Goal: Information Seeking & Learning: Learn about a topic

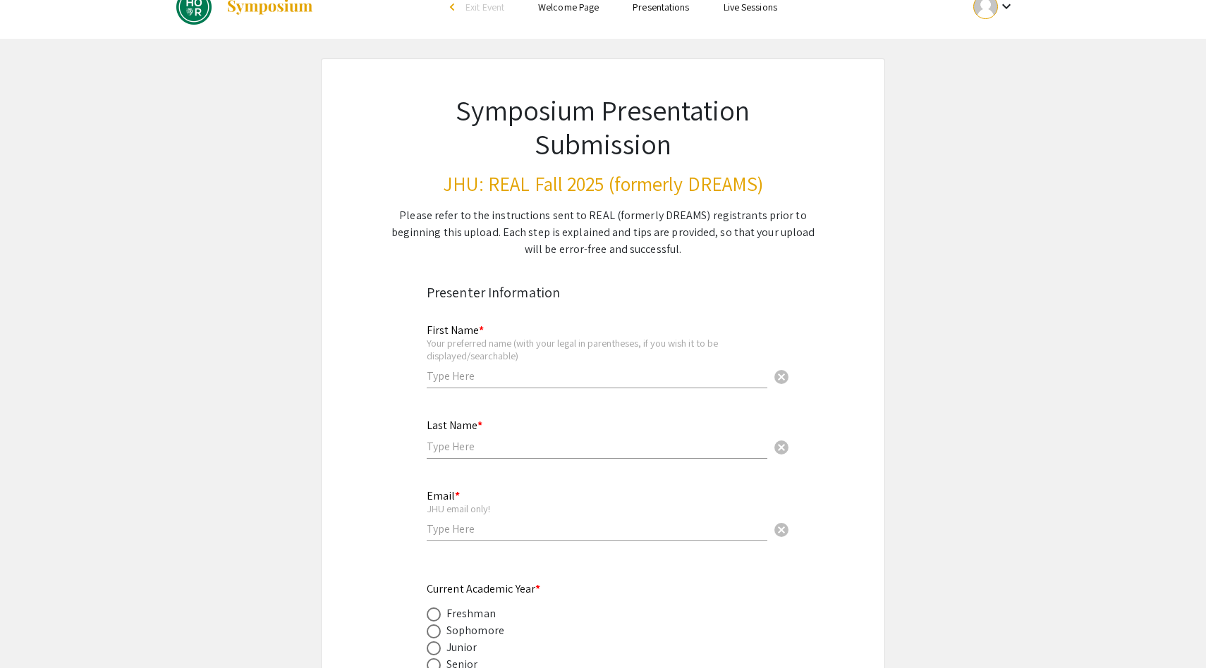
scroll to position [25, 0]
click at [566, 376] on input "text" at bounding box center [597, 375] width 341 height 15
type input "Naomi"
click at [642, 288] on div "Presenter Information" at bounding box center [603, 291] width 353 height 21
click at [523, 448] on input "text" at bounding box center [597, 446] width 341 height 15
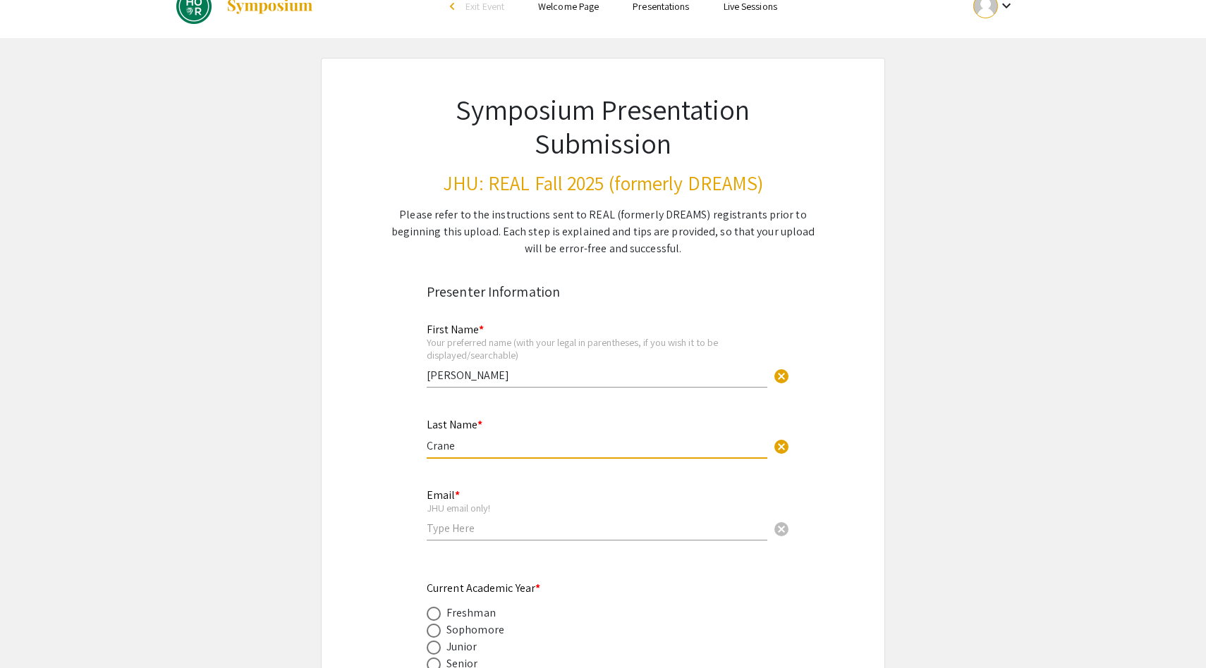
type input "Crane"
click at [535, 393] on div "First Name * Your preferred name (with your legal in parentheses, if you wish i…" at bounding box center [597, 356] width 341 height 92
click at [477, 532] on input "email" at bounding box center [597, 528] width 341 height 15
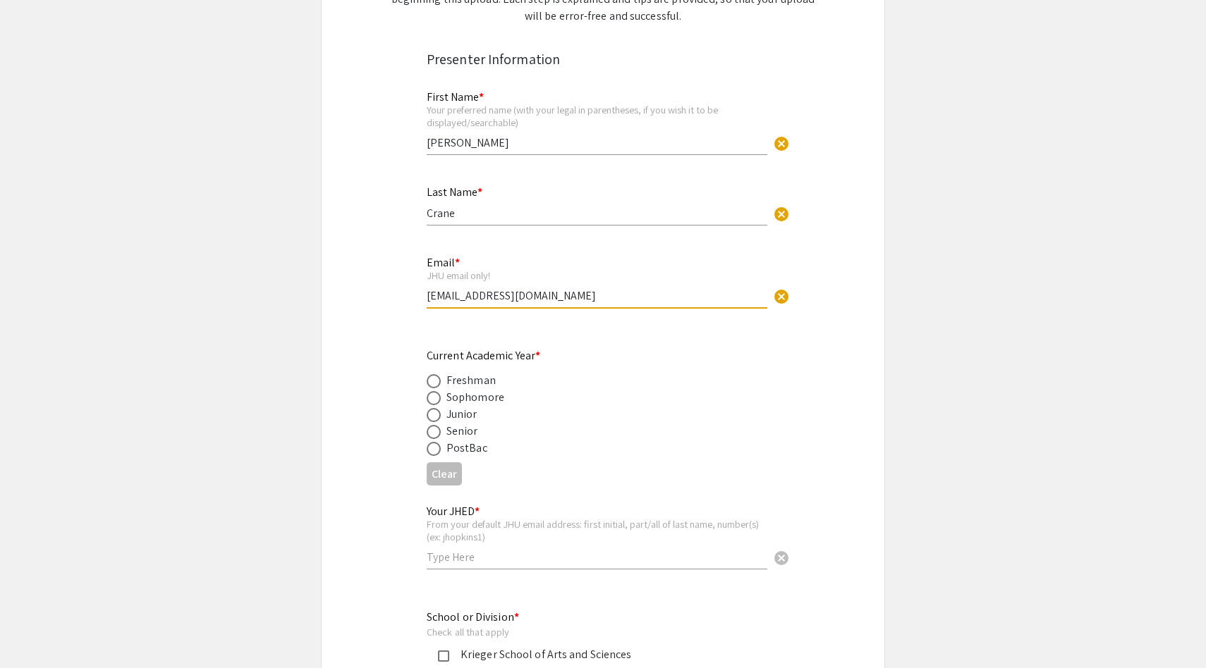
scroll to position [263, 0]
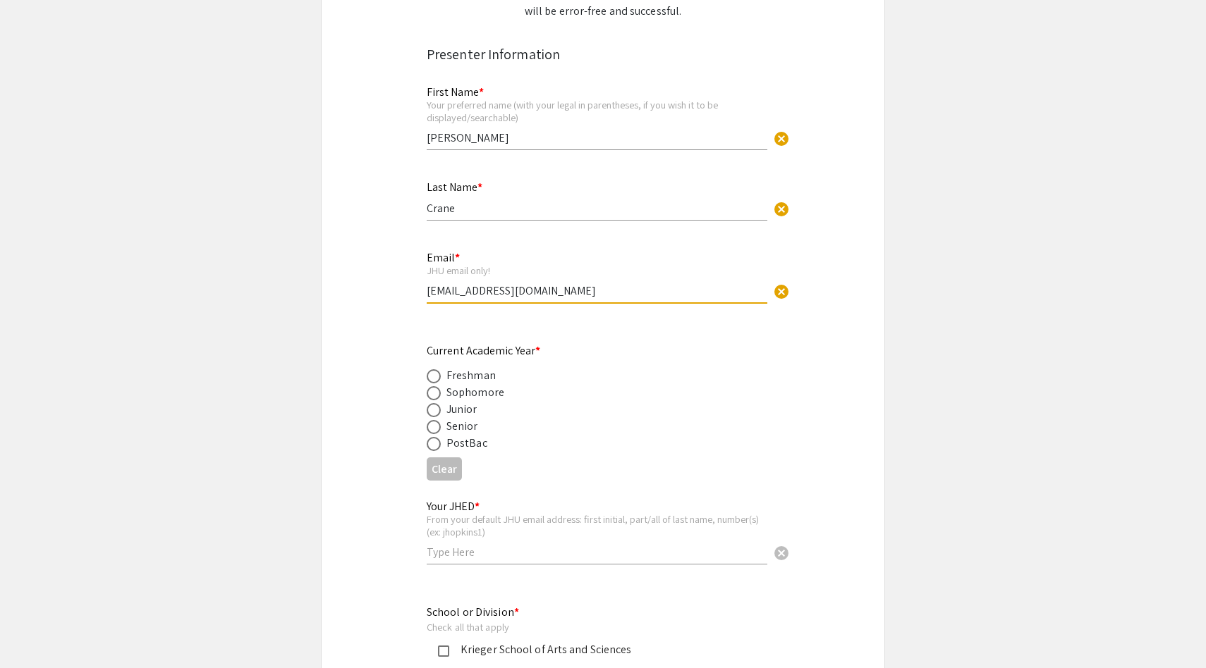
type input "ncrane6@jh.edu"
click at [433, 411] on span at bounding box center [434, 410] width 14 height 14
click at [433, 411] on input "radio" at bounding box center [434, 410] width 14 height 14
radio input "true"
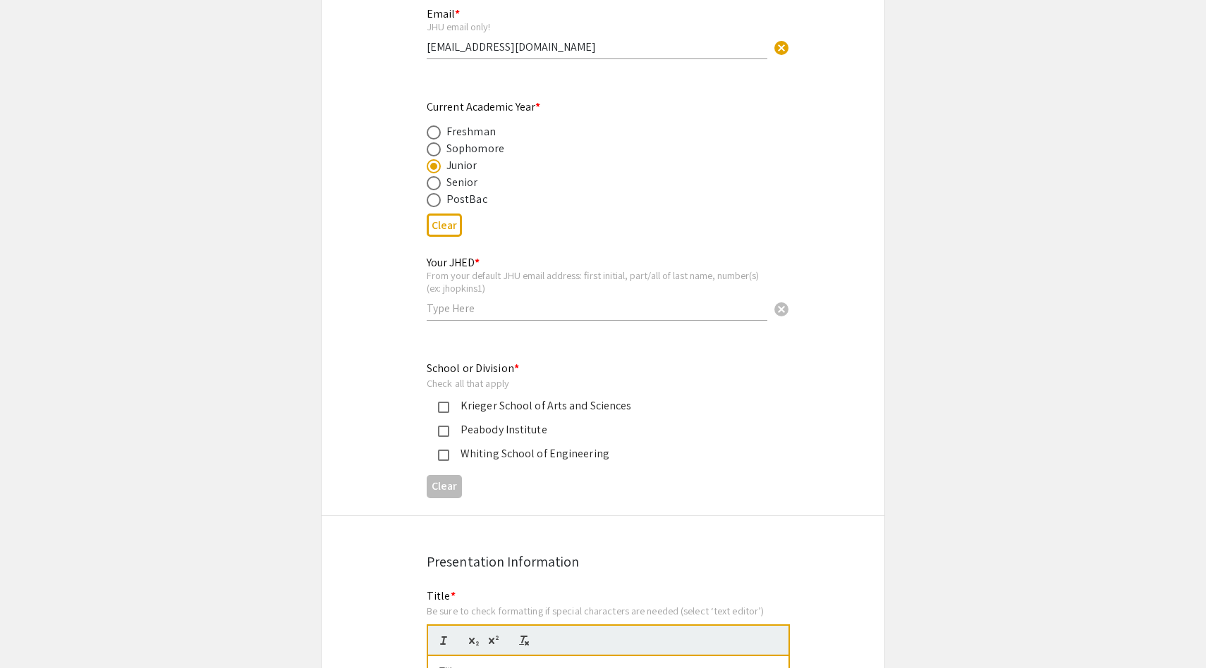
scroll to position [554, 0]
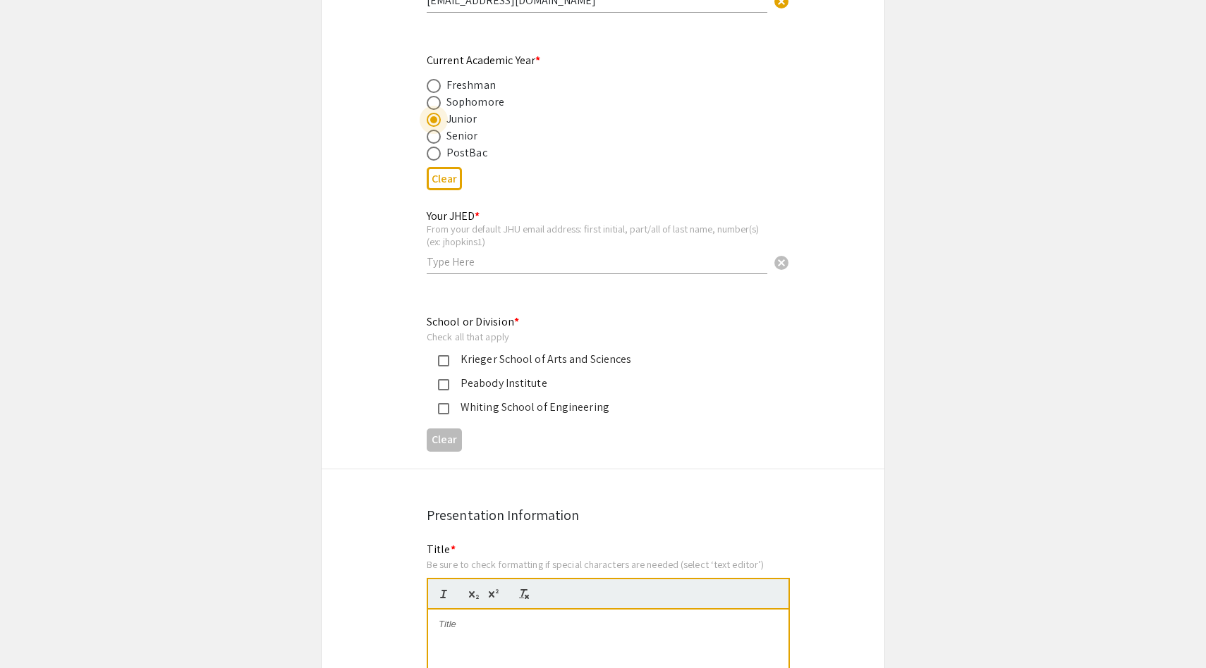
click at [487, 268] on input "text" at bounding box center [597, 262] width 341 height 15
type input "ncrane6"
click at [443, 364] on mat-pseudo-checkbox at bounding box center [443, 360] width 11 height 11
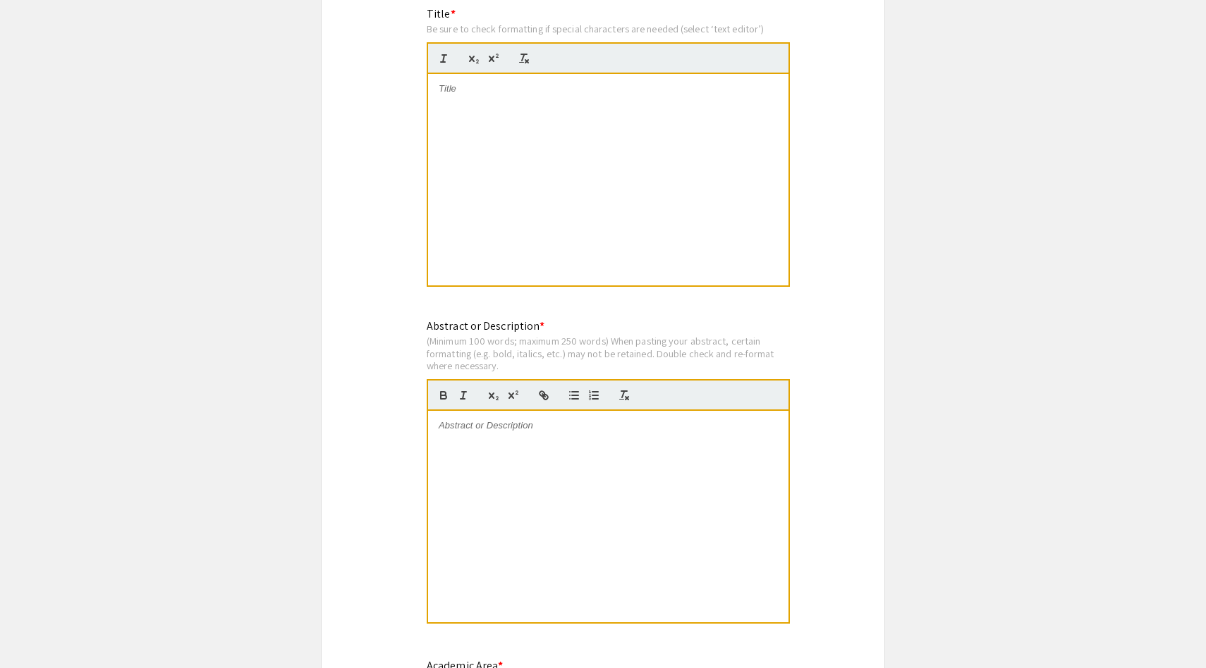
scroll to position [1106, 0]
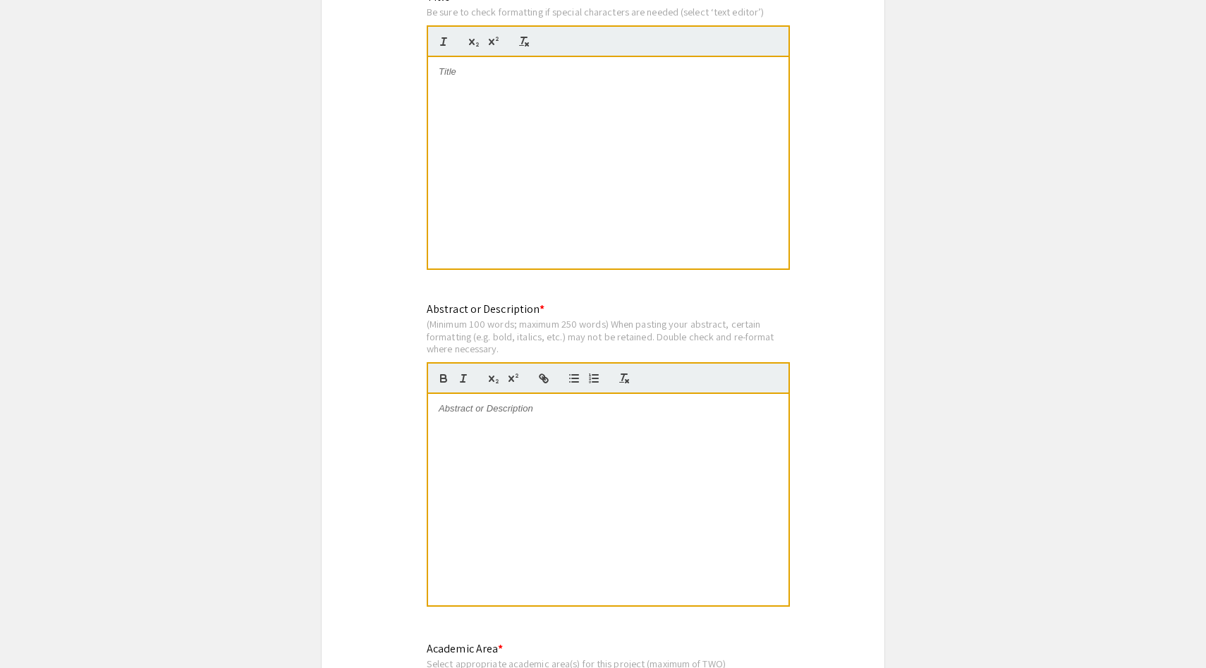
click at [482, 413] on p at bounding box center [608, 409] width 339 height 13
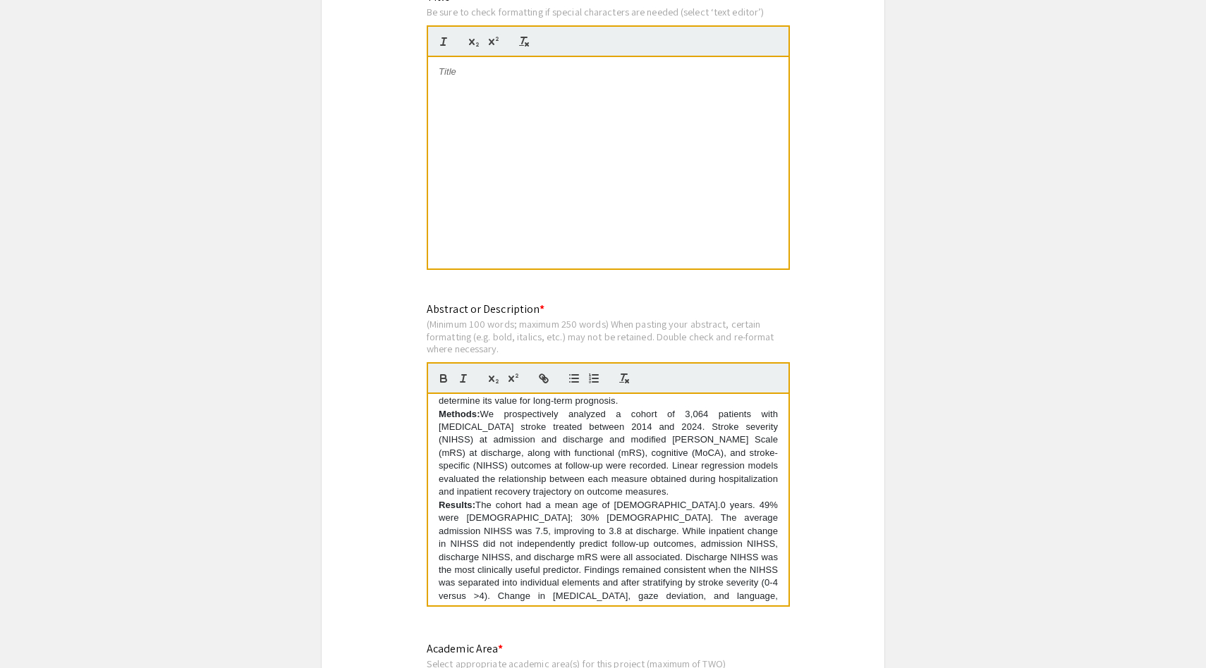
scroll to position [144, 0]
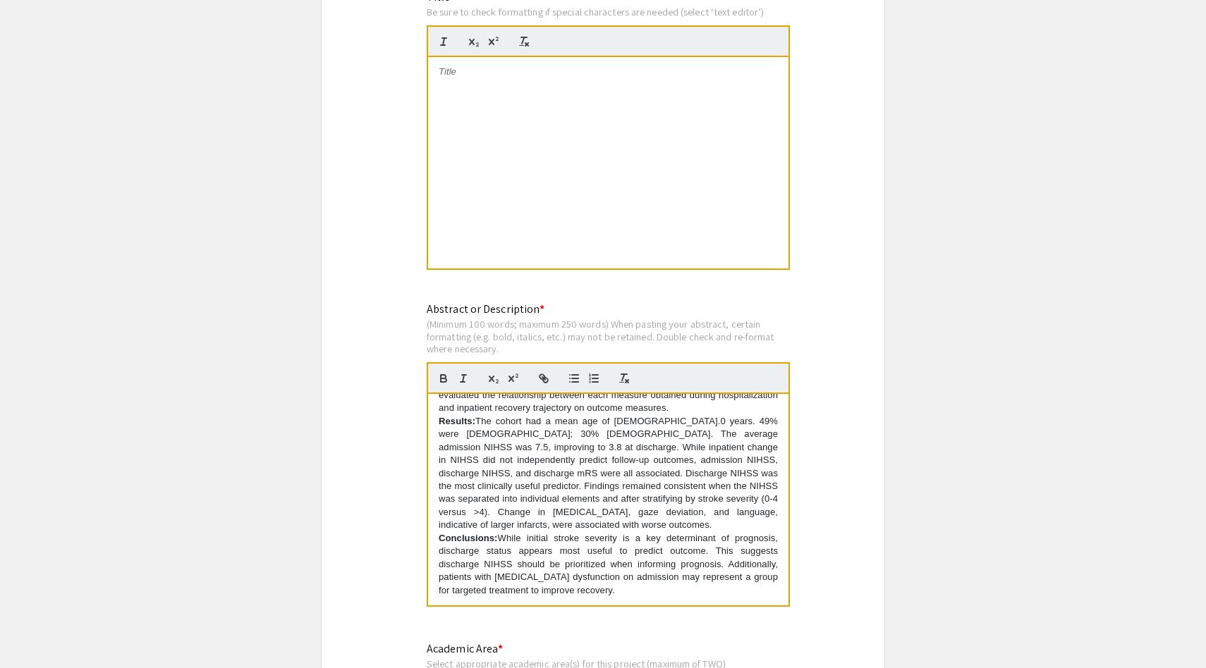
click at [537, 161] on div at bounding box center [608, 163] width 360 height 212
click at [554, 109] on div at bounding box center [608, 163] width 360 height 212
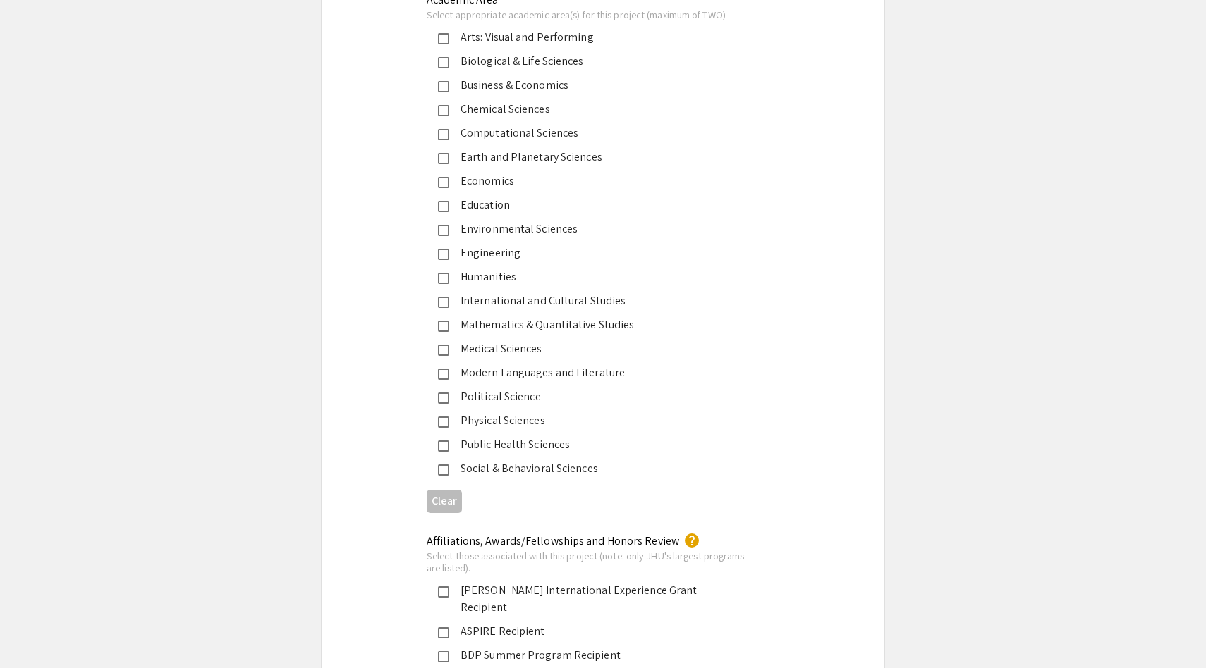
scroll to position [1753, 0]
click at [445, 358] on mat-pseudo-checkbox at bounding box center [443, 353] width 11 height 11
click at [446, 63] on mat-pseudo-checkbox at bounding box center [443, 65] width 11 height 11
click at [440, 67] on mat-pseudo-checkbox at bounding box center [443, 65] width 11 height 11
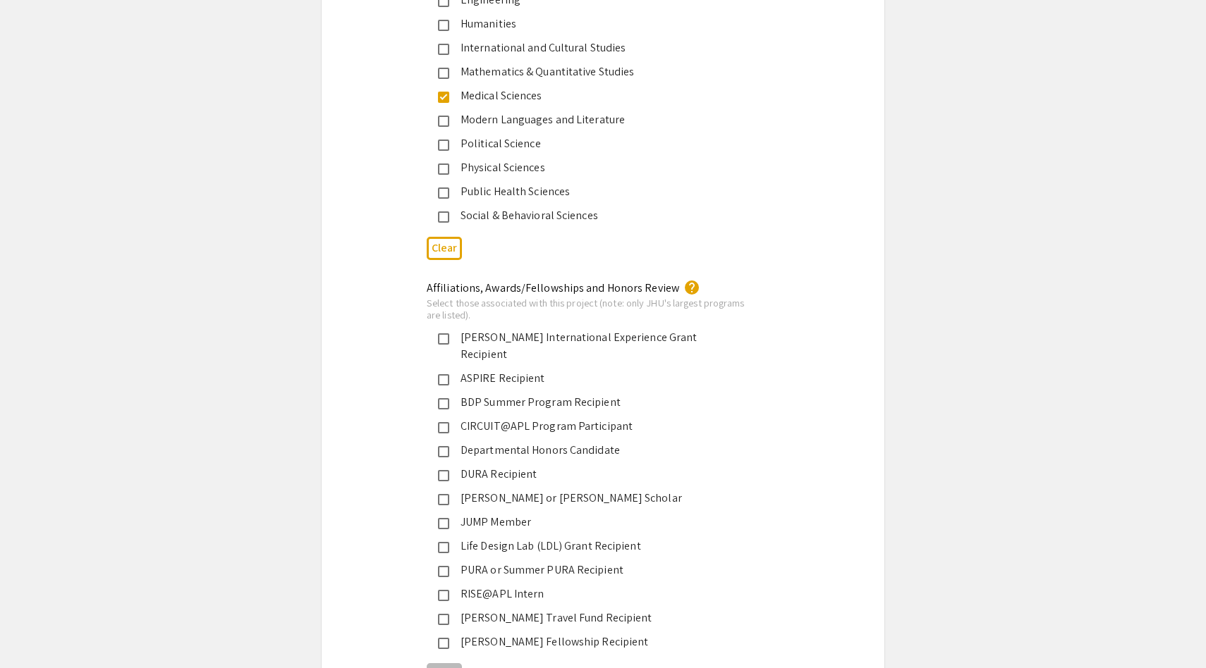
scroll to position [2117, 0]
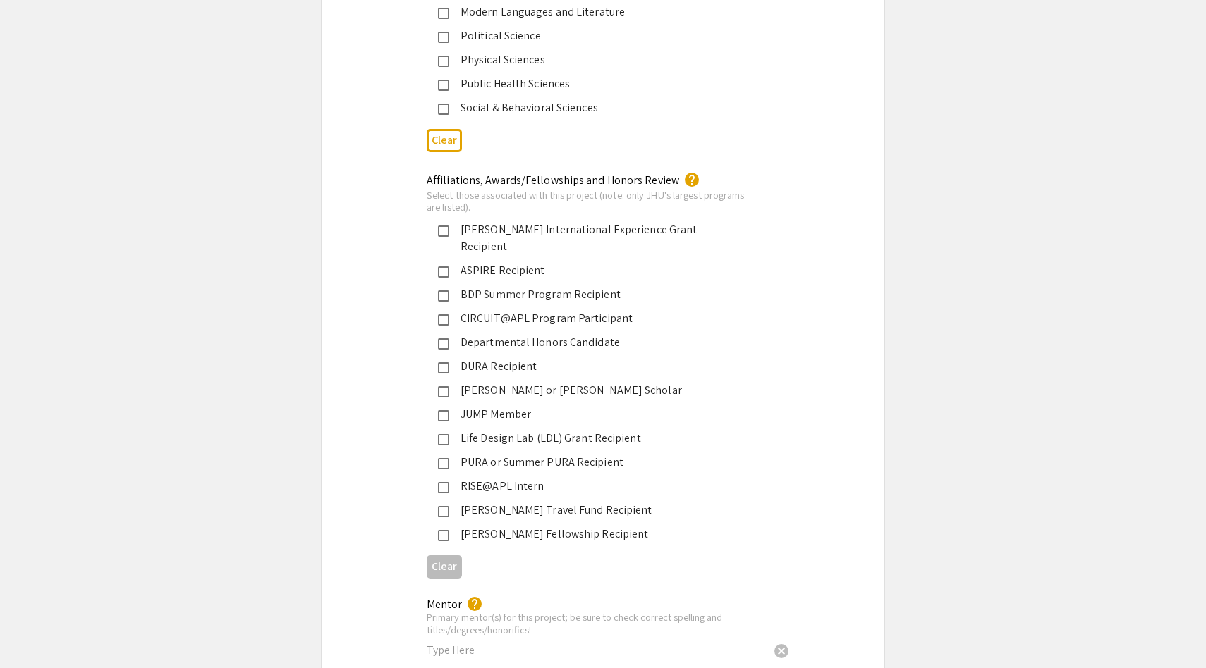
click at [444, 338] on mat-pseudo-checkbox at bounding box center [443, 343] width 11 height 11
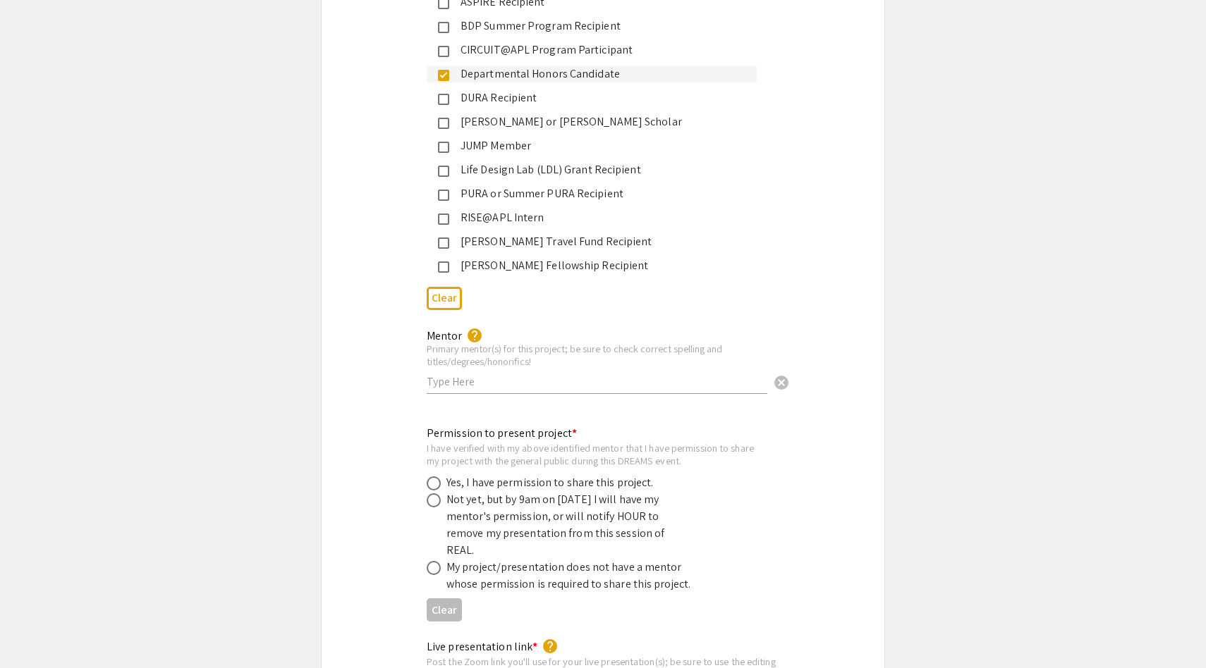
scroll to position [2400, 0]
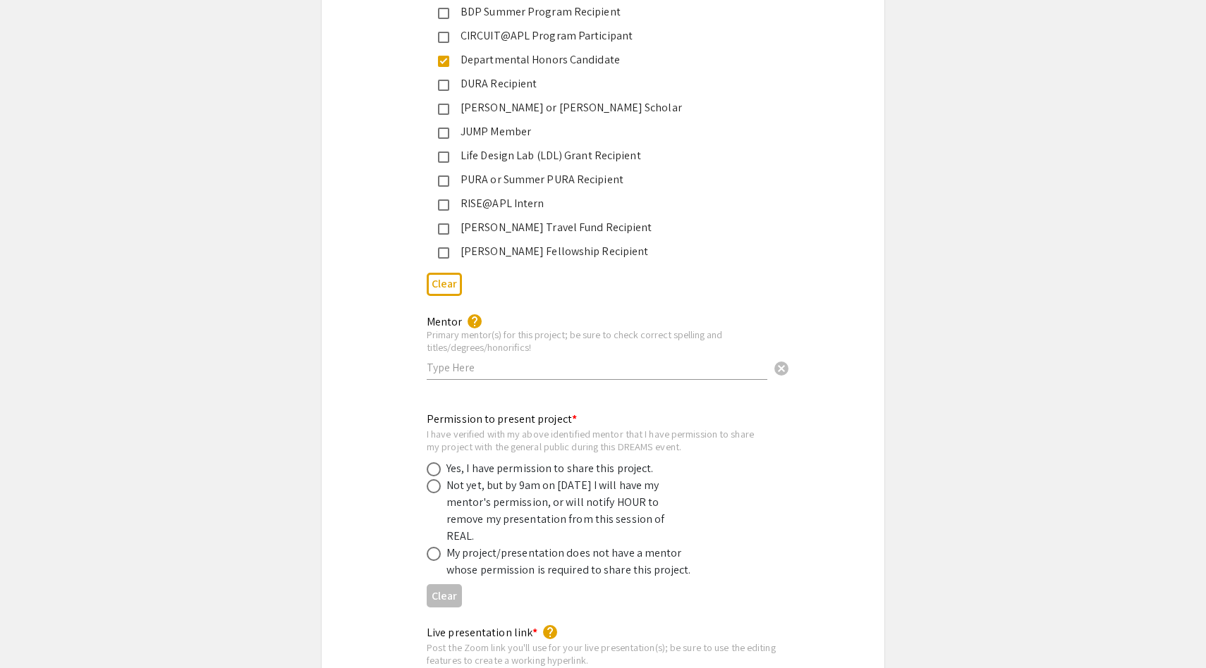
click at [480, 360] on input "text" at bounding box center [597, 367] width 341 height 15
drag, startPoint x: 519, startPoint y: 358, endPoint x: 492, endPoint y: 359, distance: 27.5
click at [492, 360] on input "Dr. Elizabeth Breese Marsh" at bounding box center [597, 367] width 341 height 15
click at [562, 329] on div "Primary mentor(s) for this project; be sure to check correct spelling and title…" at bounding box center [597, 341] width 341 height 25
click at [585, 302] on div "Mentor help Primary mentor(s) for this project; be sure to check correct spelli…" at bounding box center [597, 341] width 341 height 78
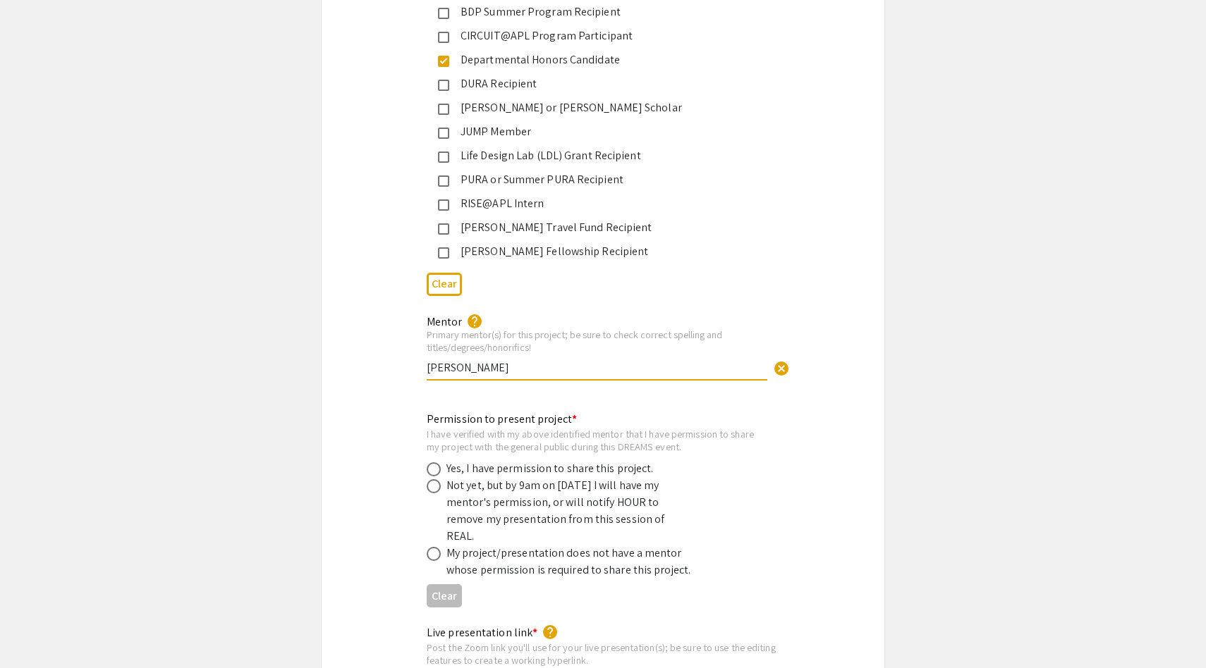
click at [460, 378] on div "Mentor help Primary mentor(s) for this project; be sure to check correct spelli…" at bounding box center [597, 348] width 341 height 92
click at [458, 360] on input "Dr. Elizabeth Breese Marsh" at bounding box center [597, 367] width 341 height 15
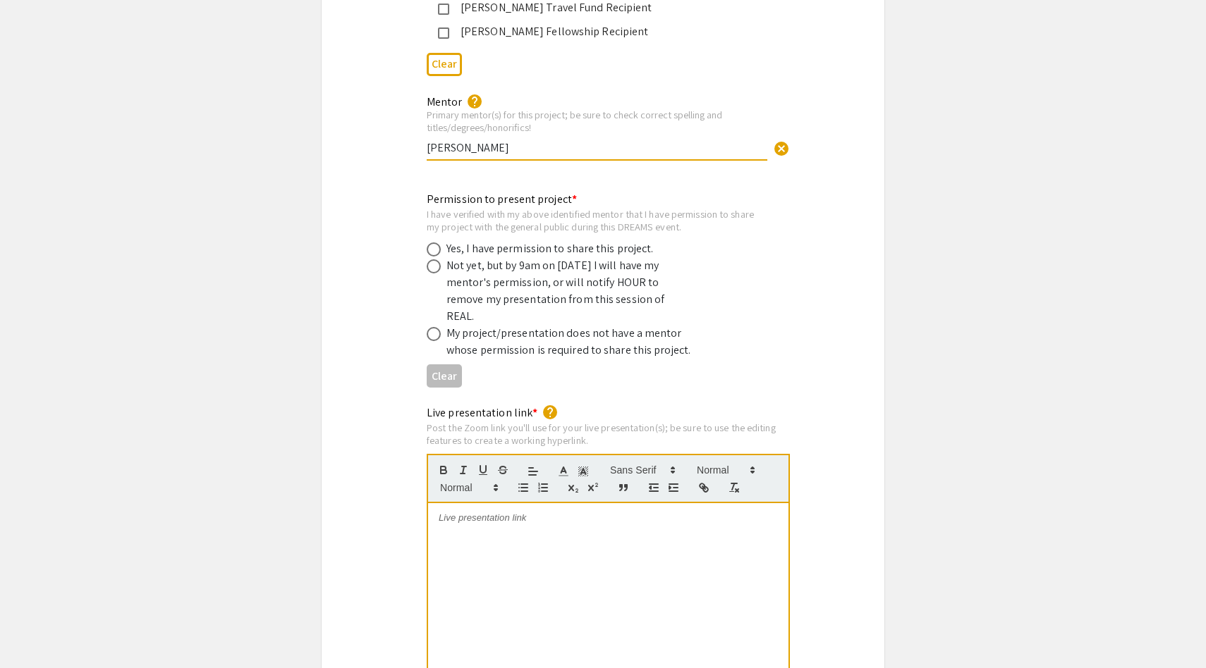
scroll to position [2623, 0]
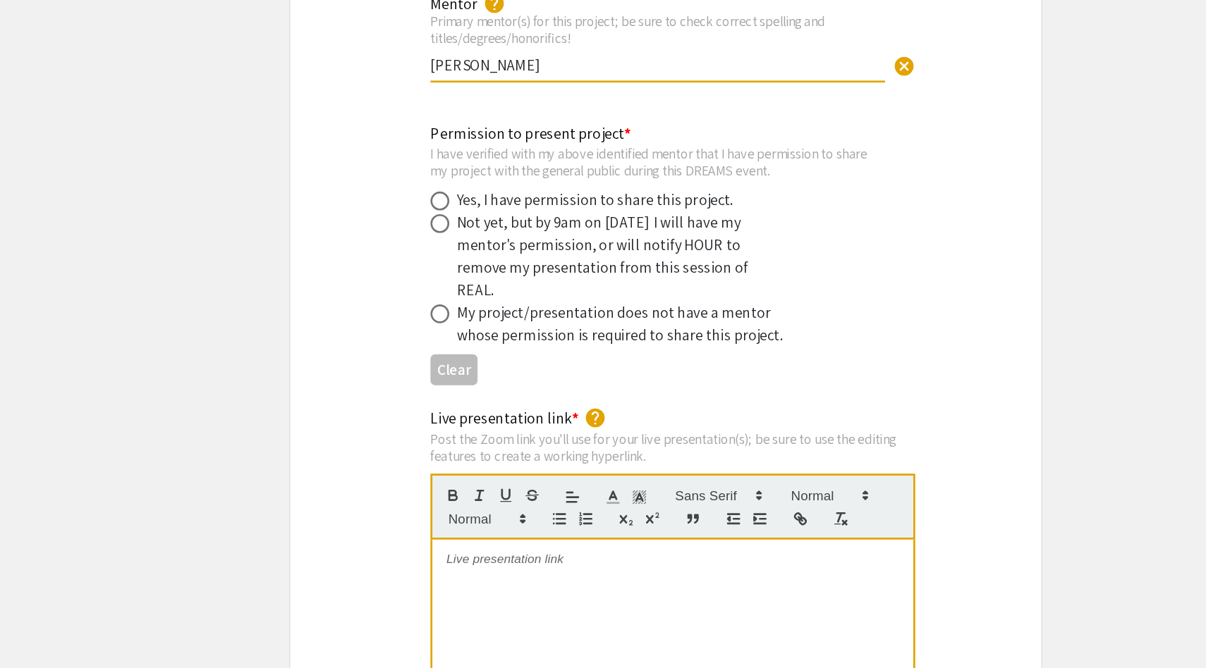
type input "Dr. Elisabeth Breese Marsh"
click at [437, 239] on span at bounding box center [434, 246] width 14 height 14
click at [437, 239] on input "radio" at bounding box center [434, 246] width 14 height 14
radio input "true"
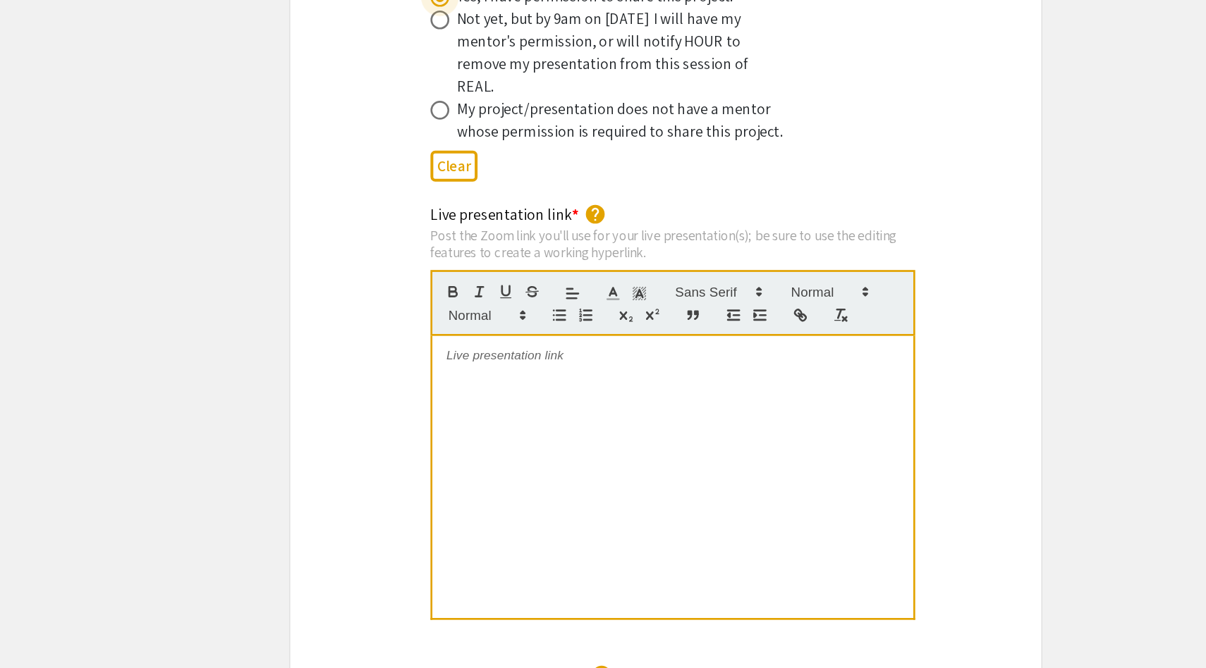
scroll to position [2721, 0]
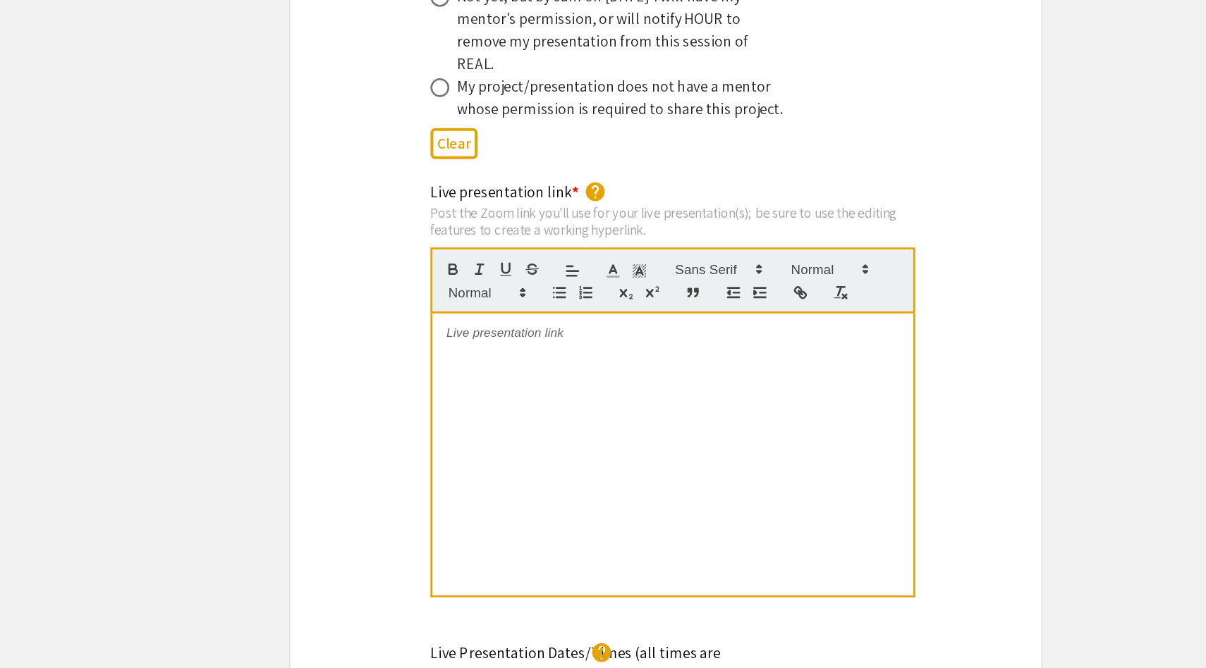
click at [575, 484] on div at bounding box center [608, 509] width 360 height 212
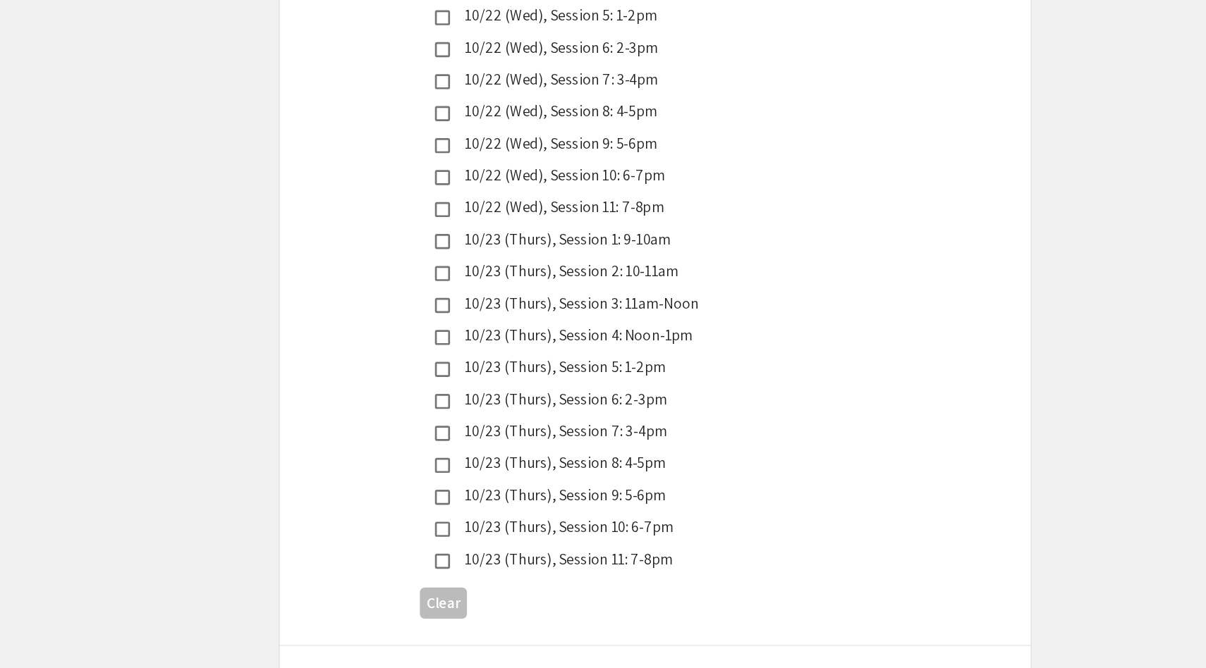
scroll to position [3696, 0]
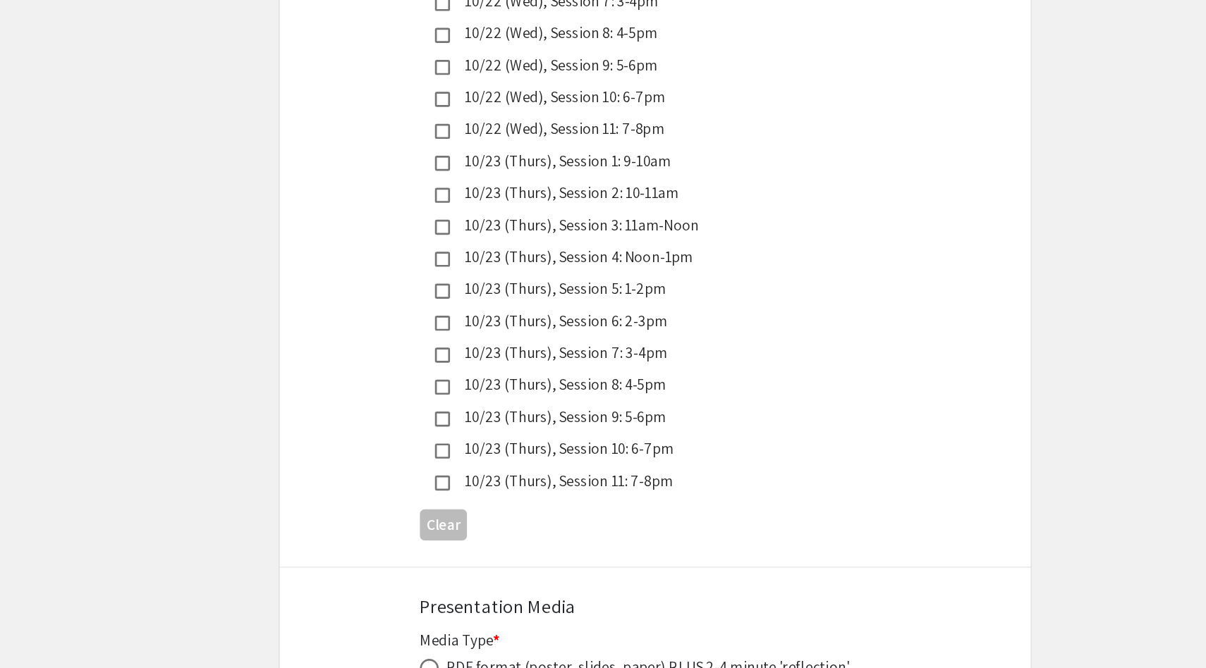
click at [444, 524] on mat-pseudo-checkbox at bounding box center [443, 529] width 11 height 11
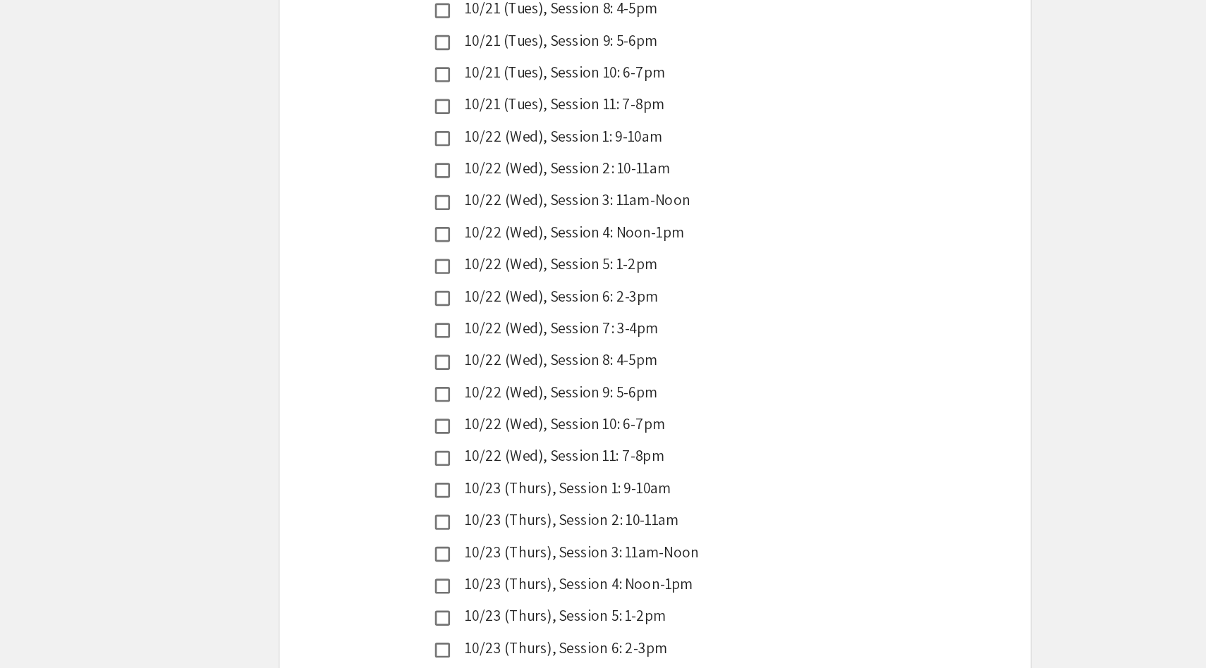
scroll to position [3606, 0]
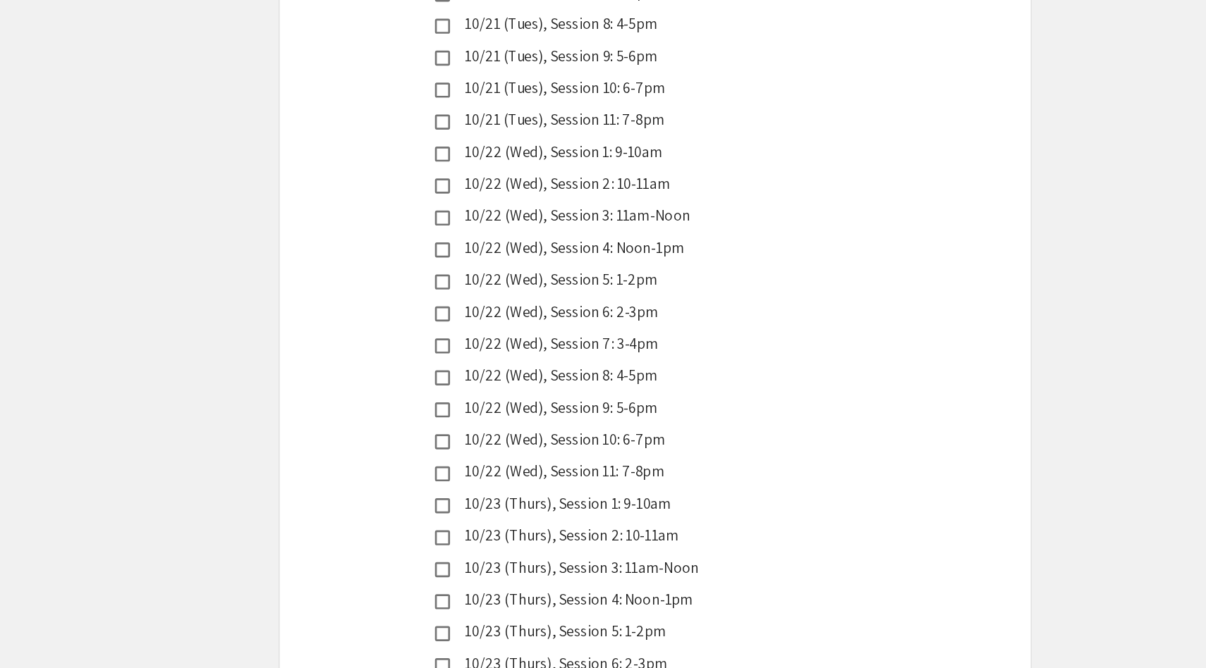
click at [442, 350] on mat-pseudo-checkbox at bounding box center [443, 355] width 11 height 11
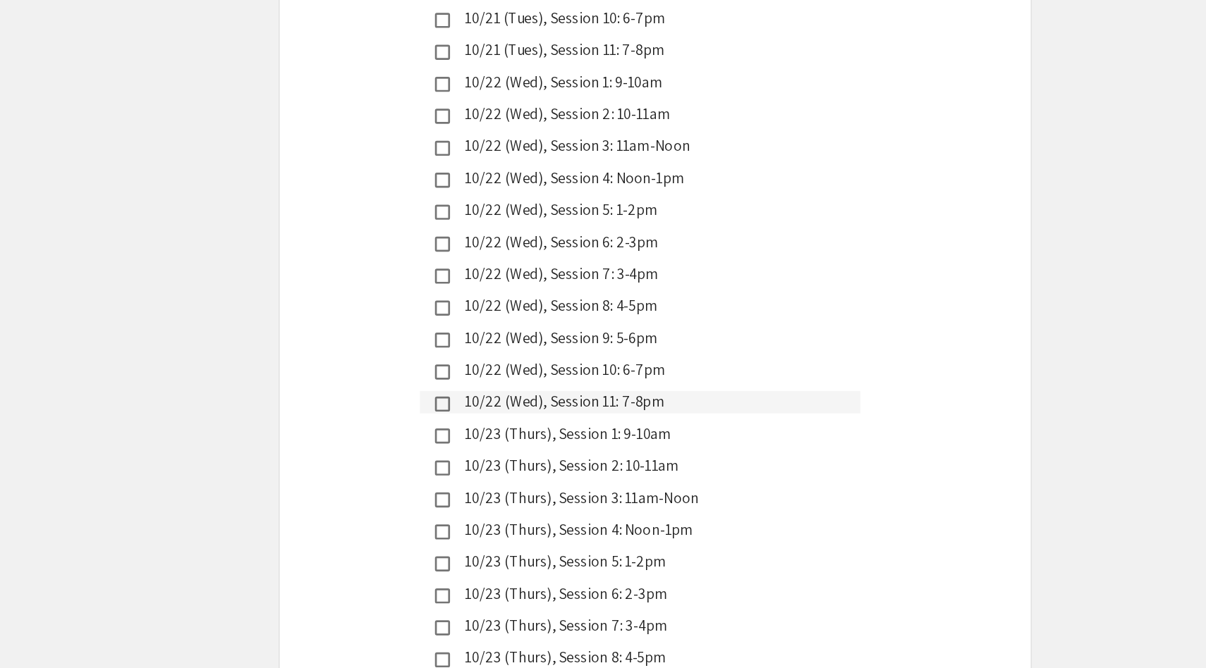
scroll to position [3657, 0]
click at [443, 299] on mat-pseudo-checkbox at bounding box center [443, 304] width 11 height 11
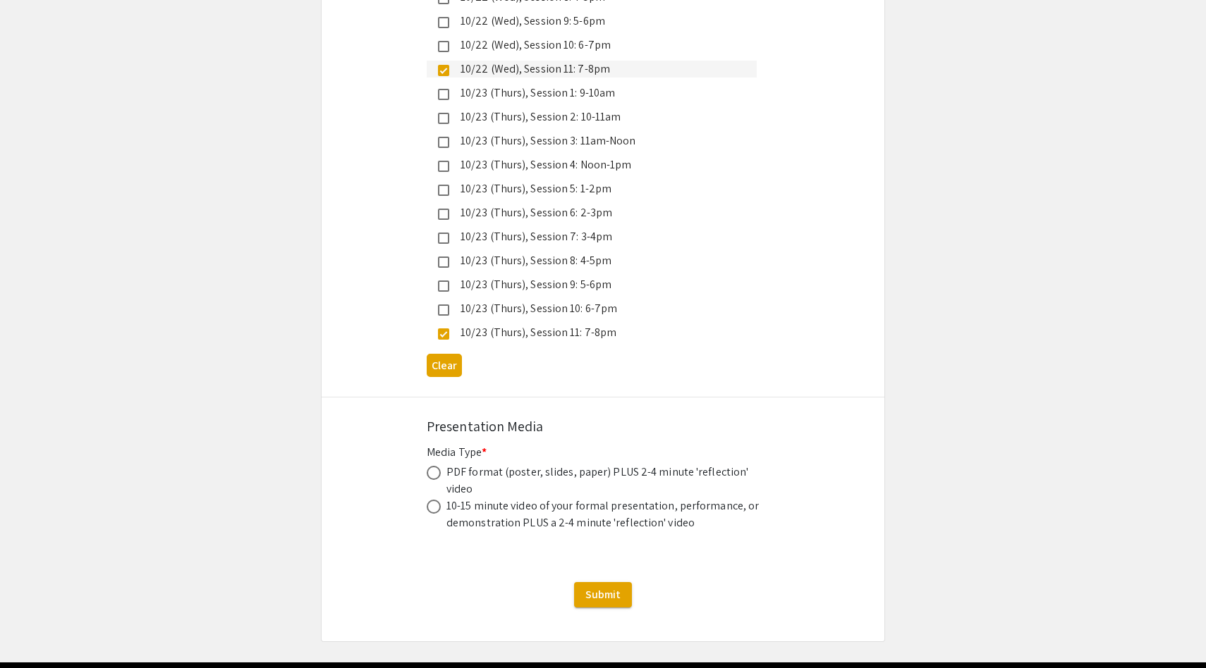
scroll to position [3895, 0]
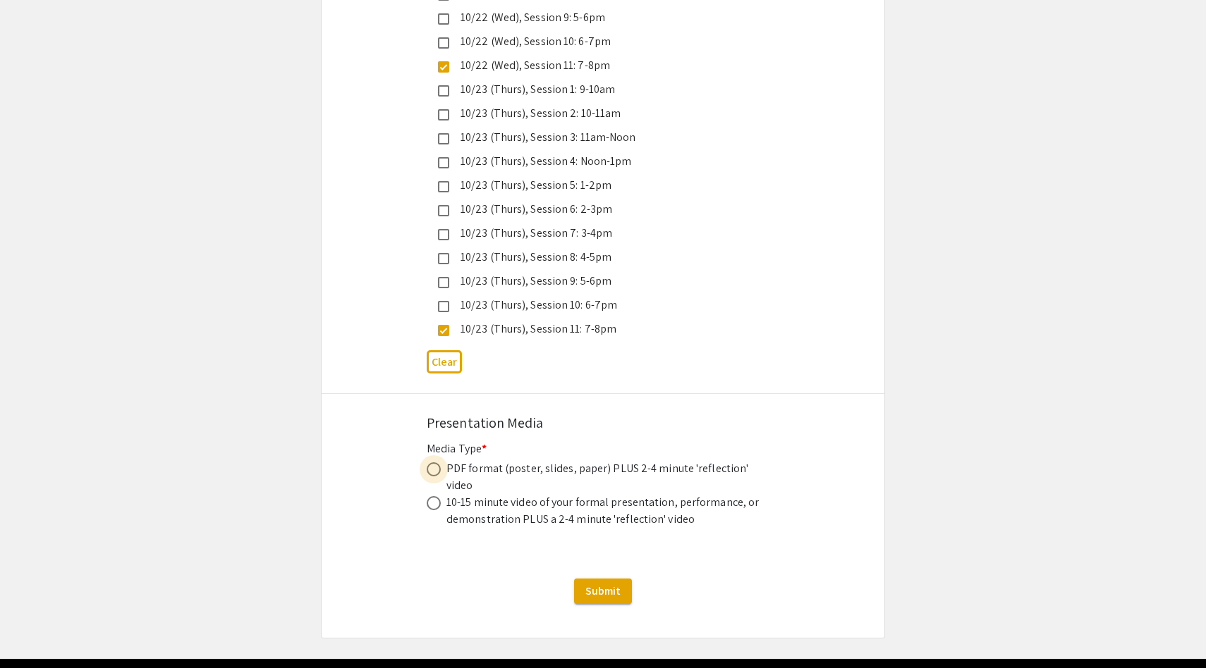
click at [435, 463] on span at bounding box center [434, 470] width 14 height 14
click at [435, 463] on input "radio" at bounding box center [434, 470] width 14 height 14
radio input "true"
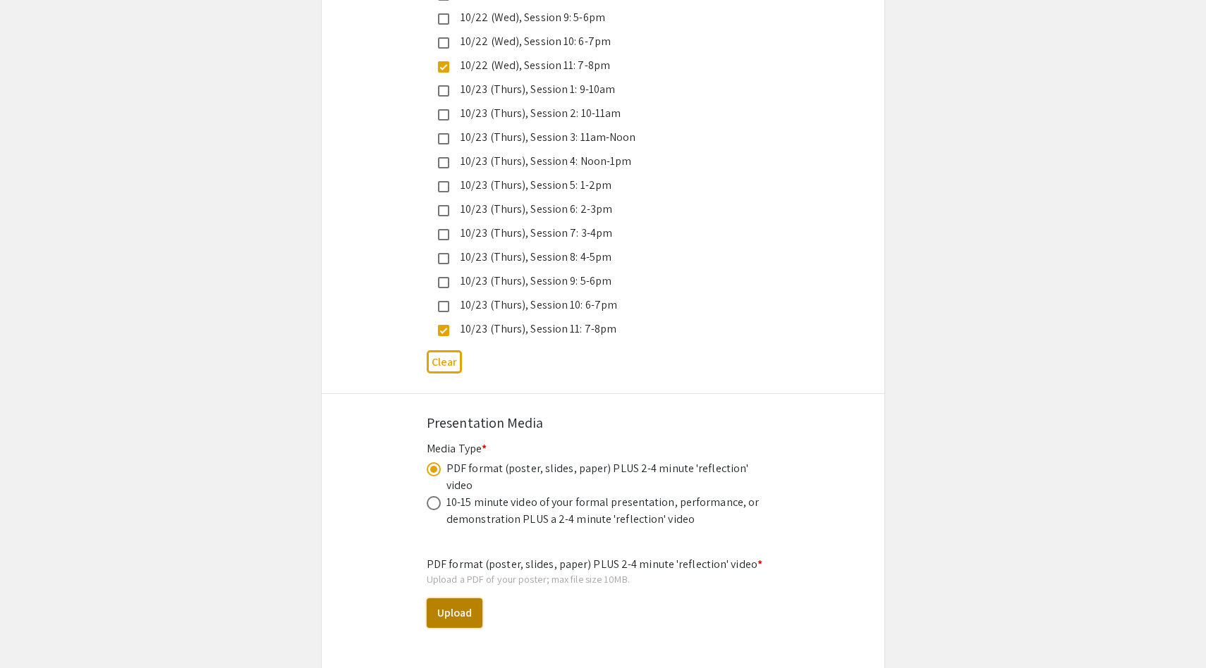
click at [444, 599] on button "Upload" at bounding box center [455, 614] width 56 height 30
select select "custom"
type input "0"
select select "custom"
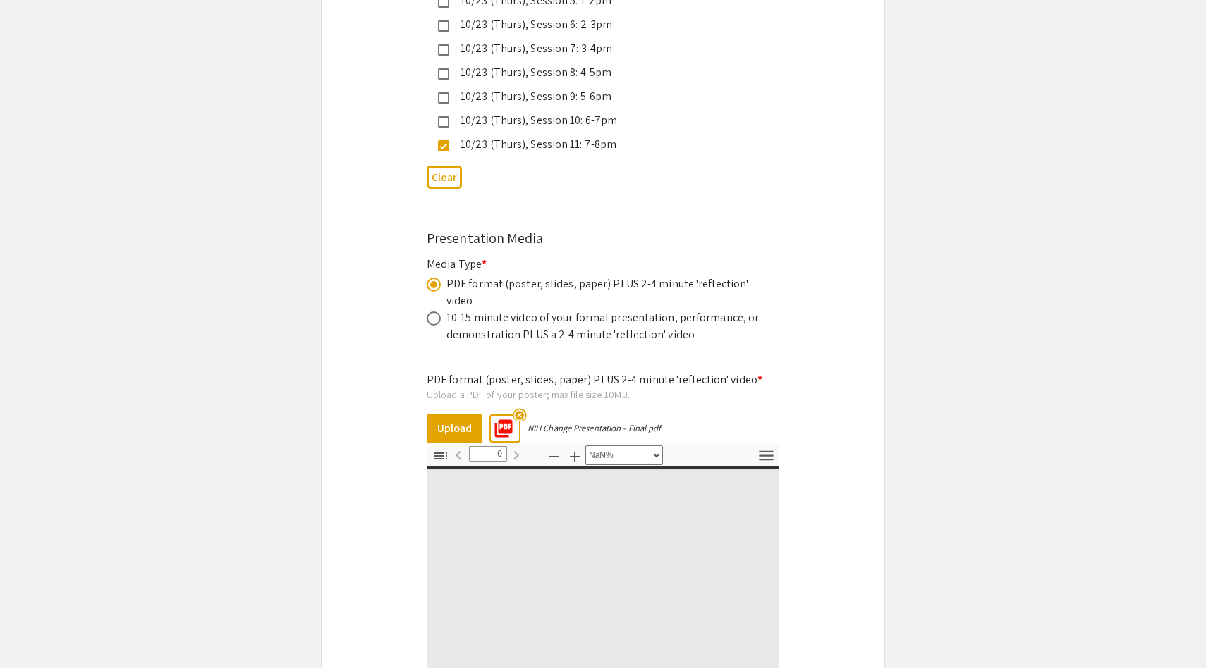
type input "1"
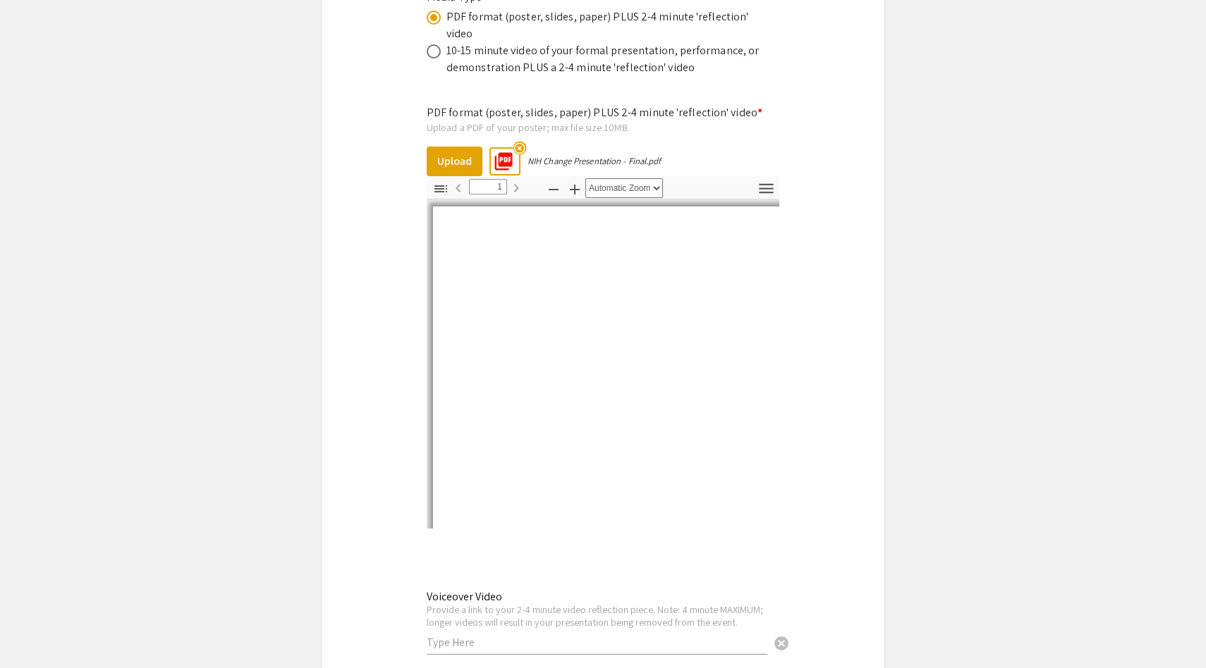
scroll to position [4445, 0]
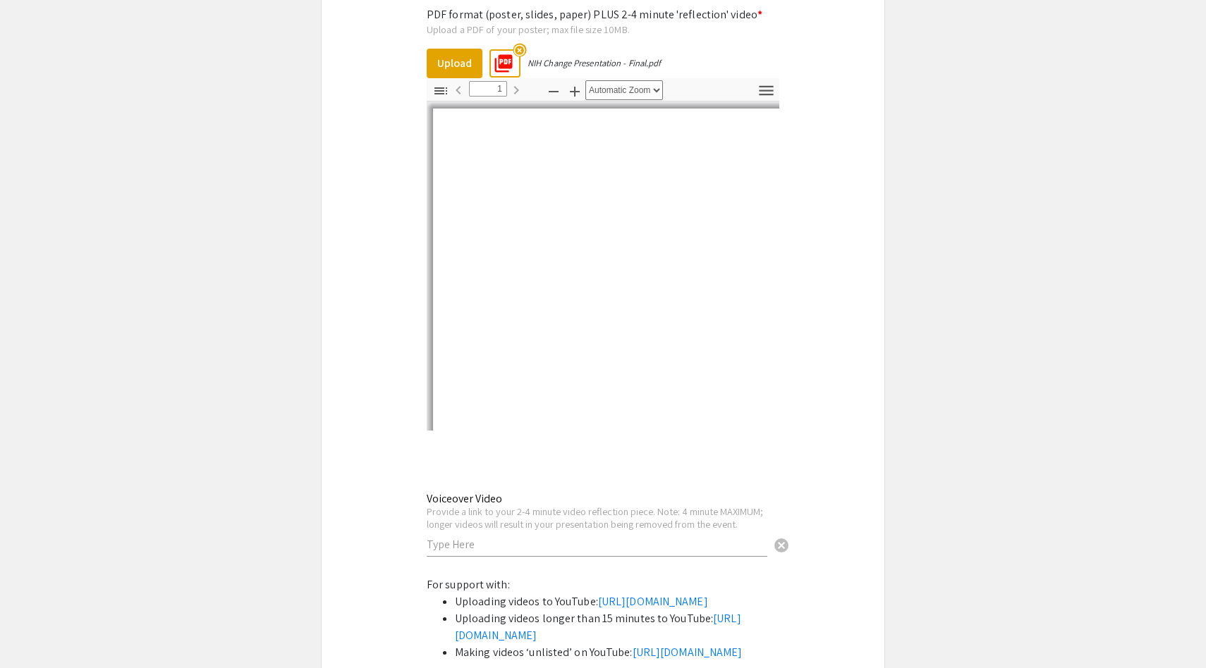
select select "auto"
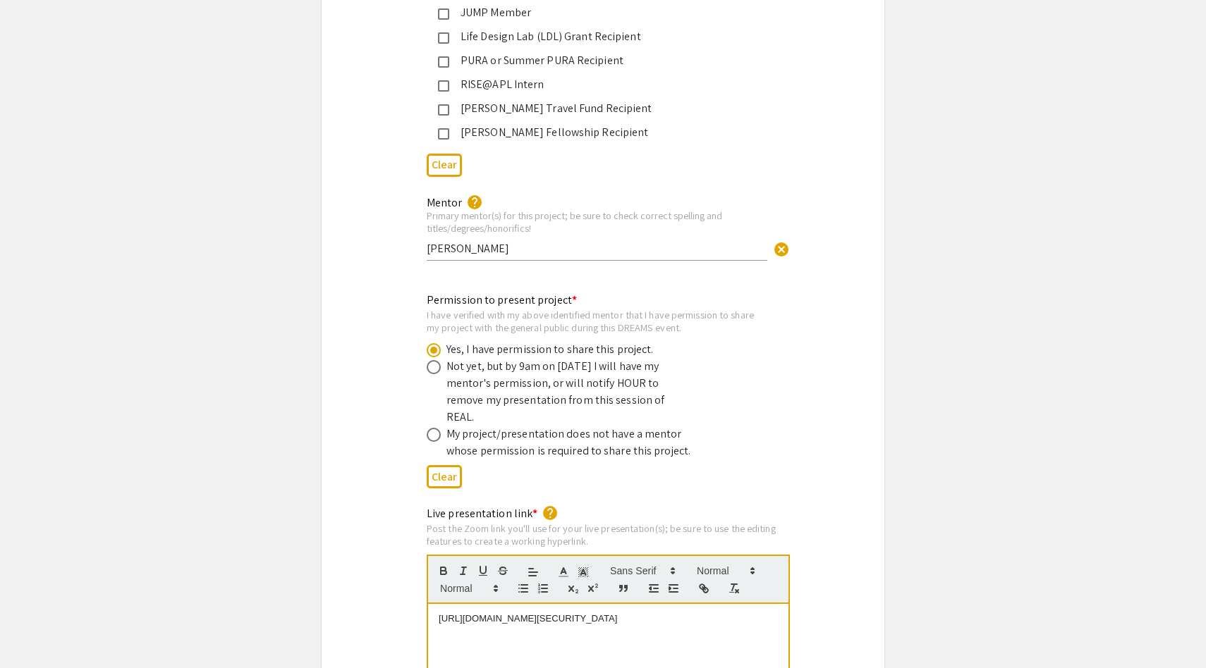
scroll to position [2562, 0]
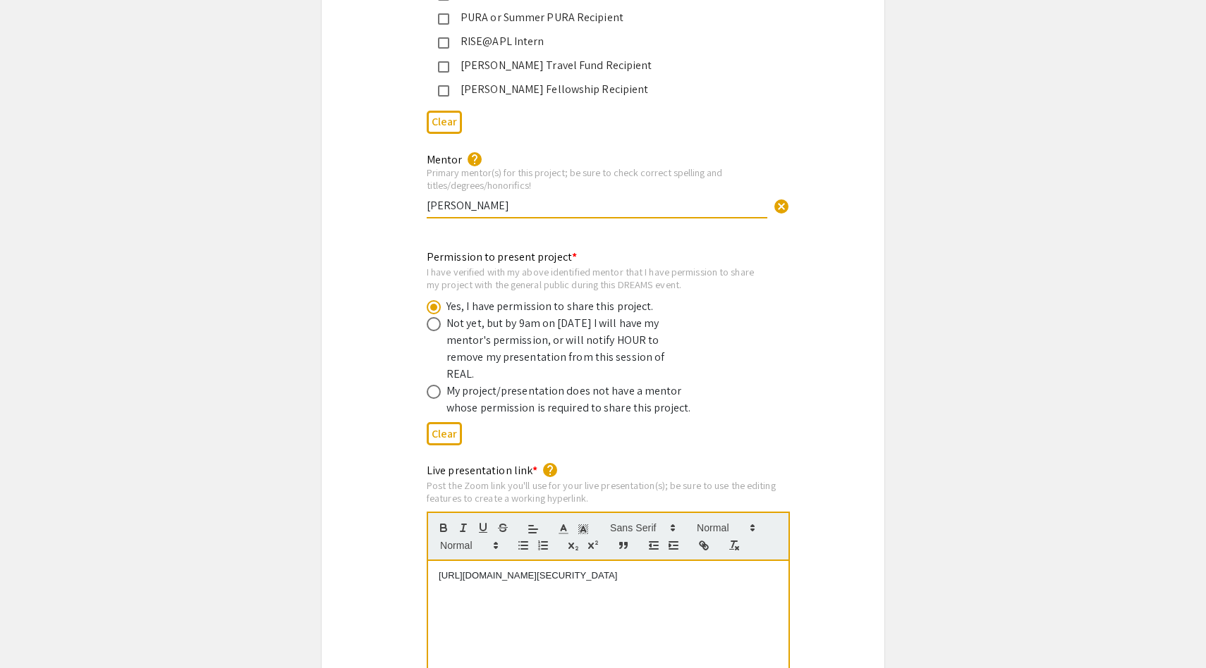
click at [642, 198] on input "Dr. Elisabeth Breese Marsh" at bounding box center [597, 205] width 341 height 15
type input "Dr. Elisabeth Breese Marsh, MD, FAHA, FANA, FAAN"
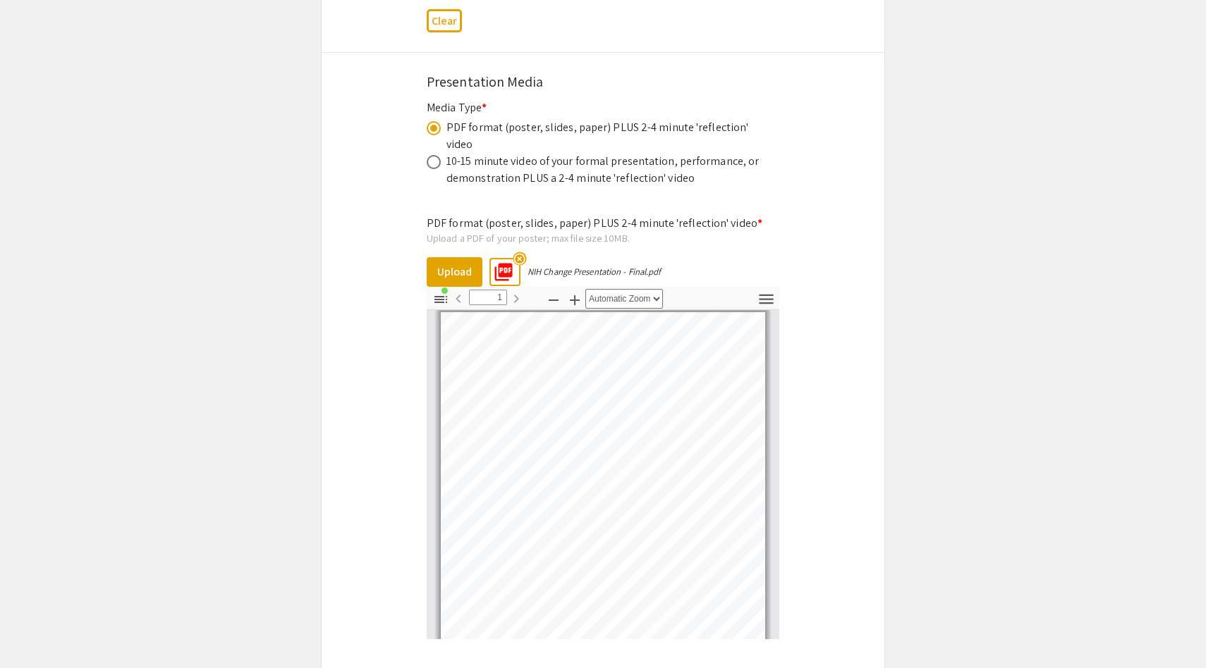
scroll to position [4251, 0]
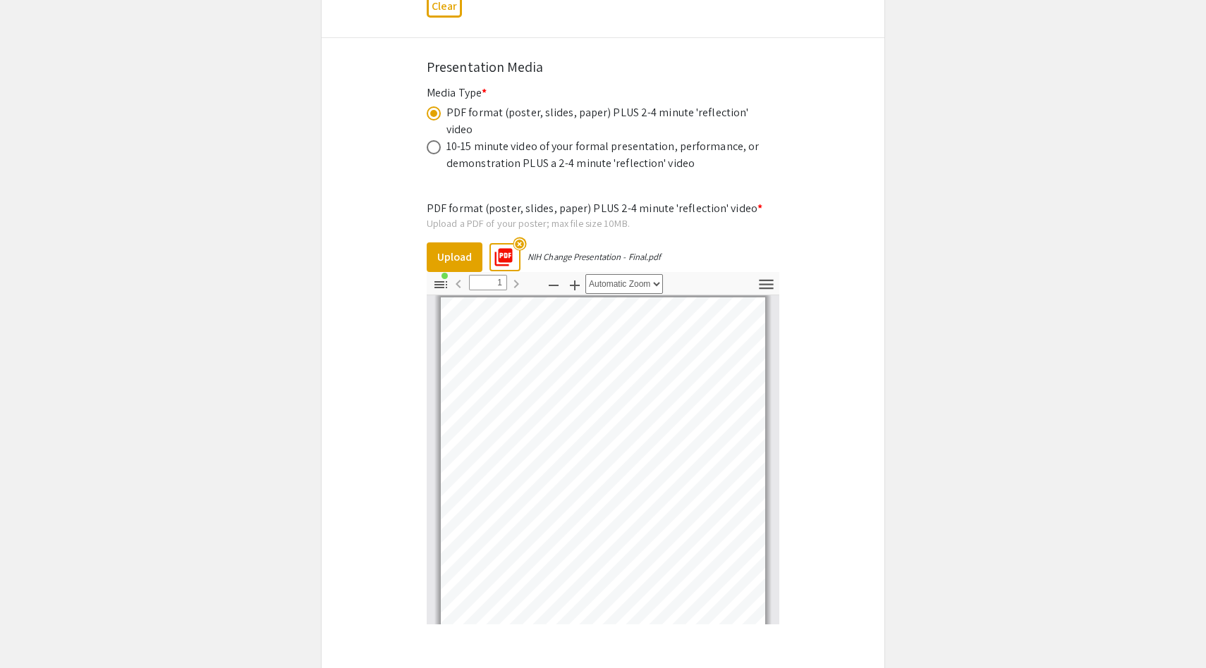
click at [520, 237] on mat-icon "highlight_off" at bounding box center [519, 243] width 13 height 13
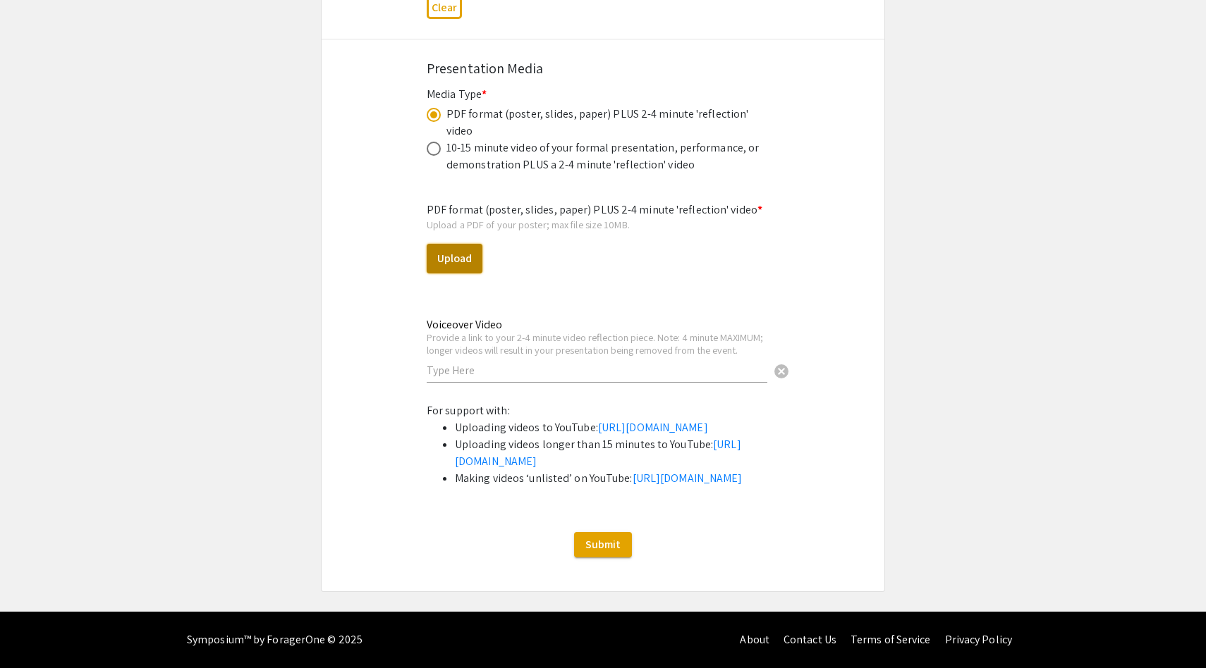
click at [460, 244] on button "Upload" at bounding box center [455, 259] width 56 height 30
select select "custom"
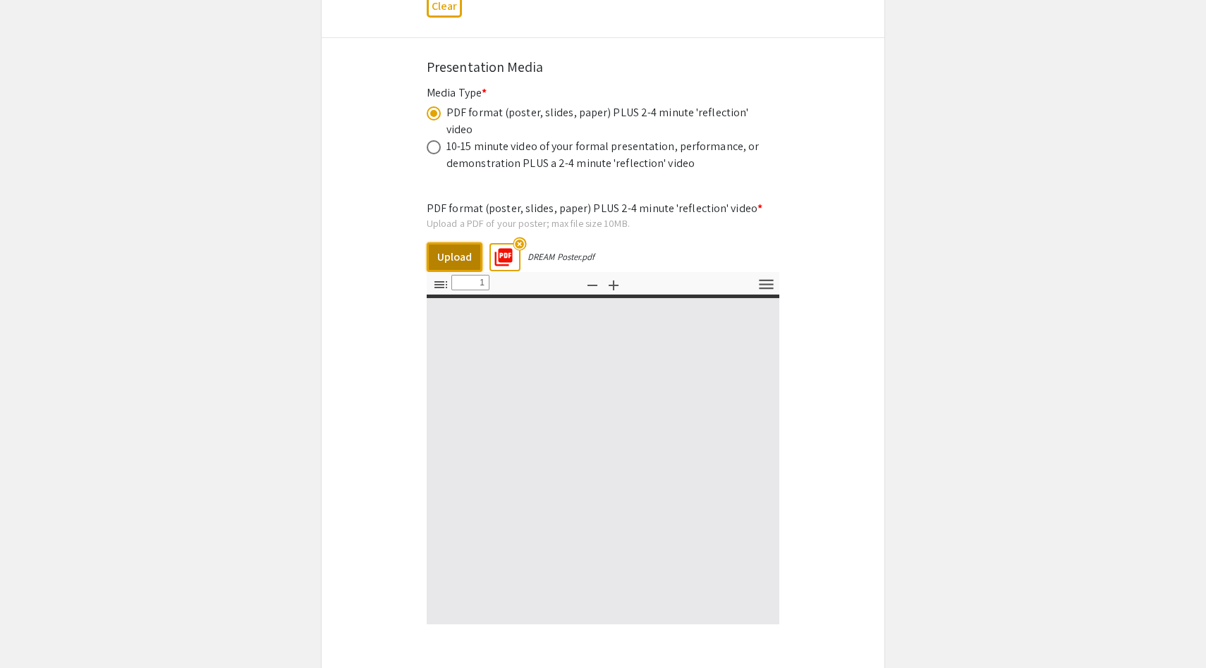
type input "0"
select select "custom"
type input "1"
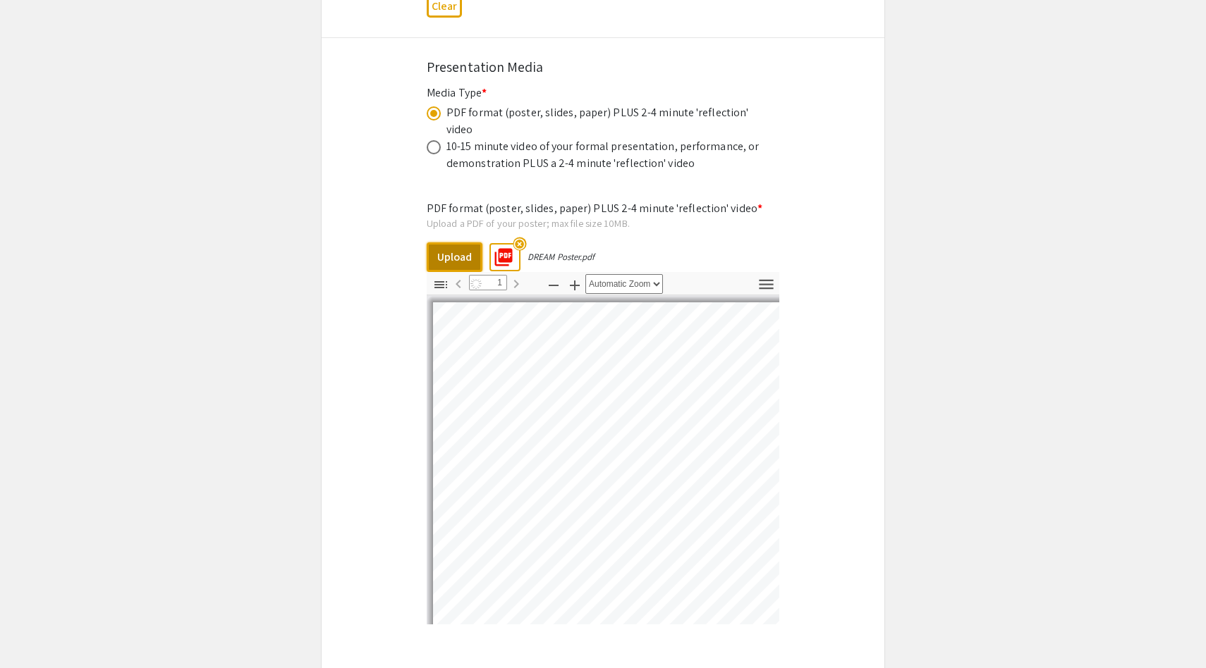
select select "auto"
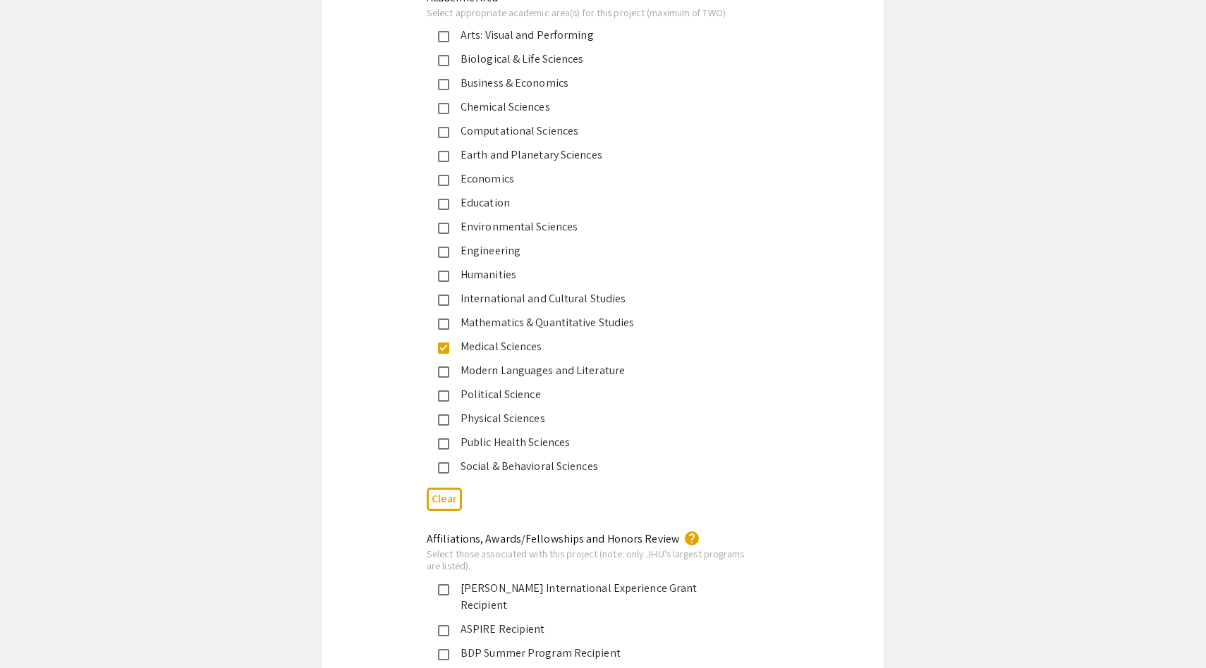
scroll to position [1770, 0]
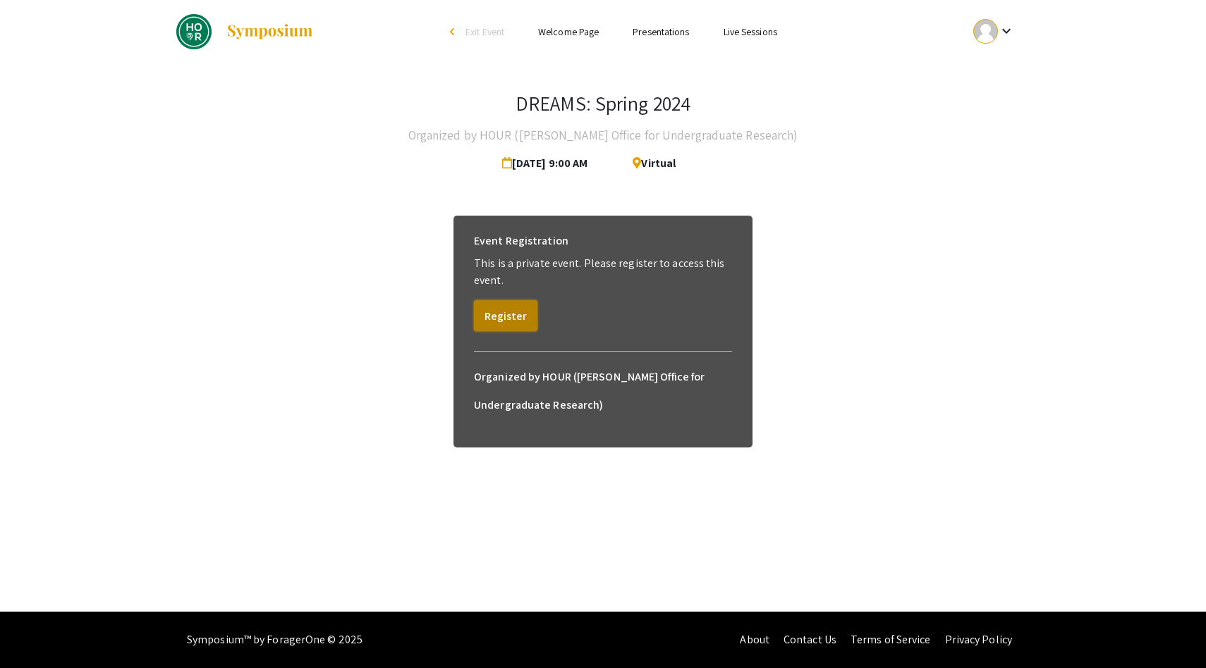
click at [497, 324] on button "Register" at bounding box center [505, 315] width 63 height 31
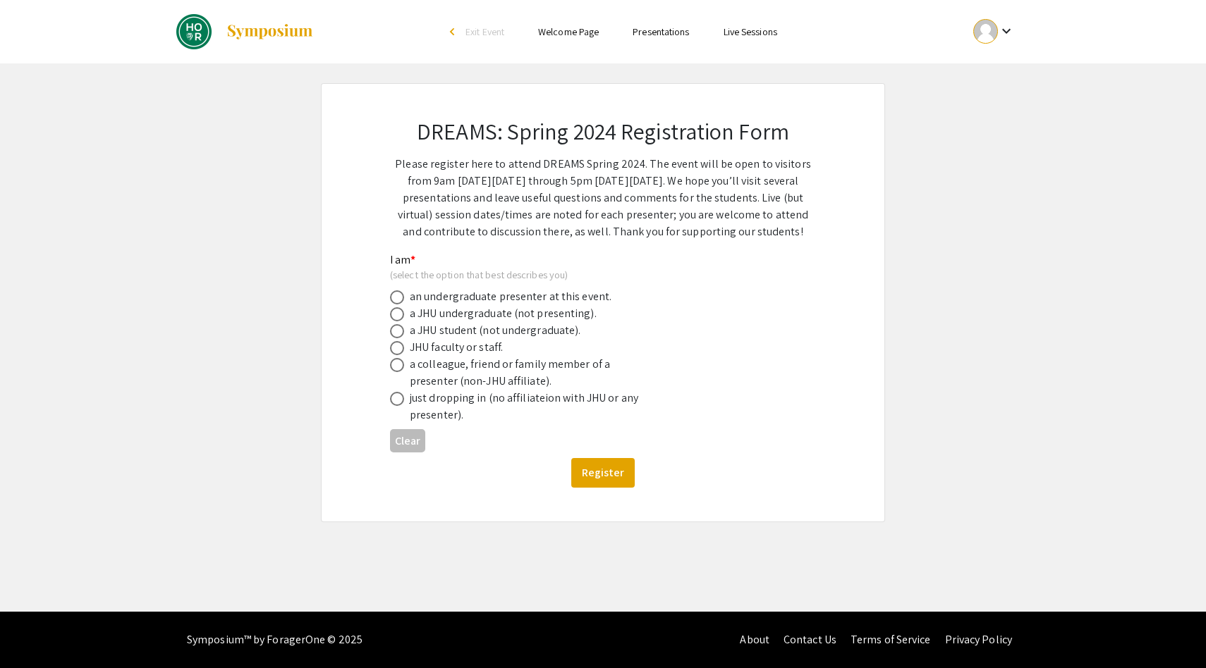
click at [397, 315] on span at bounding box center [397, 315] width 0 height 0
click at [396, 315] on input "radio" at bounding box center [397, 314] width 14 height 14
radio input "true"
click at [608, 480] on button "Register" at bounding box center [602, 473] width 63 height 30
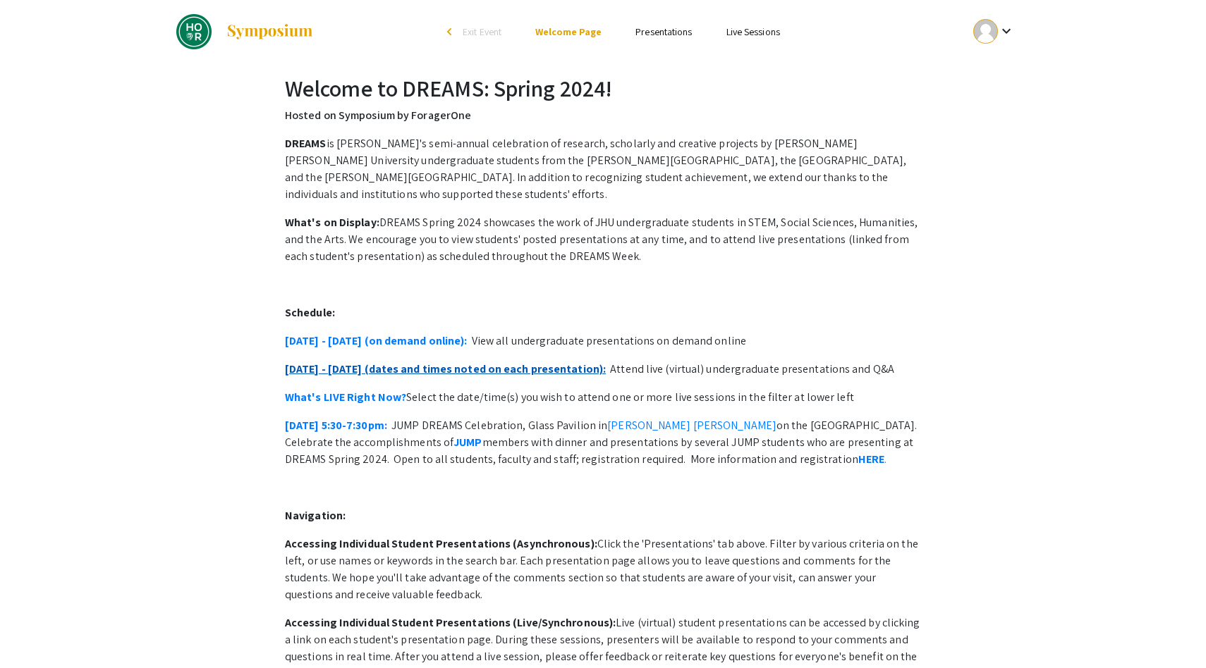
click at [368, 362] on link "April 16 - 19 (dates and times noted on each presentation):" at bounding box center [445, 369] width 321 height 15
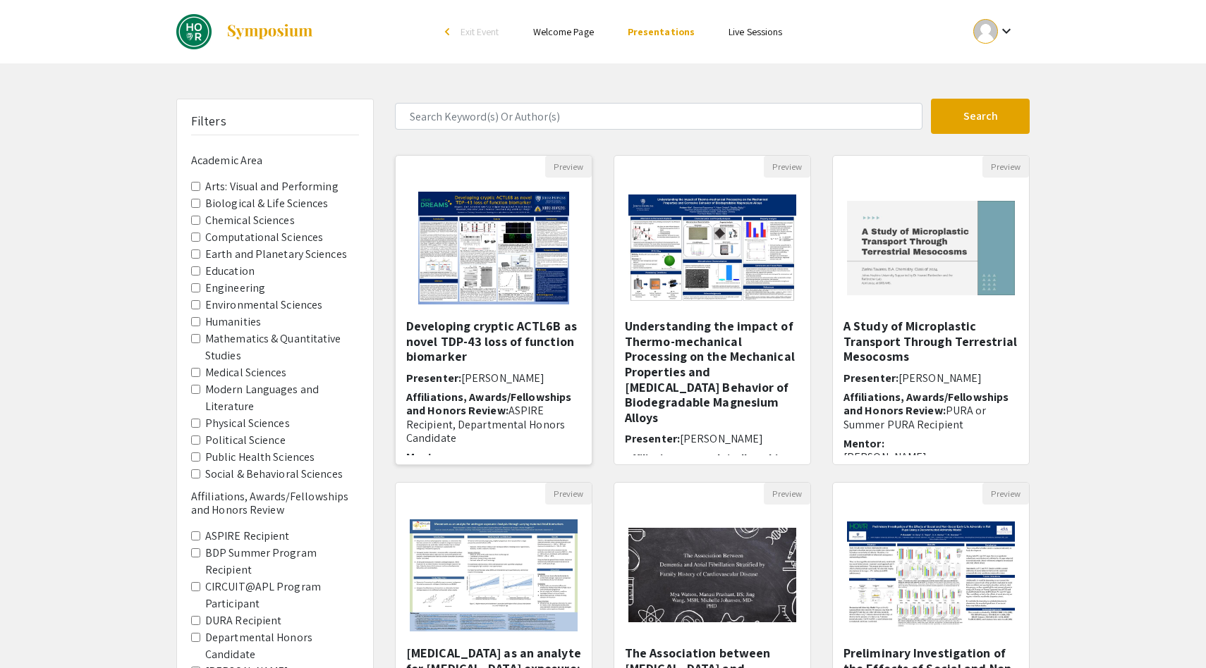
click at [485, 264] on img "Open Presentation <p>Developing cryptic ACTL6B as novel TDP-43 loss of function…" at bounding box center [493, 248] width 178 height 141
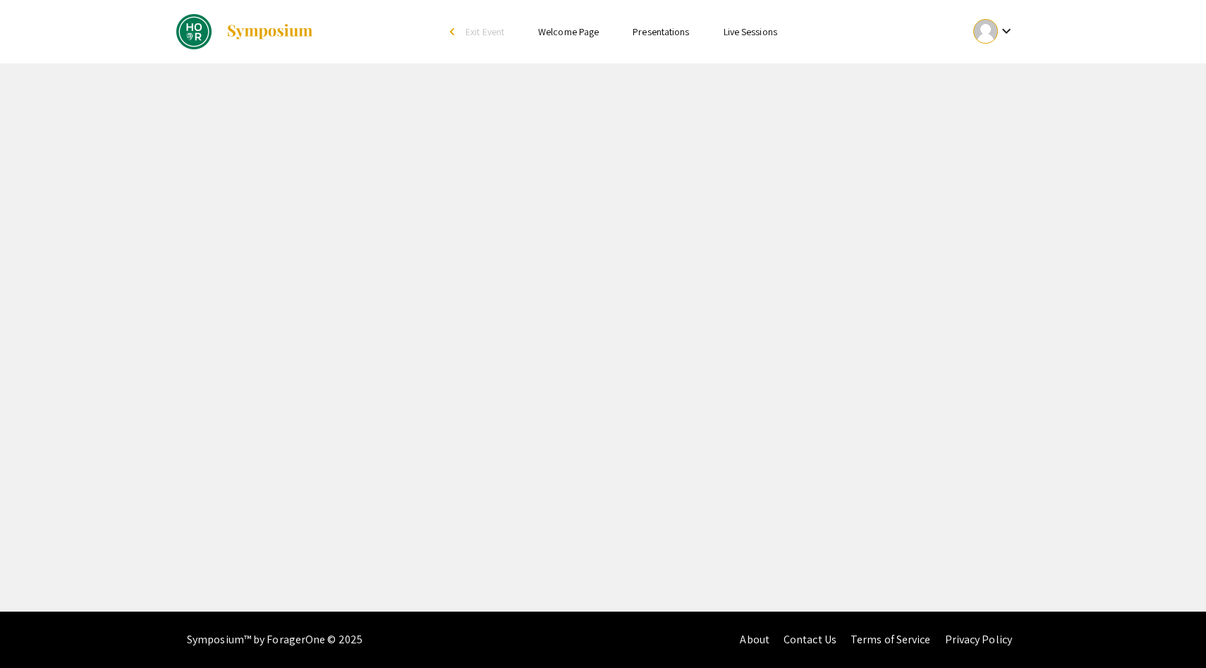
select select "custom"
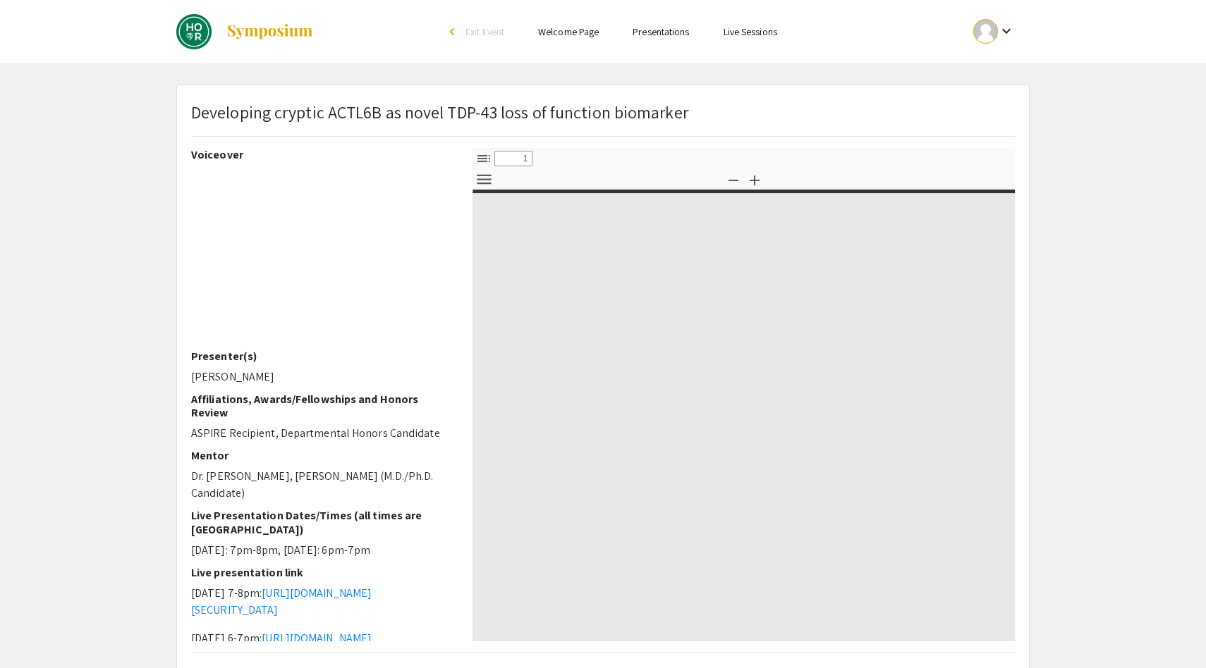
type input "0"
select select "custom"
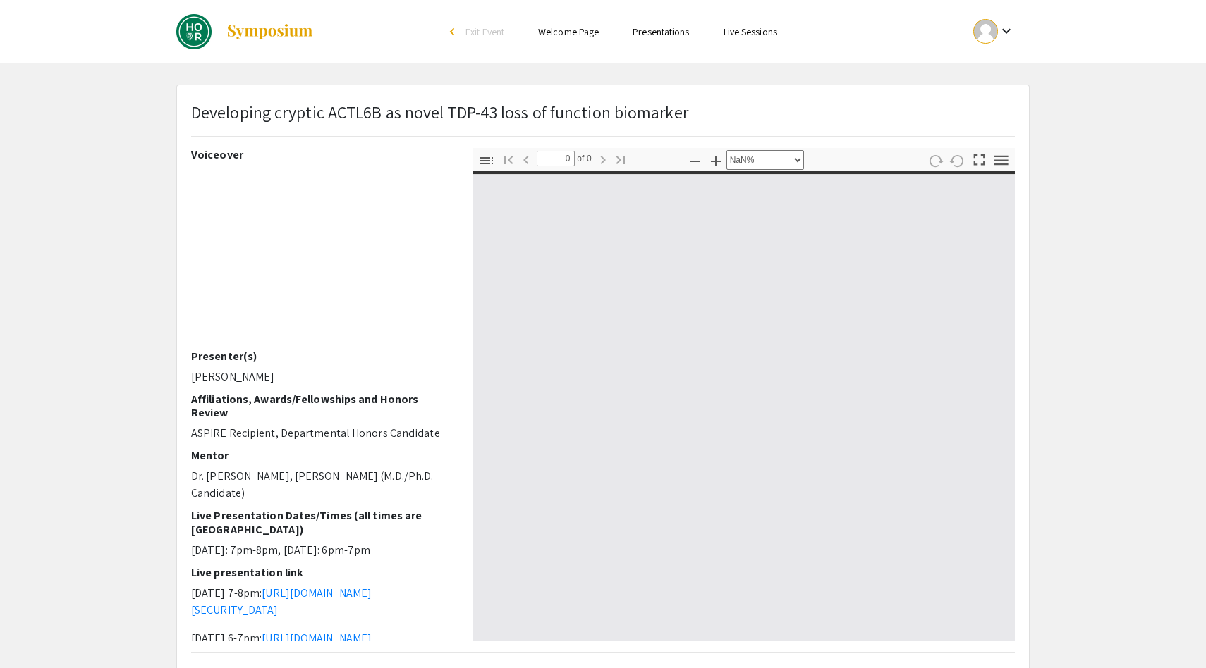
type input "1"
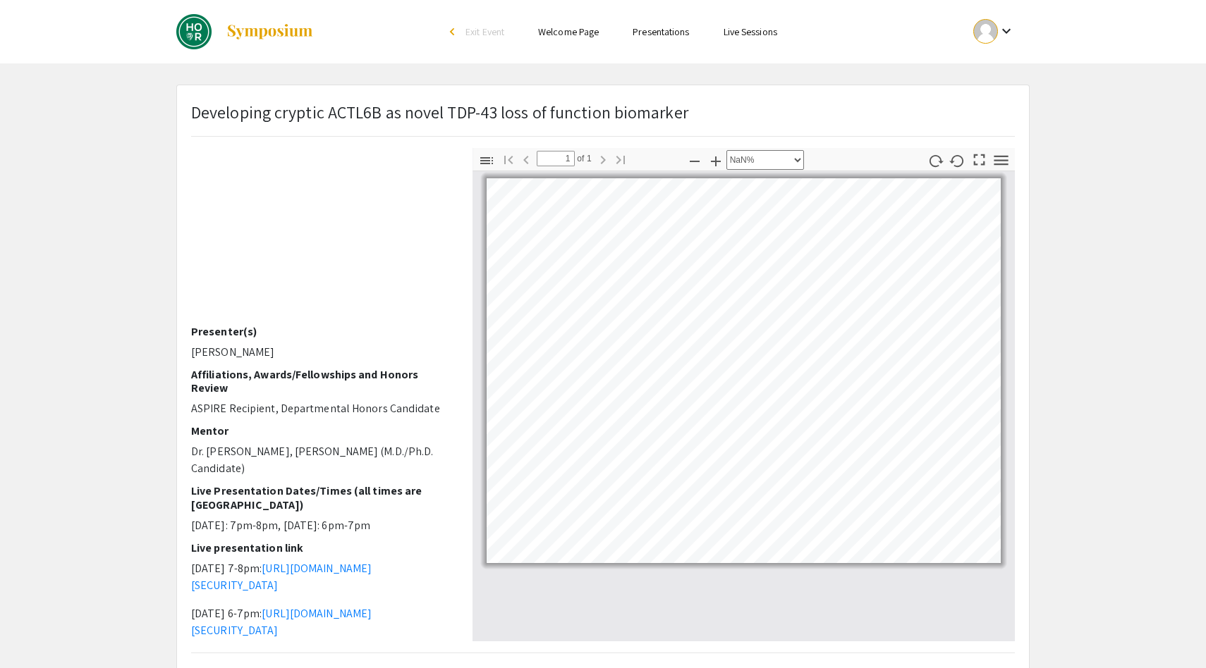
scroll to position [30, 21]
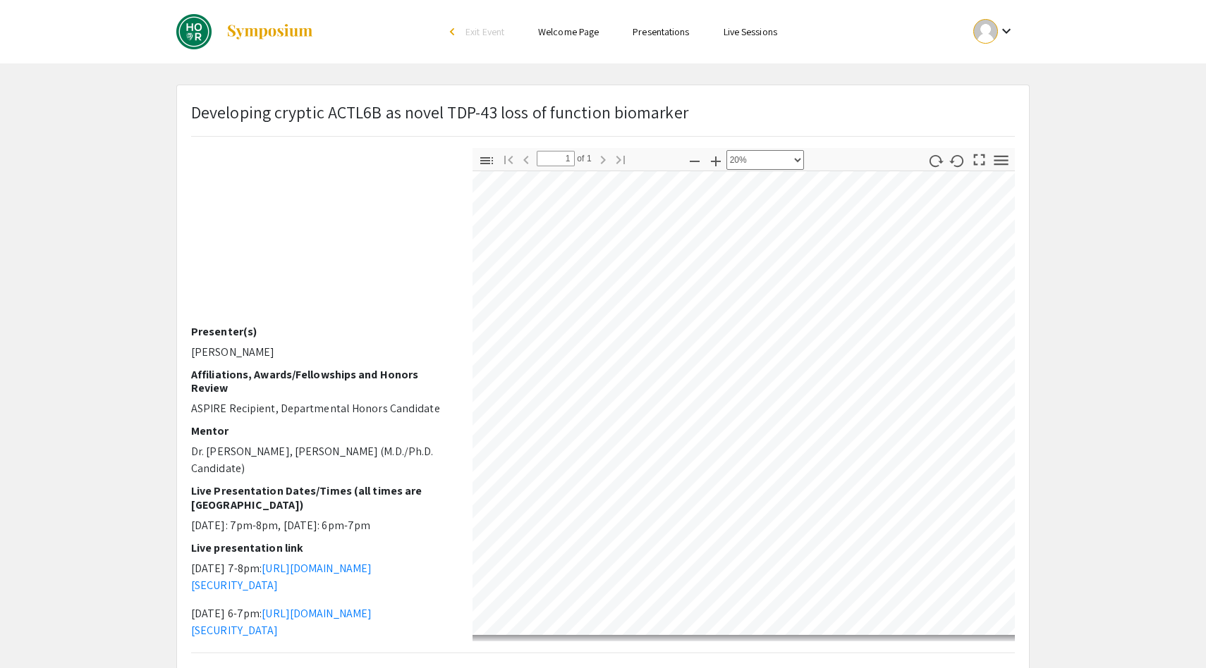
select select "custom"
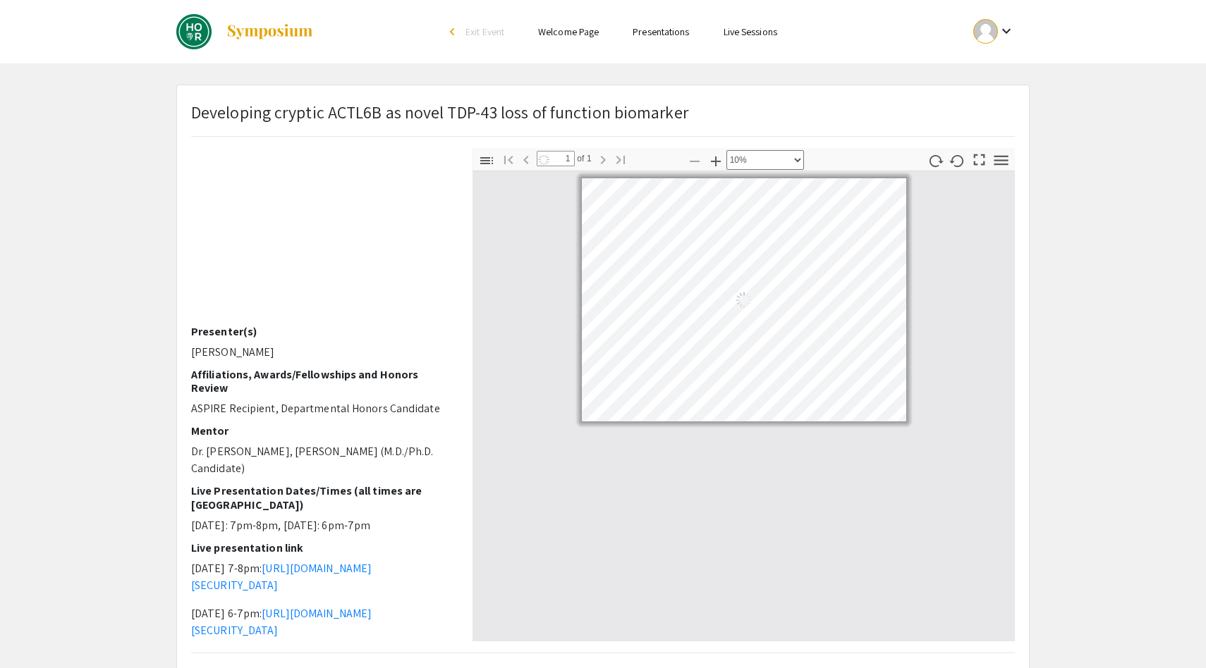
scroll to position [0, 0]
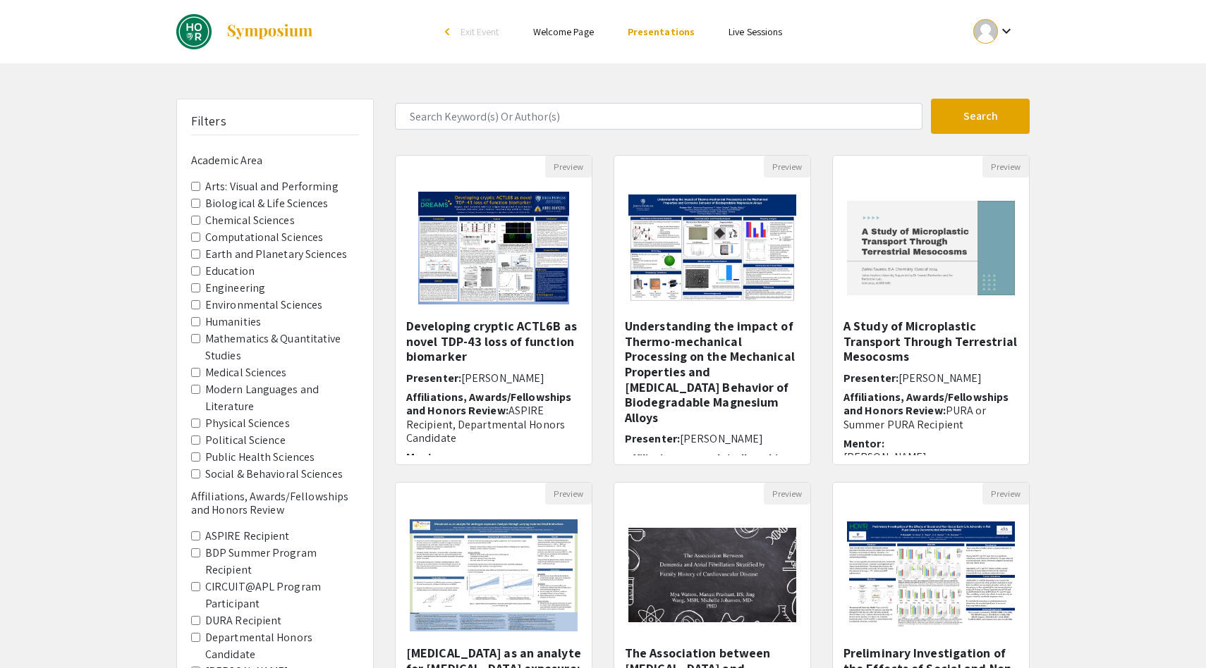
click at [192, 371] on Sciences "Medical Sciences" at bounding box center [195, 372] width 9 height 9
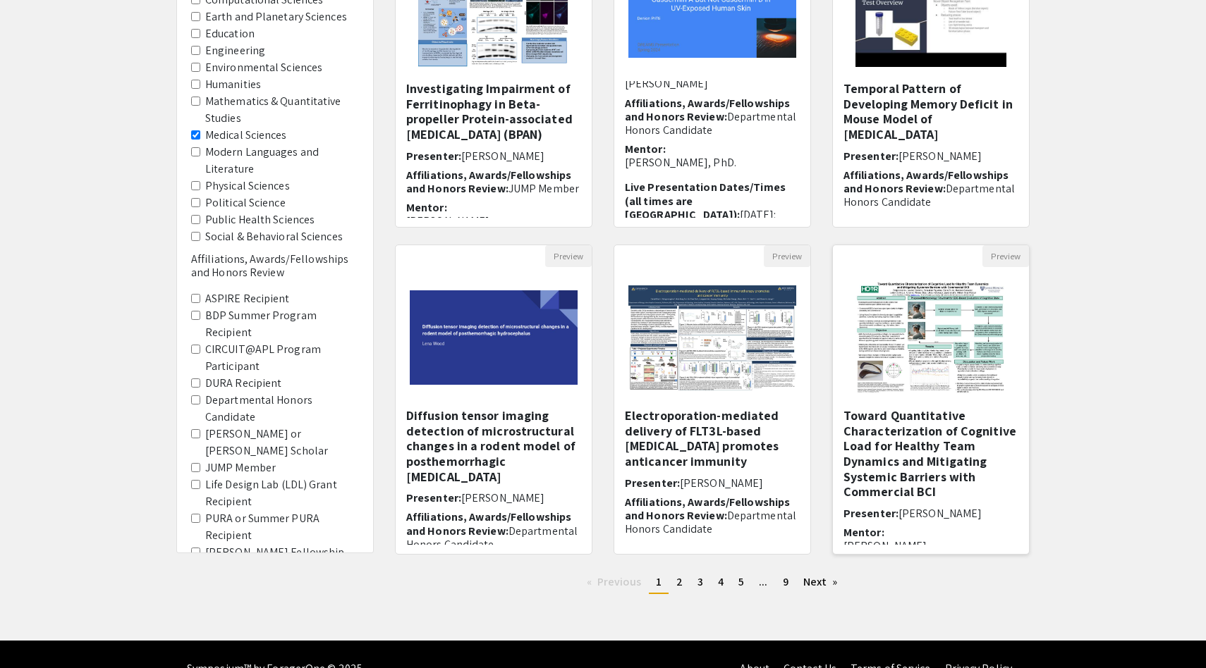
scroll to position [267, 0]
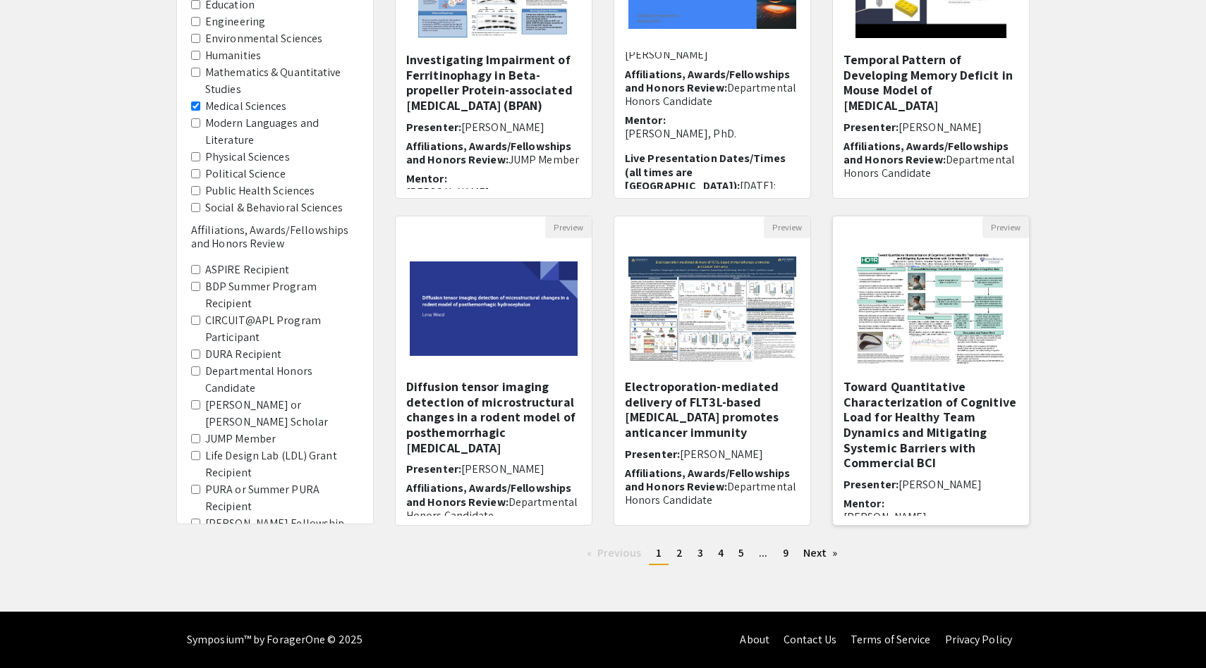
click at [861, 448] on h5 "Toward Quantitative Characterization of Cognitive Load for Healthy Team Dynamic…" at bounding box center [930, 425] width 175 height 92
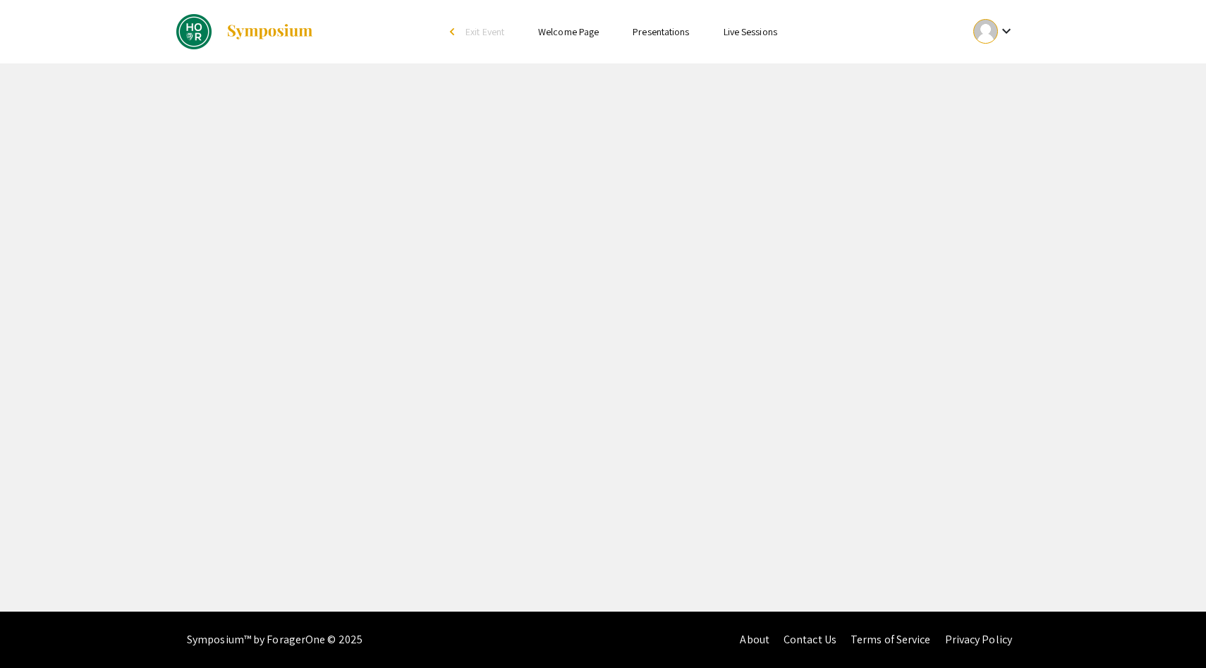
select select "custom"
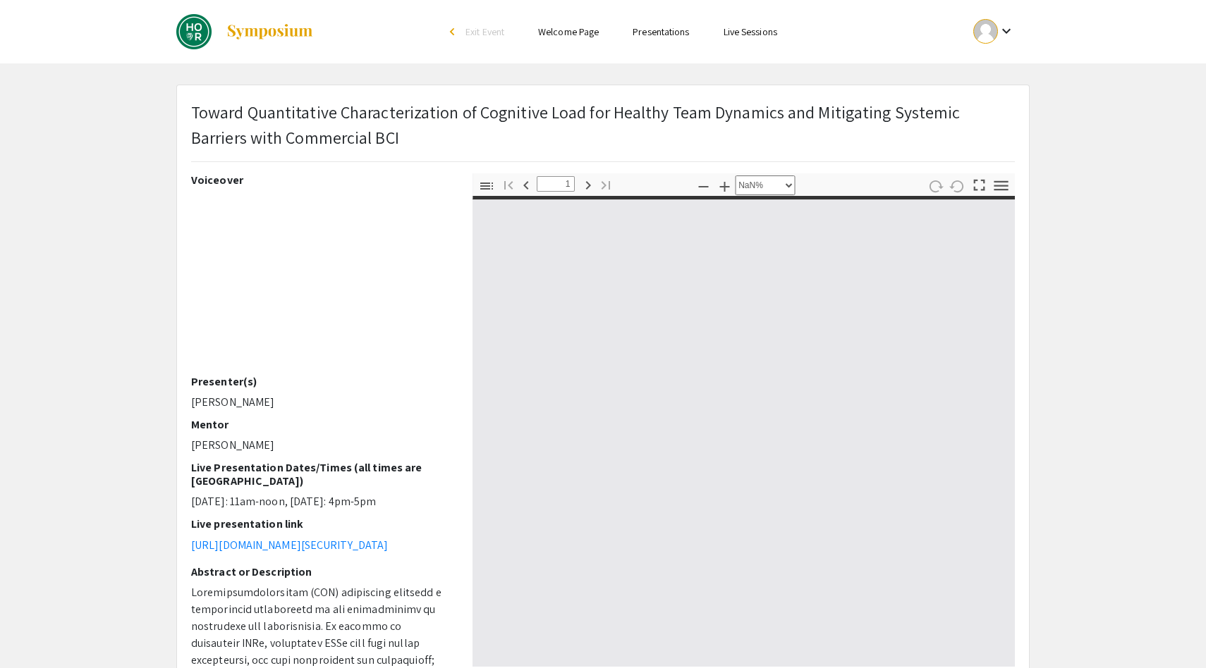
type input "0"
select select "custom"
type input "1"
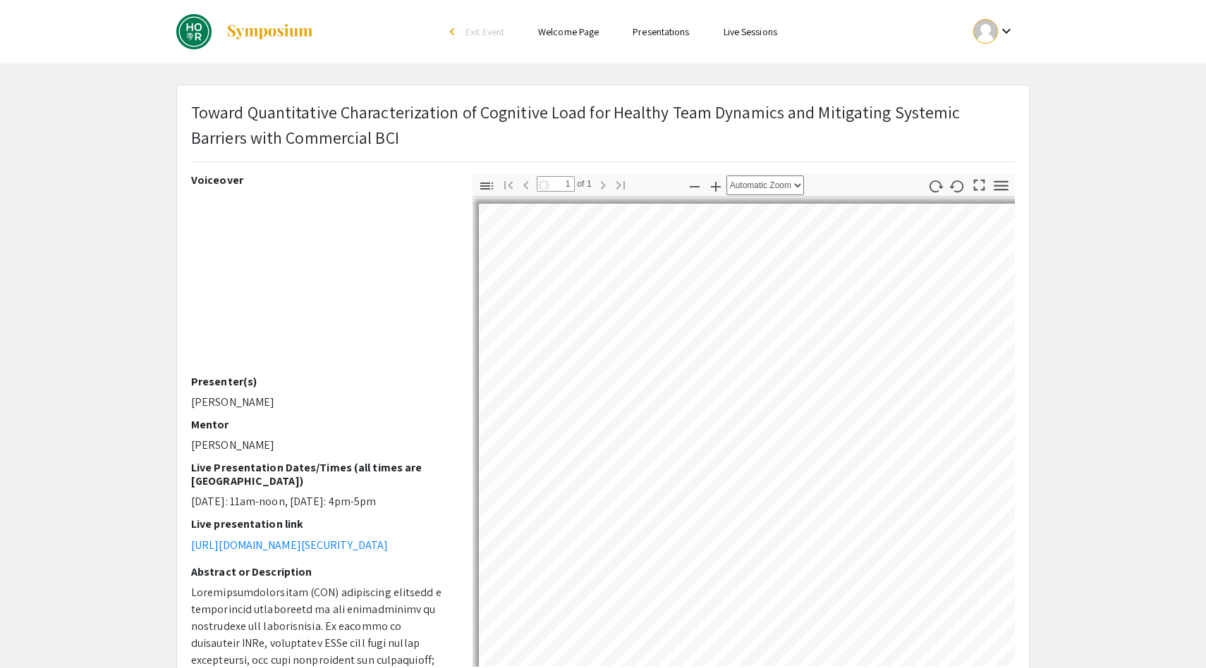
select select "auto"
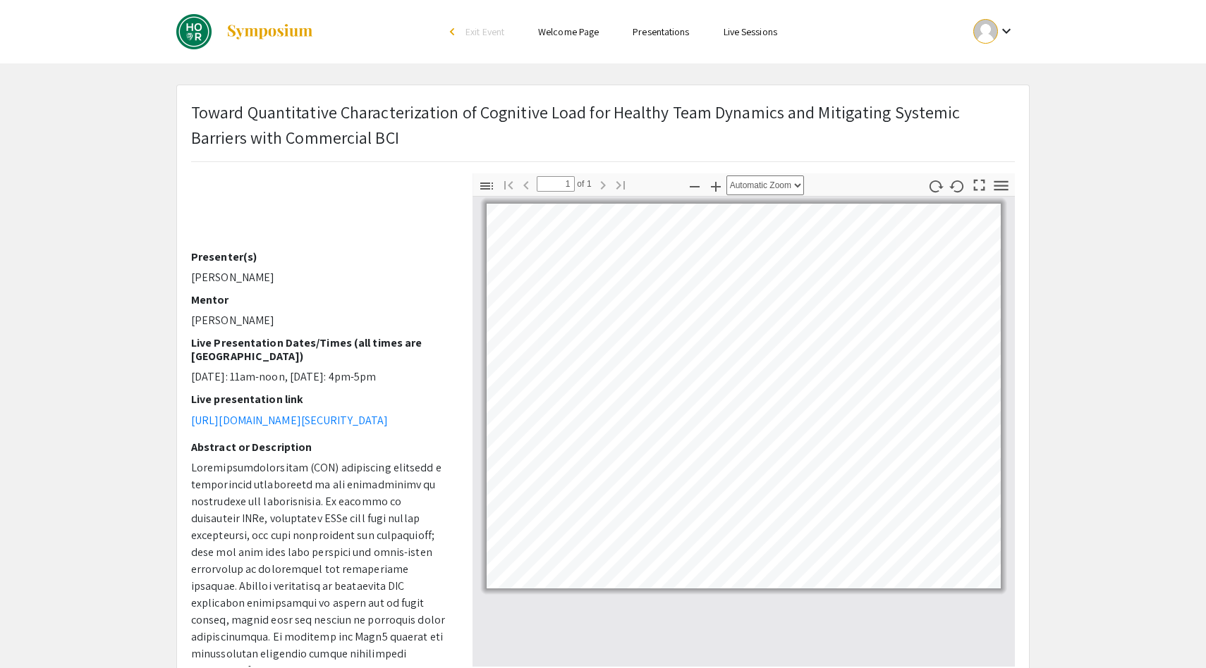
scroll to position [123, 0]
click at [255, 418] on link "https://JHUBlueJays.zoom.us/j/97279904693?pwd=aWtxc2hUektMejZjL09HcTRSRENTQT09" at bounding box center [289, 422] width 197 height 15
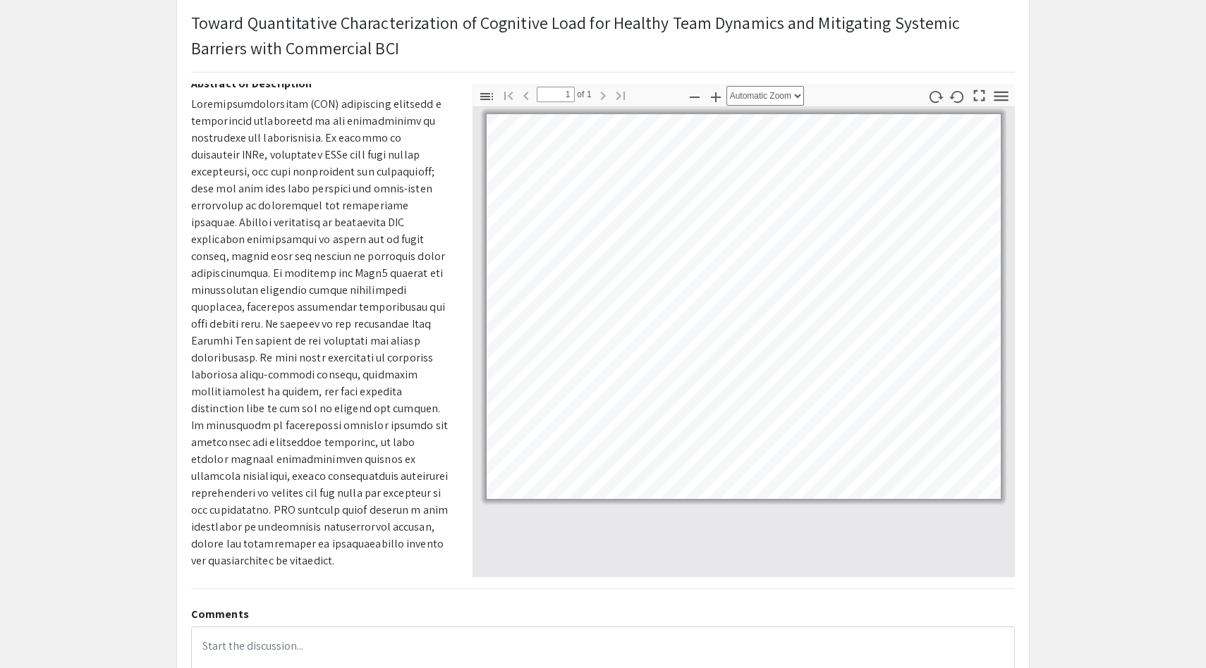
scroll to position [0, 0]
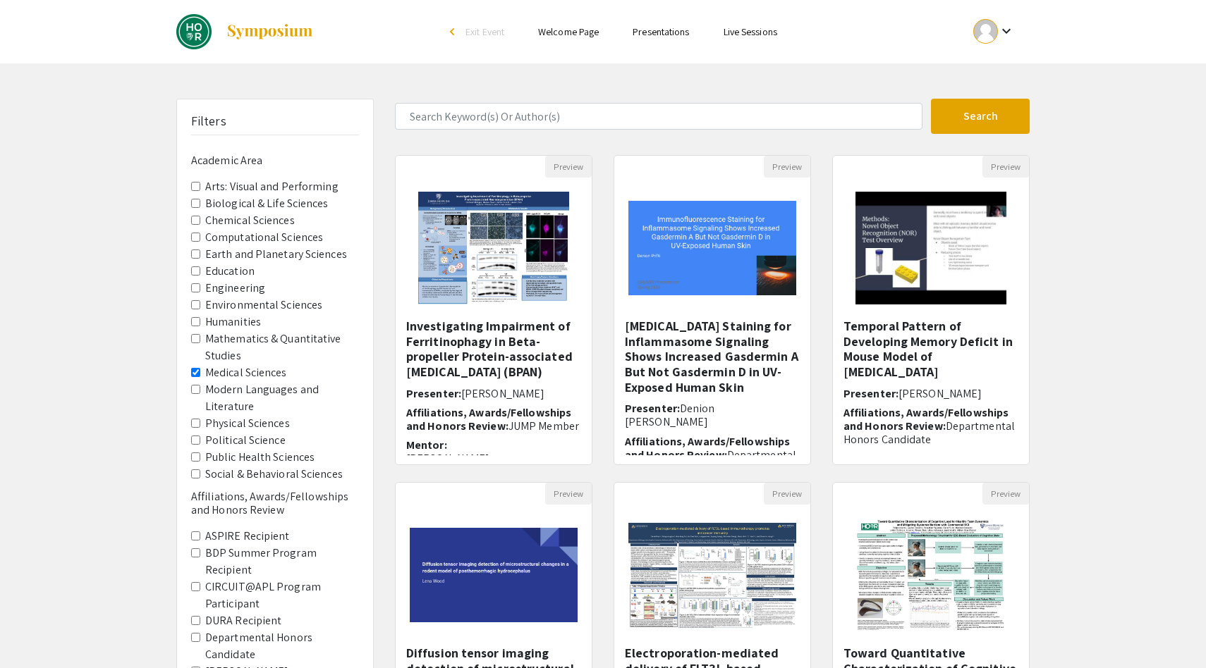
scroll to position [266, 0]
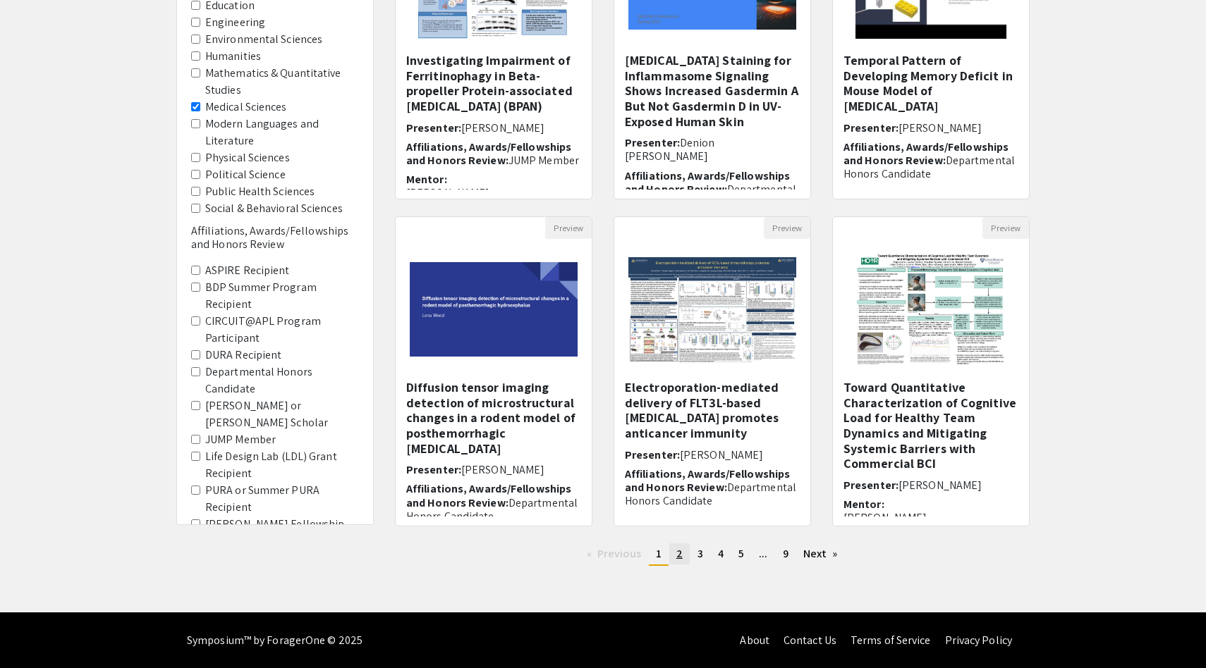
click at [683, 554] on link "page 2" at bounding box center [679, 554] width 20 height 21
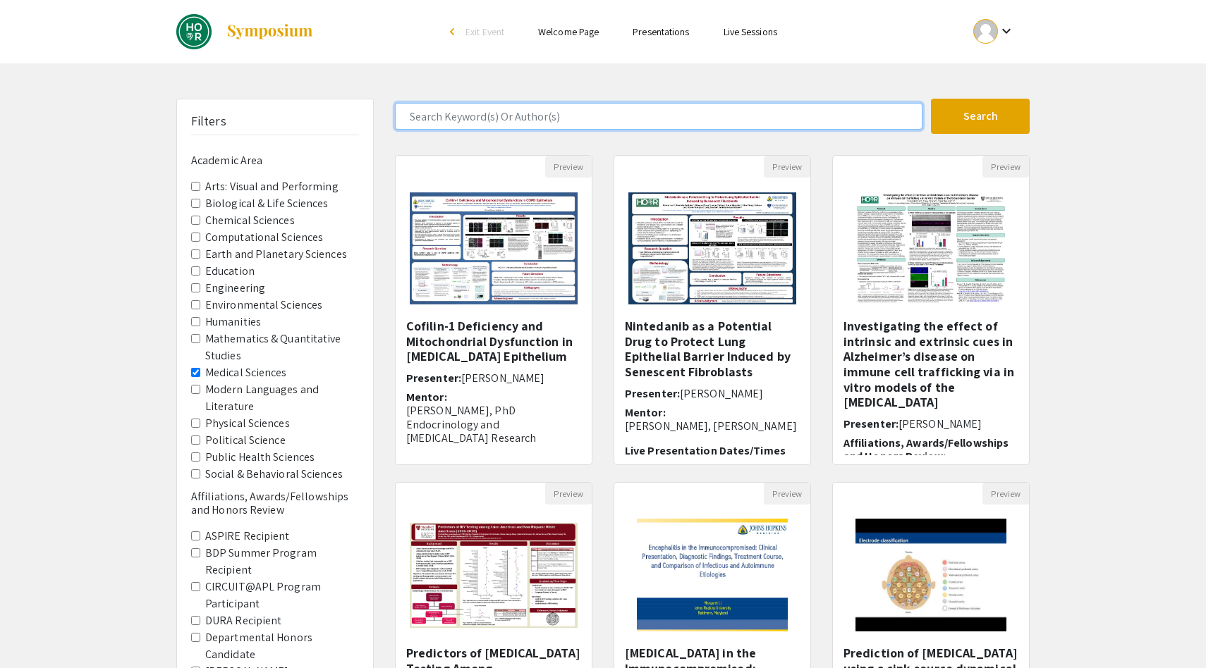
click at [687, 116] on input "Search Keyword(s) Or Author(s)" at bounding box center [658, 116] width 527 height 27
type input "[PERSON_NAME]"
click at [931, 99] on button "Search" at bounding box center [980, 116] width 99 height 35
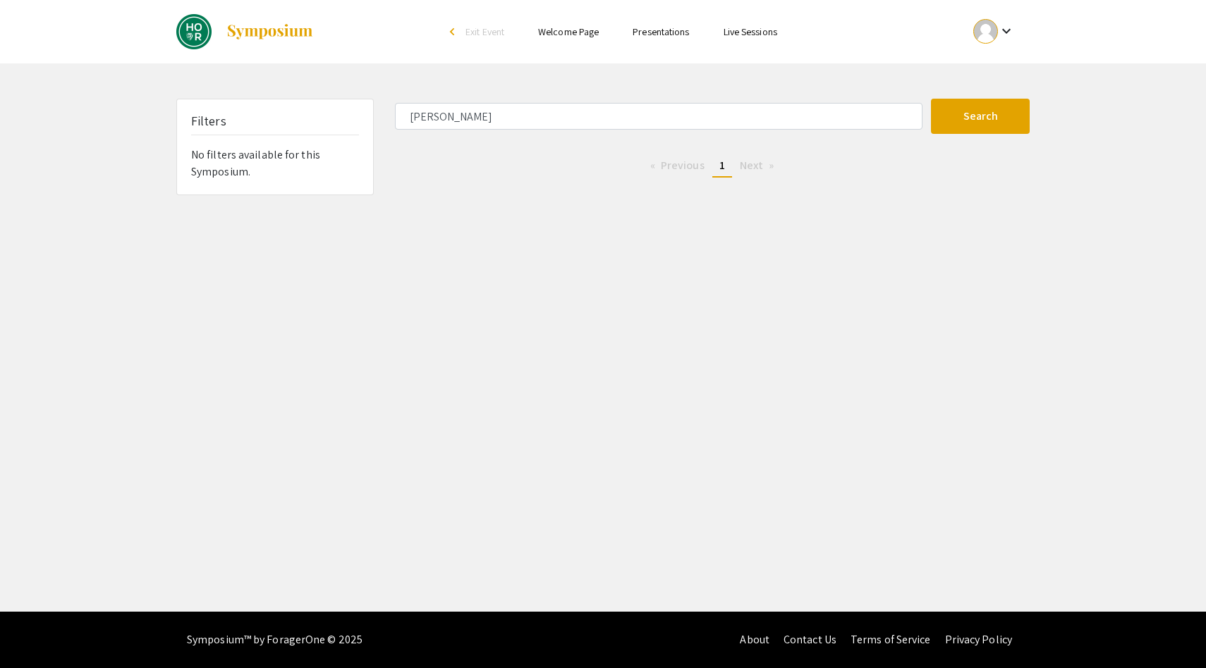
click at [269, 30] on img at bounding box center [270, 31] width 88 height 17
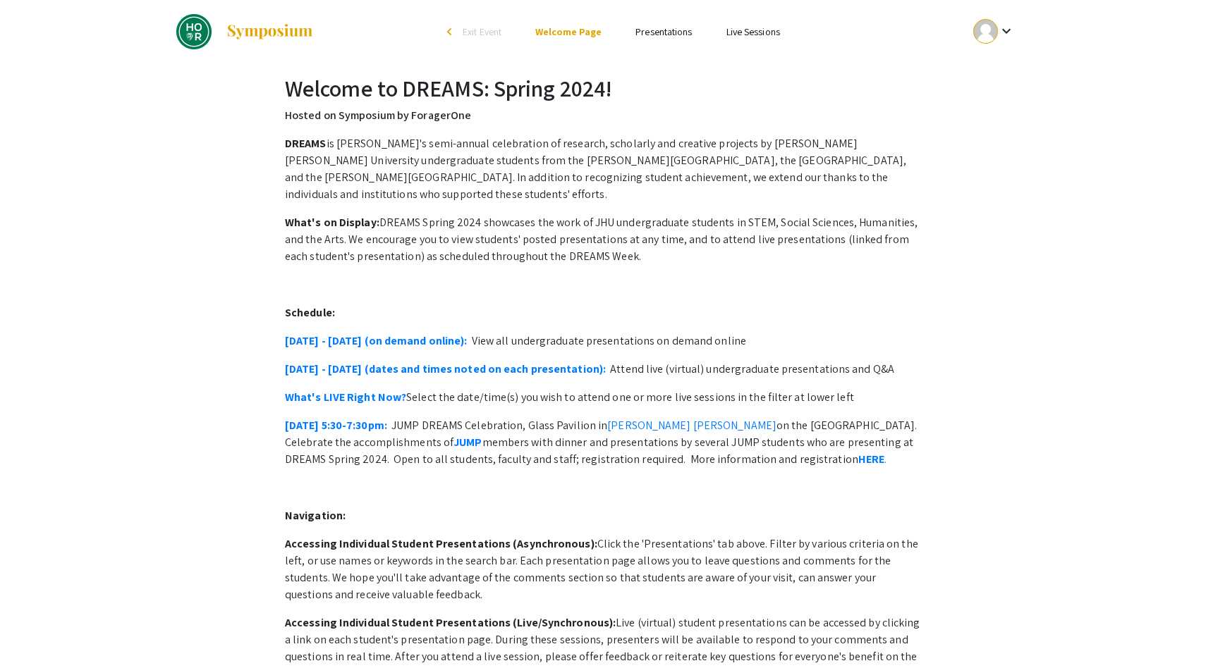
click at [215, 29] on link at bounding box center [245, 31] width 138 height 35
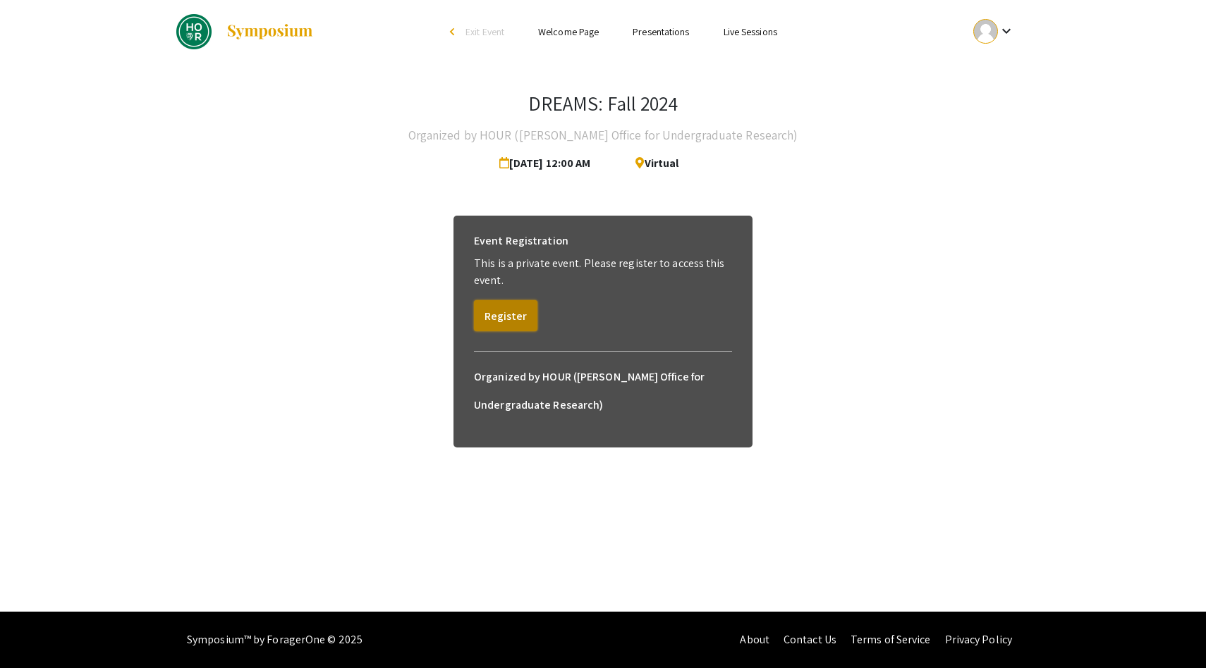
click at [490, 309] on button "Register" at bounding box center [505, 315] width 63 height 31
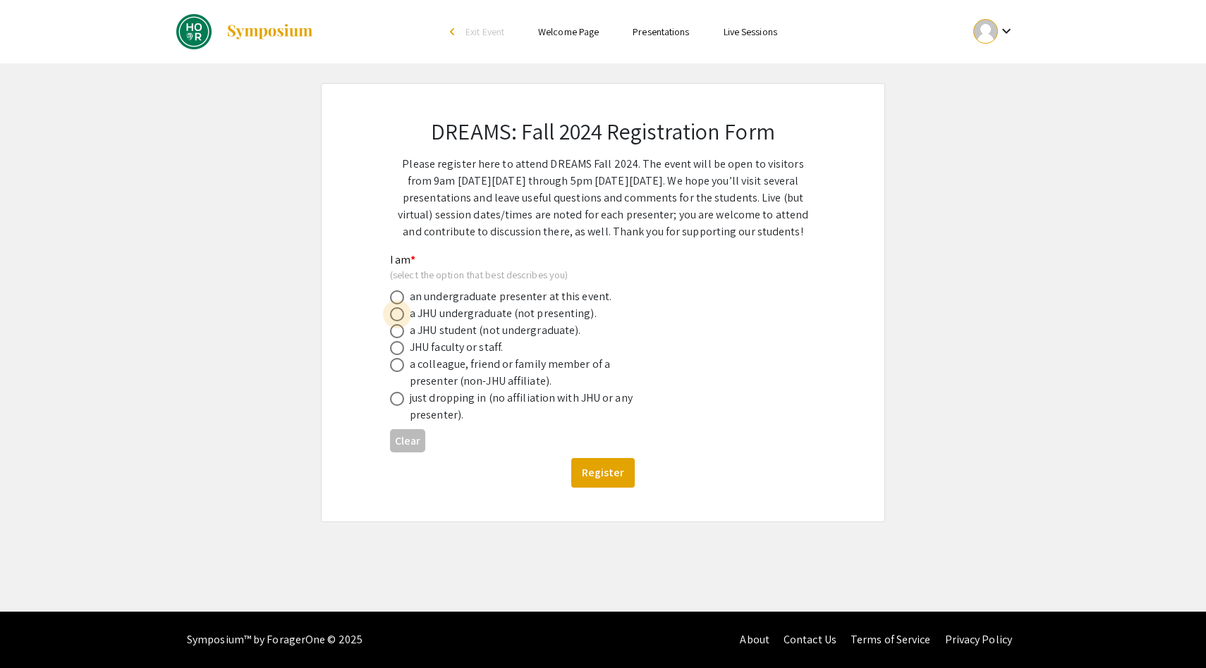
click at [396, 316] on span at bounding box center [397, 314] width 14 height 14
click at [396, 316] on input "radio" at bounding box center [397, 314] width 14 height 14
radio input "true"
click at [599, 472] on button "Register" at bounding box center [602, 473] width 63 height 30
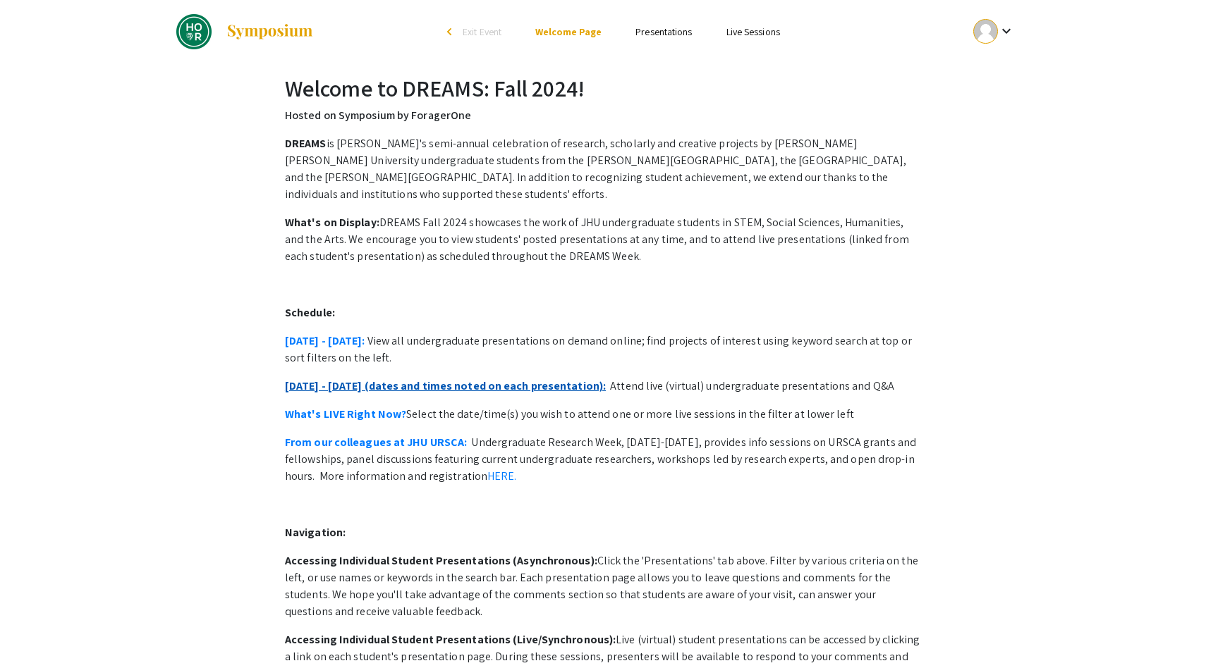
click at [363, 379] on link "October 21 - 25 (dates and times noted on each presentation):" at bounding box center [445, 386] width 321 height 15
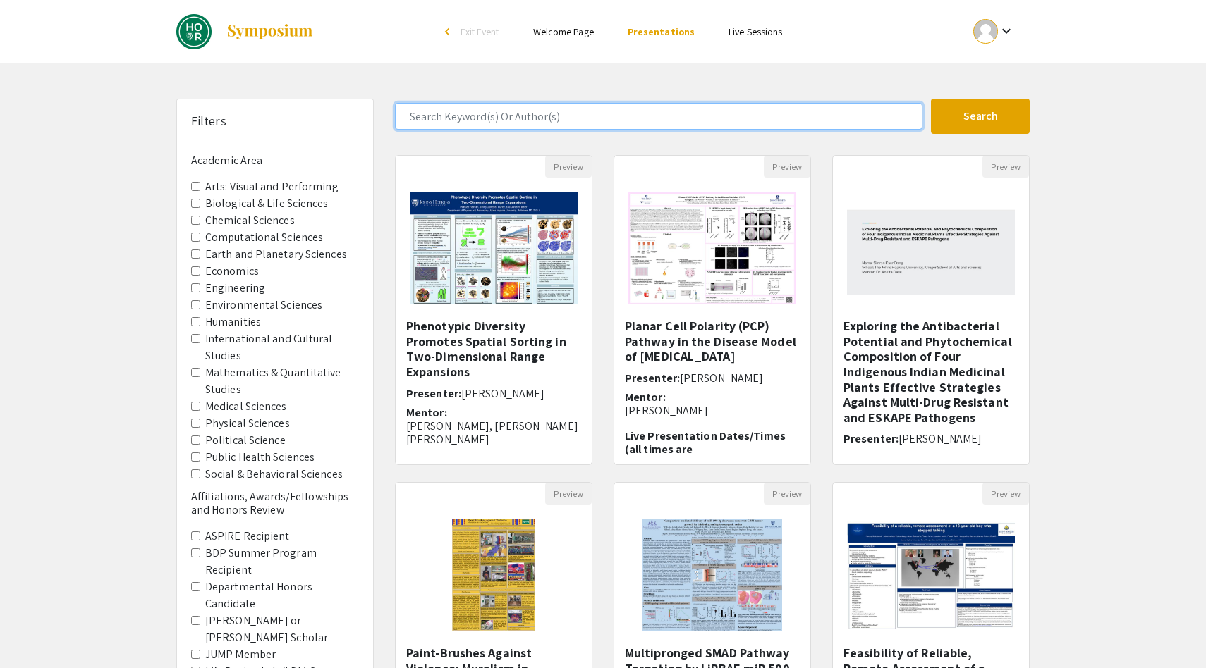
click at [537, 123] on input "Search Keyword(s) Or Author(s)" at bounding box center [658, 116] width 527 height 27
type input "[PERSON_NAME]"
click at [931, 99] on button "Search" at bounding box center [980, 116] width 99 height 35
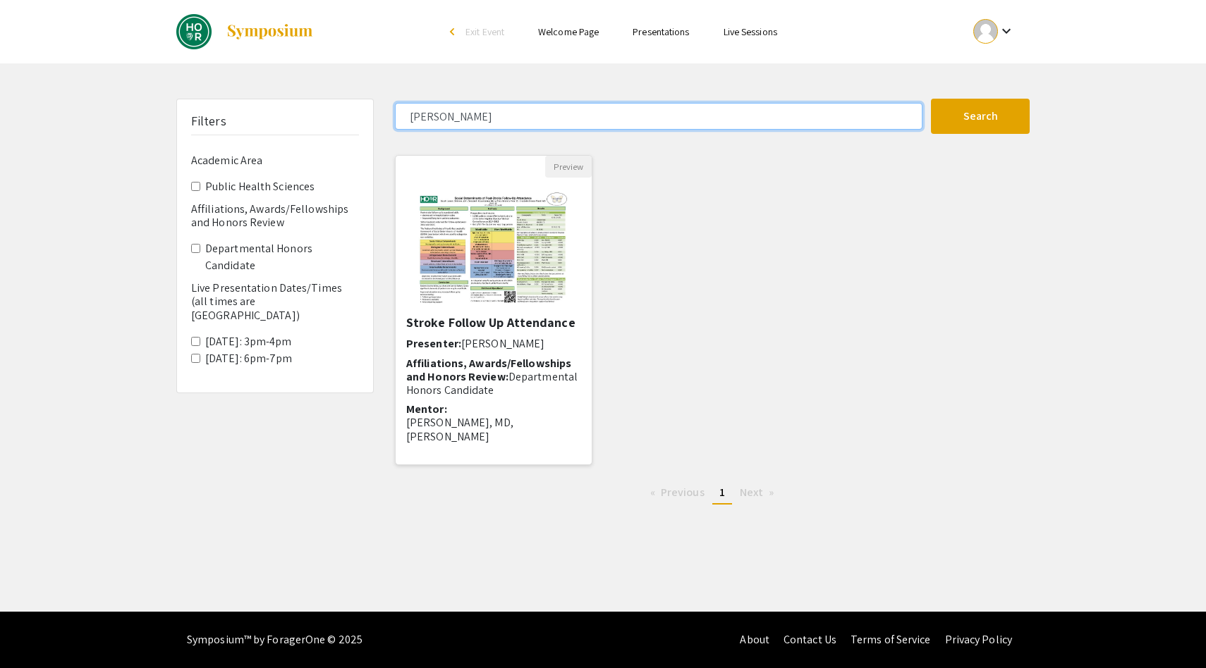
scroll to position [28, 0]
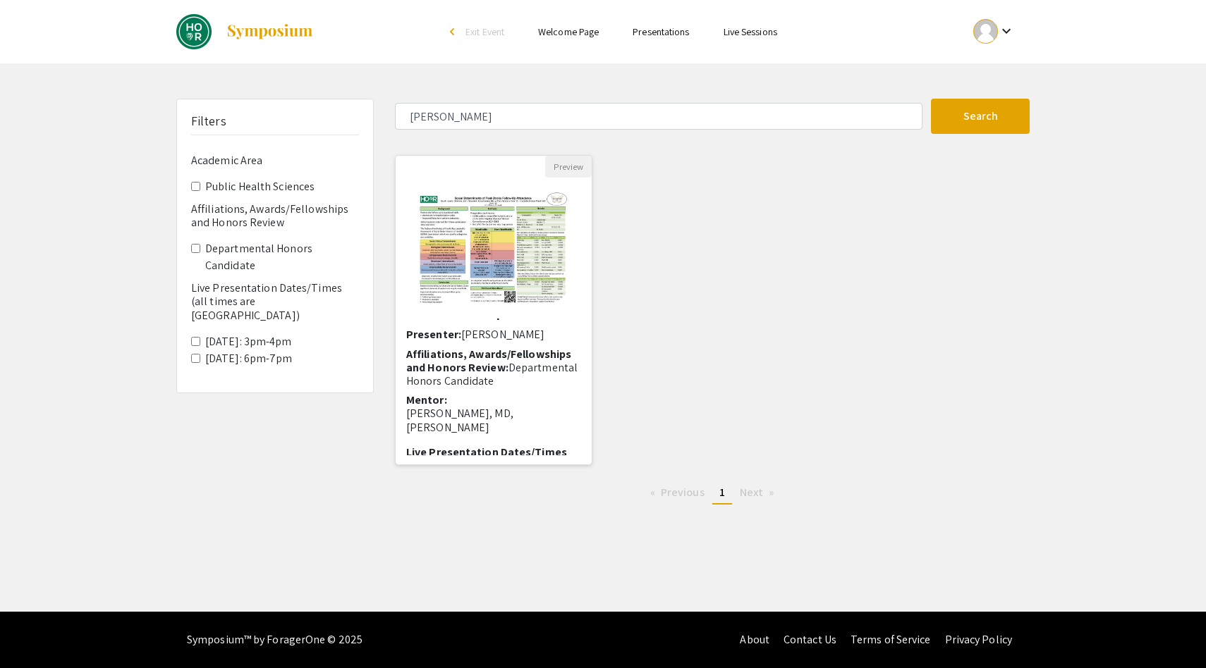
click at [496, 267] on img "Open Presentation <p>Social Determinants of Post-Stroke Follow Up Attendance</p>" at bounding box center [493, 248] width 178 height 141
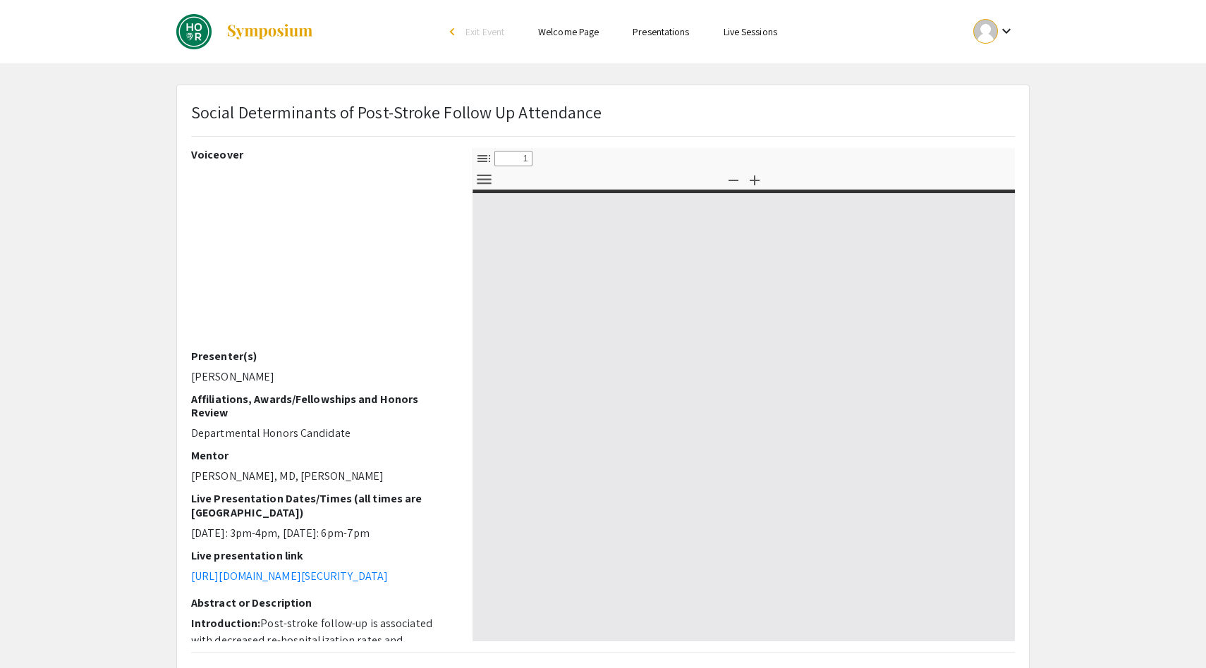
select select "custom"
type input "0"
select select "custom"
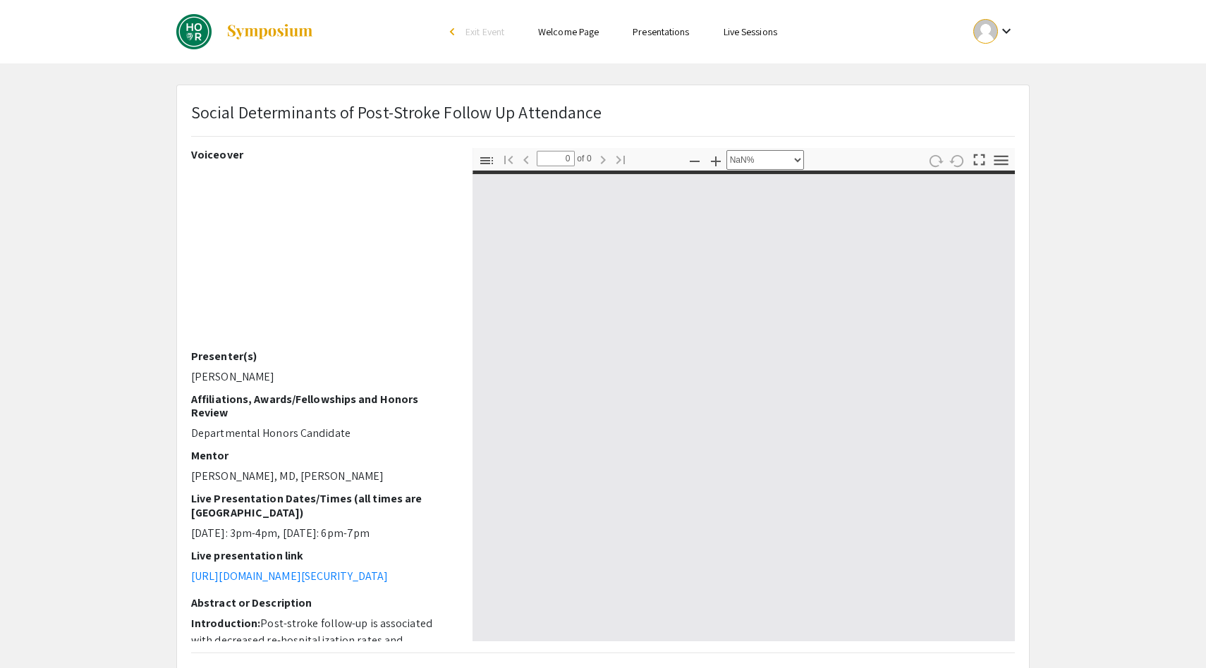
type input "1"
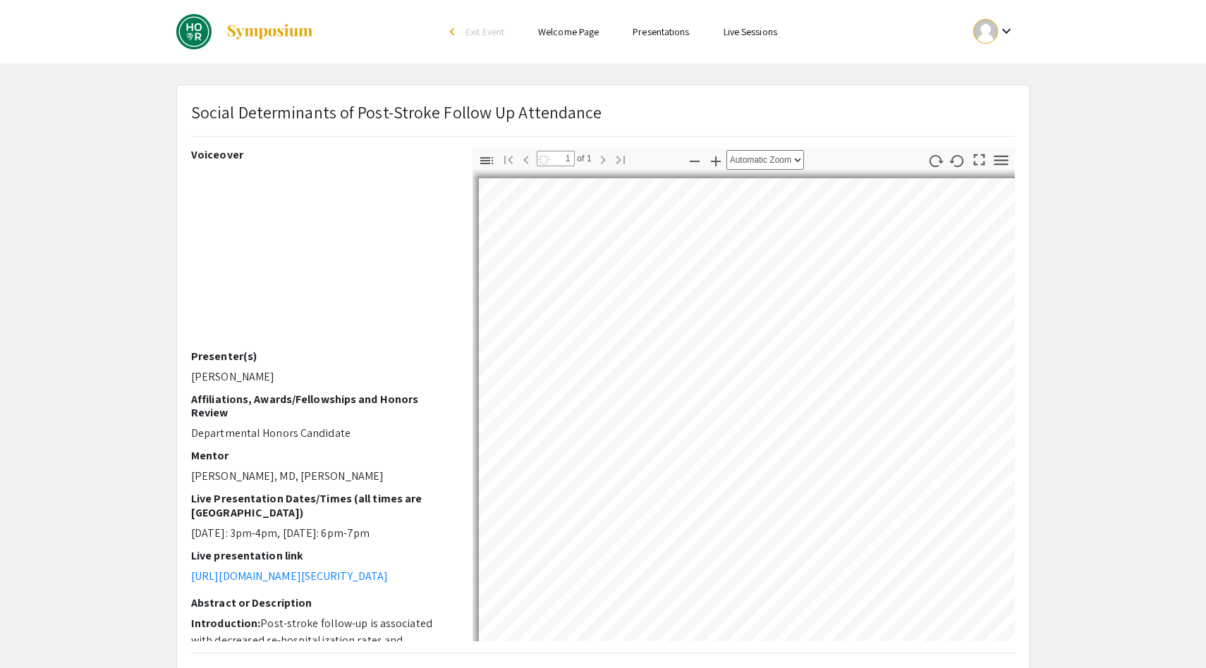
select select "auto"
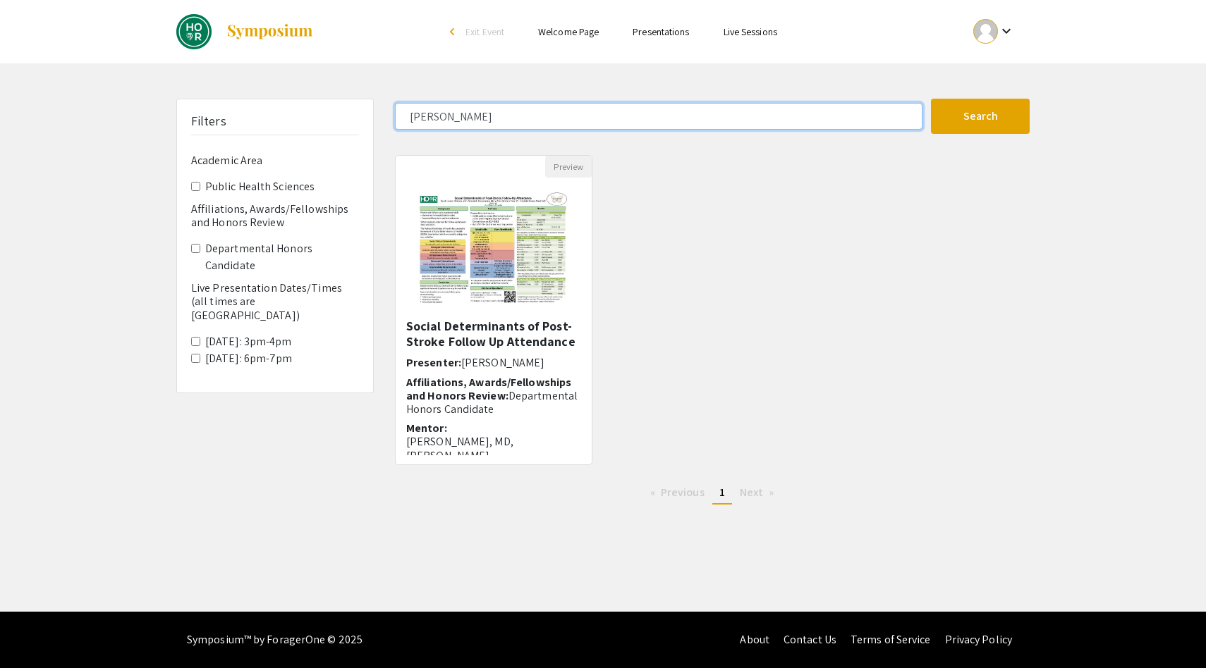
click at [453, 116] on input "[PERSON_NAME]" at bounding box center [658, 116] width 527 height 27
click at [931, 99] on button "Search" at bounding box center [980, 116] width 99 height 35
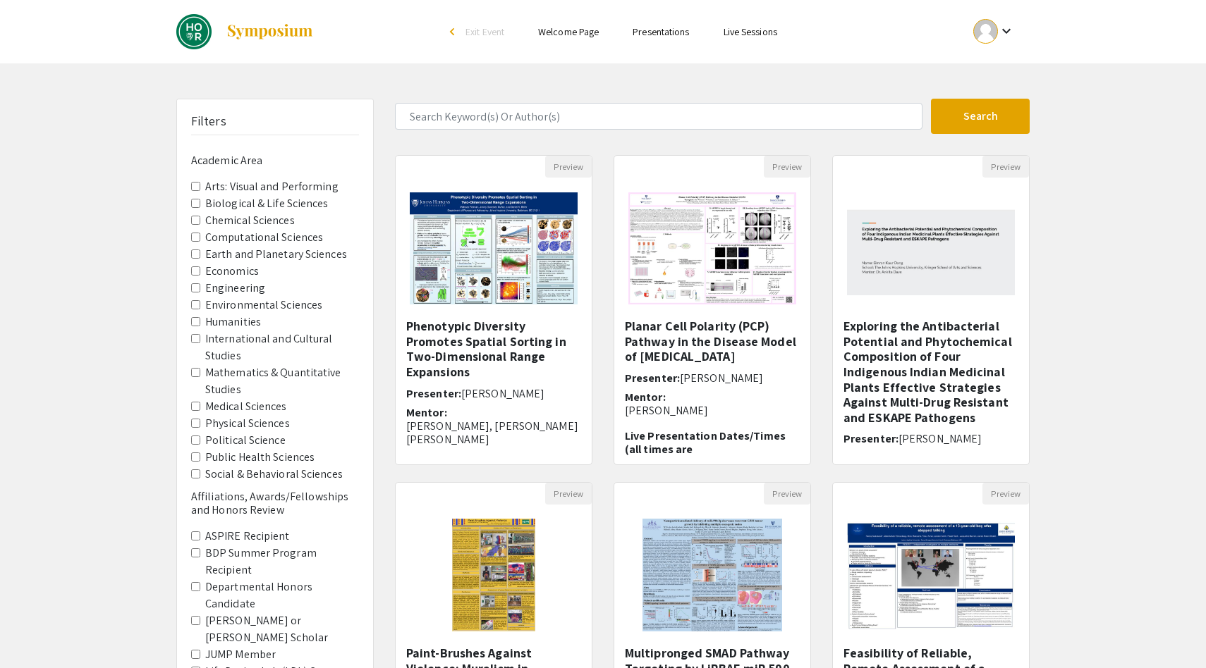
click at [192, 407] on Sciences "Medical Sciences" at bounding box center [195, 406] width 9 height 9
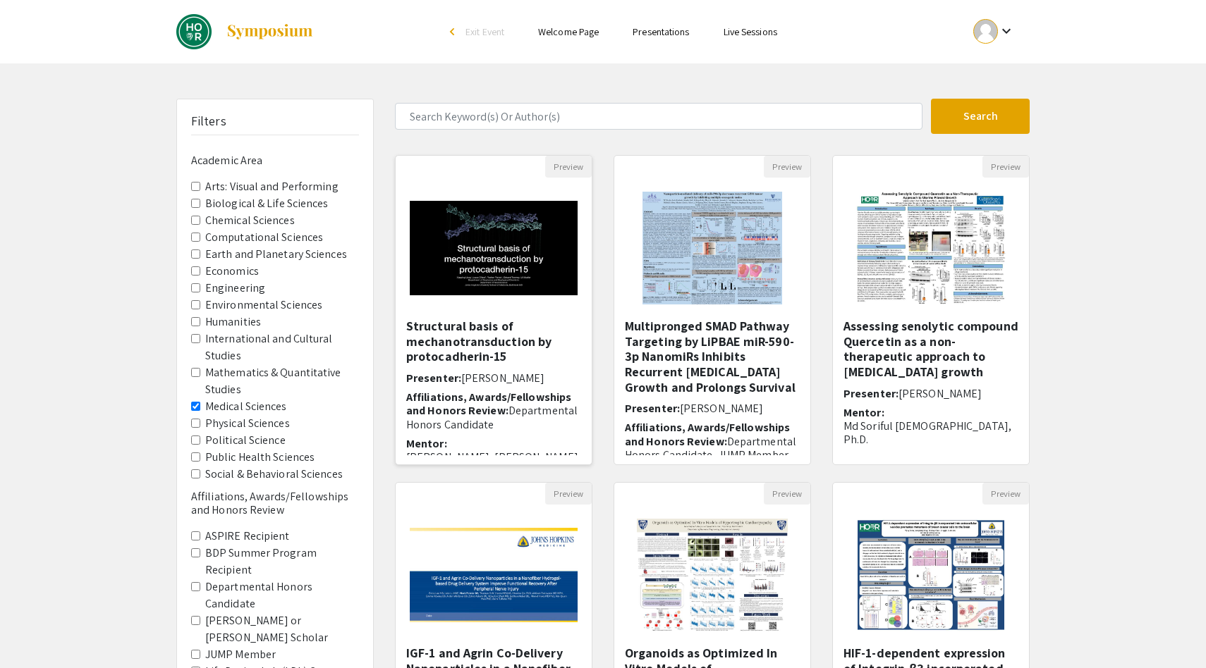
click at [477, 263] on img "Open Presentation <p>Structural basis of mechanotransduction by protocadherin-1…" at bounding box center [494, 248] width 196 height 123
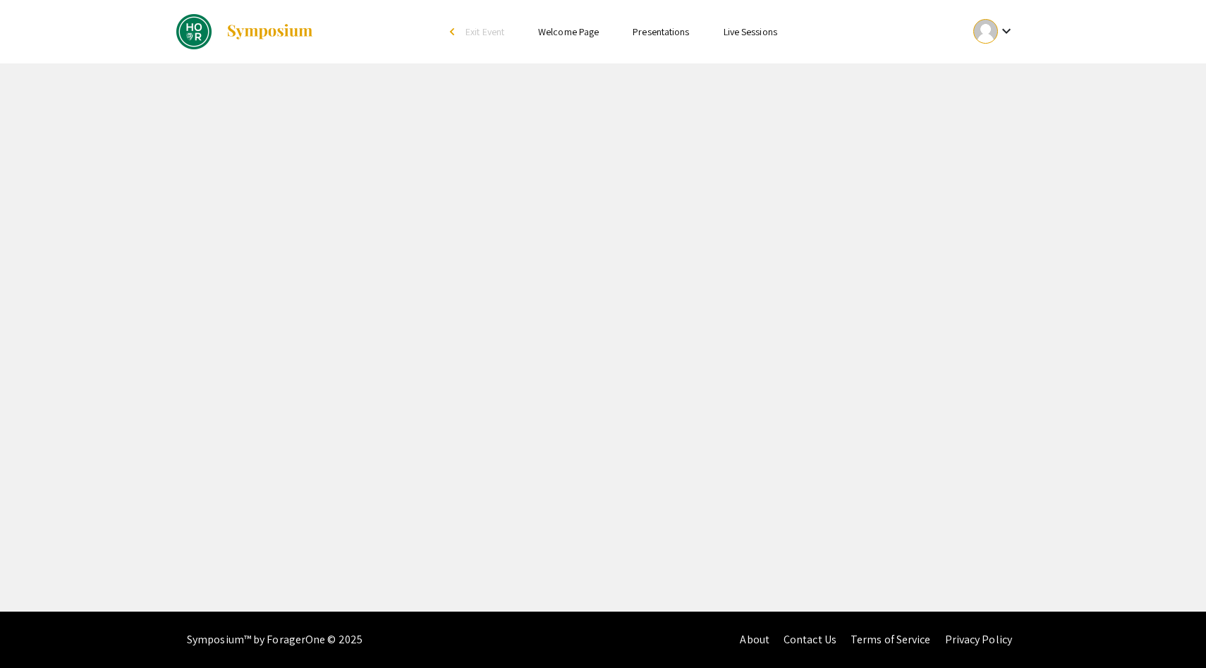
select select "custom"
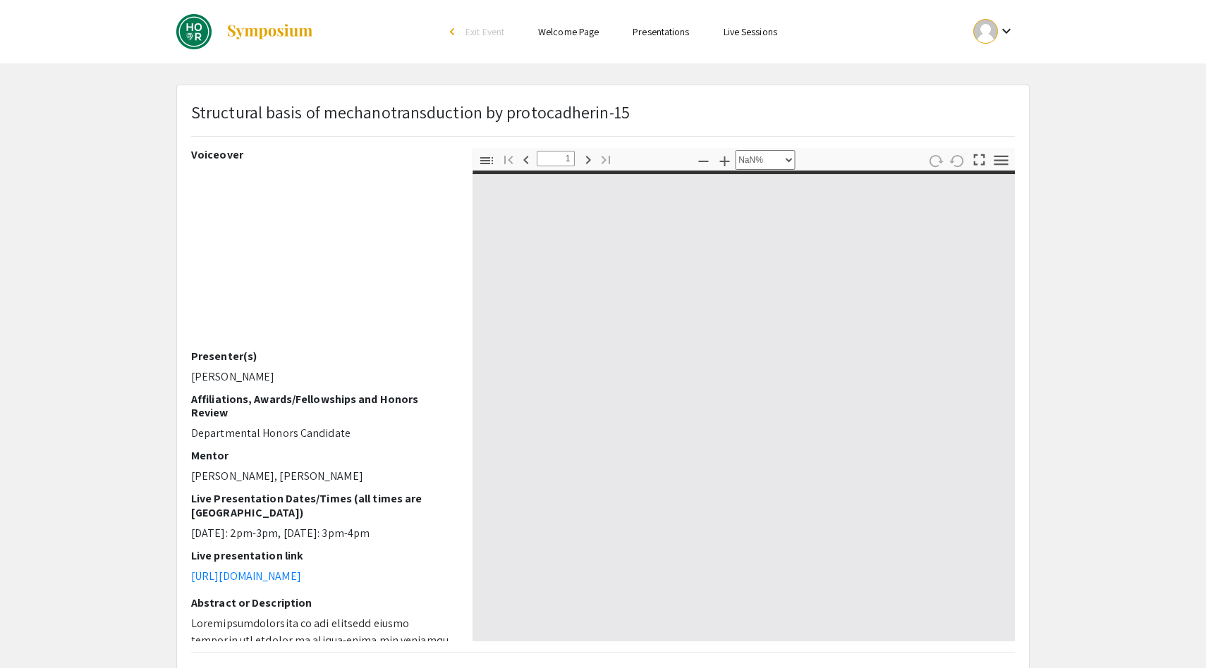
type input "0"
select select "auto"
type input "1"
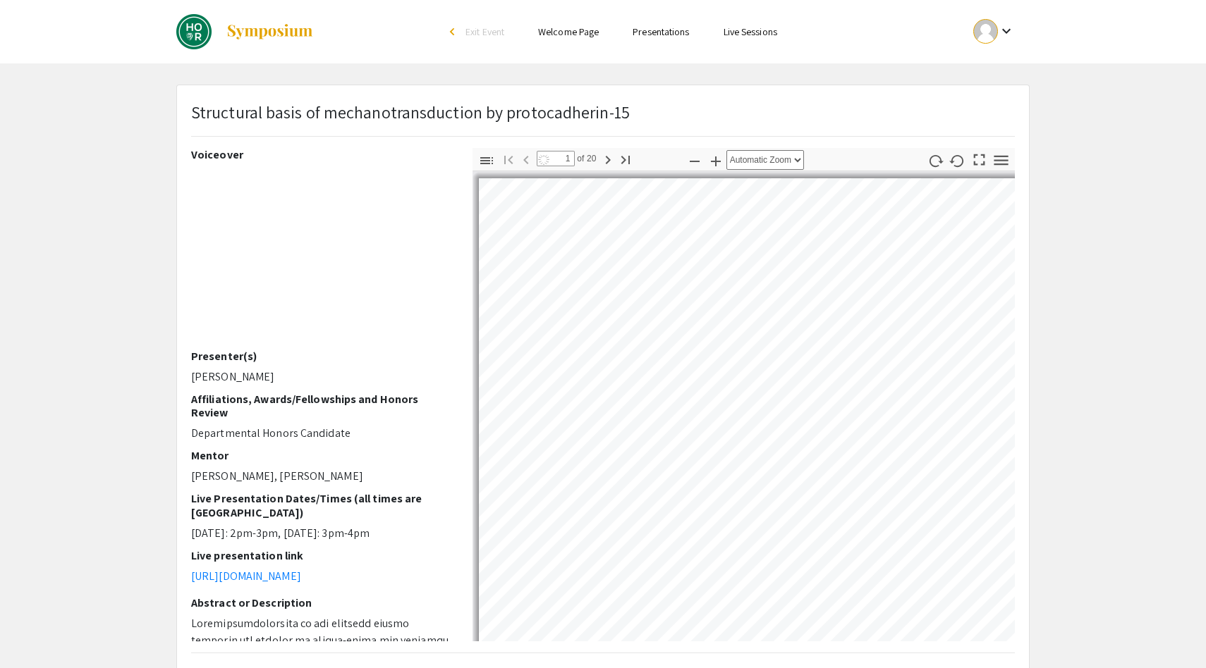
select select "auto"
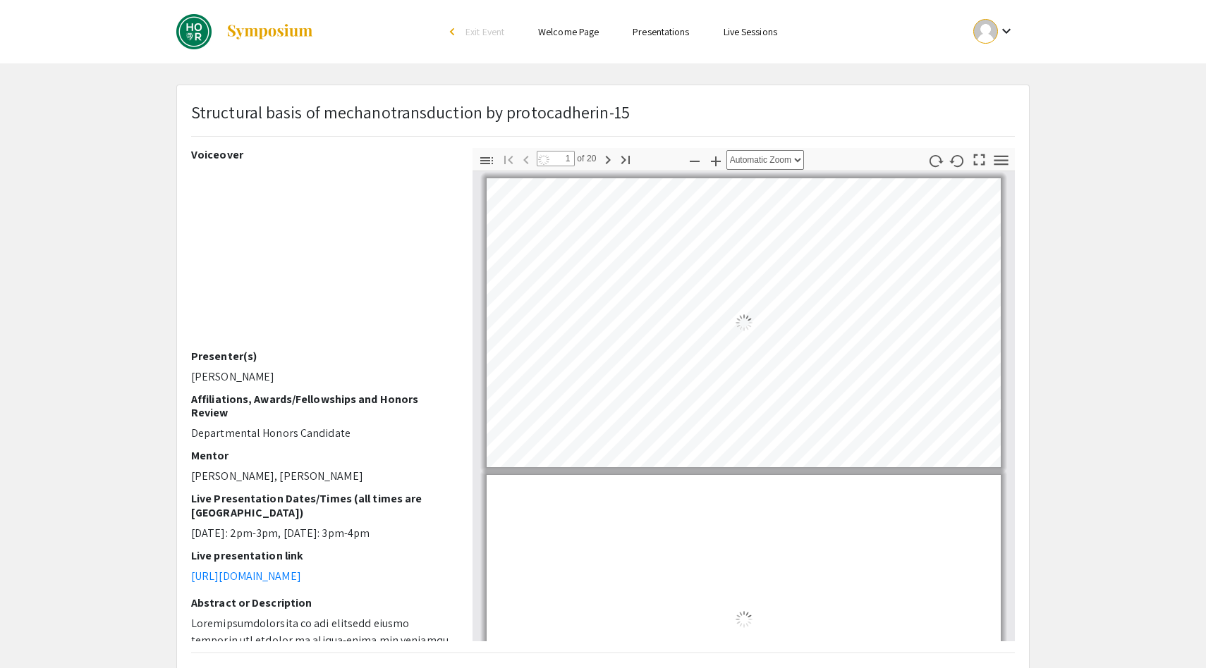
scroll to position [5, 0]
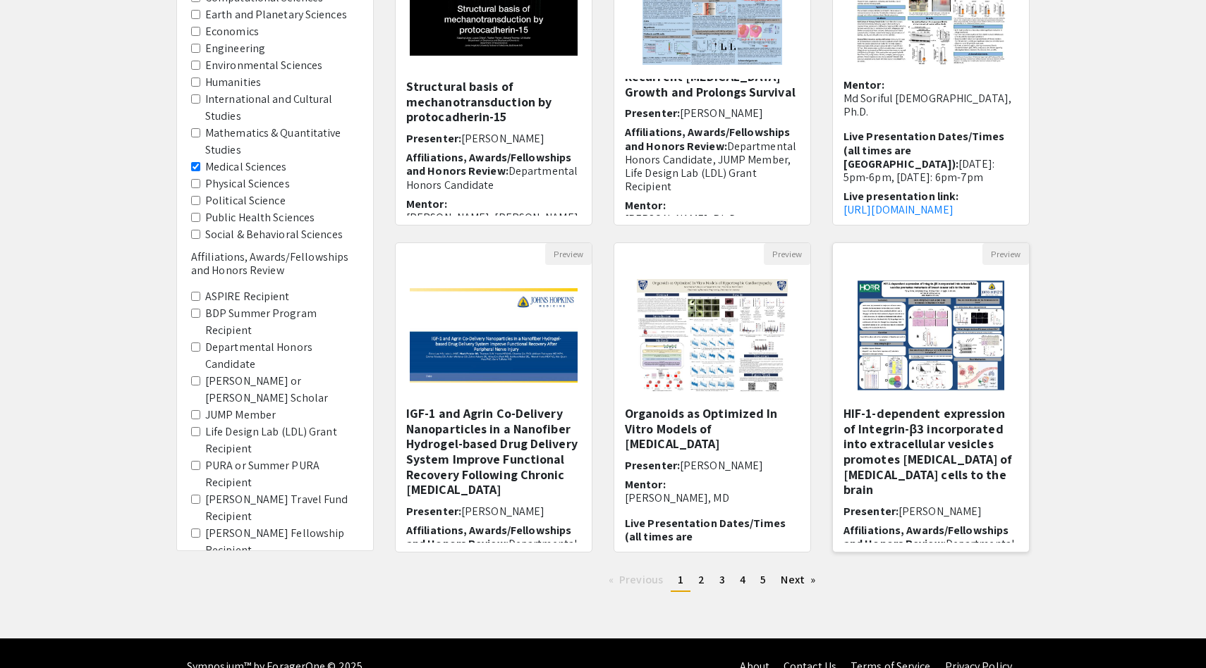
scroll to position [267, 0]
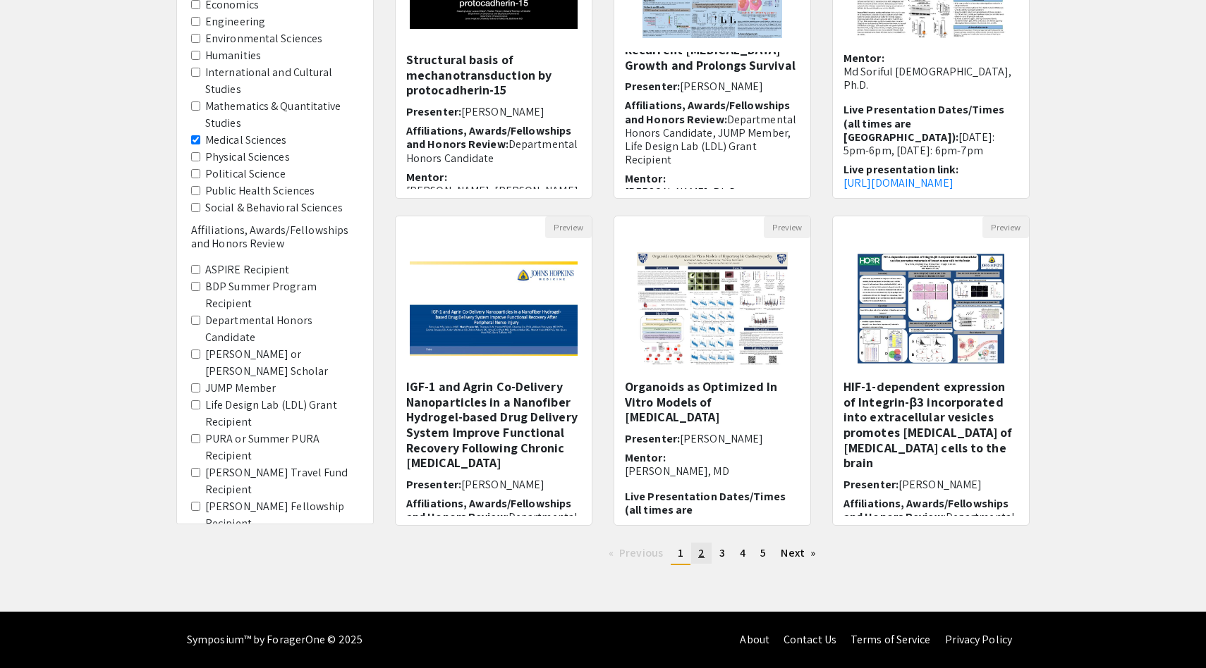
click at [704, 550] on link "page 2" at bounding box center [701, 553] width 20 height 21
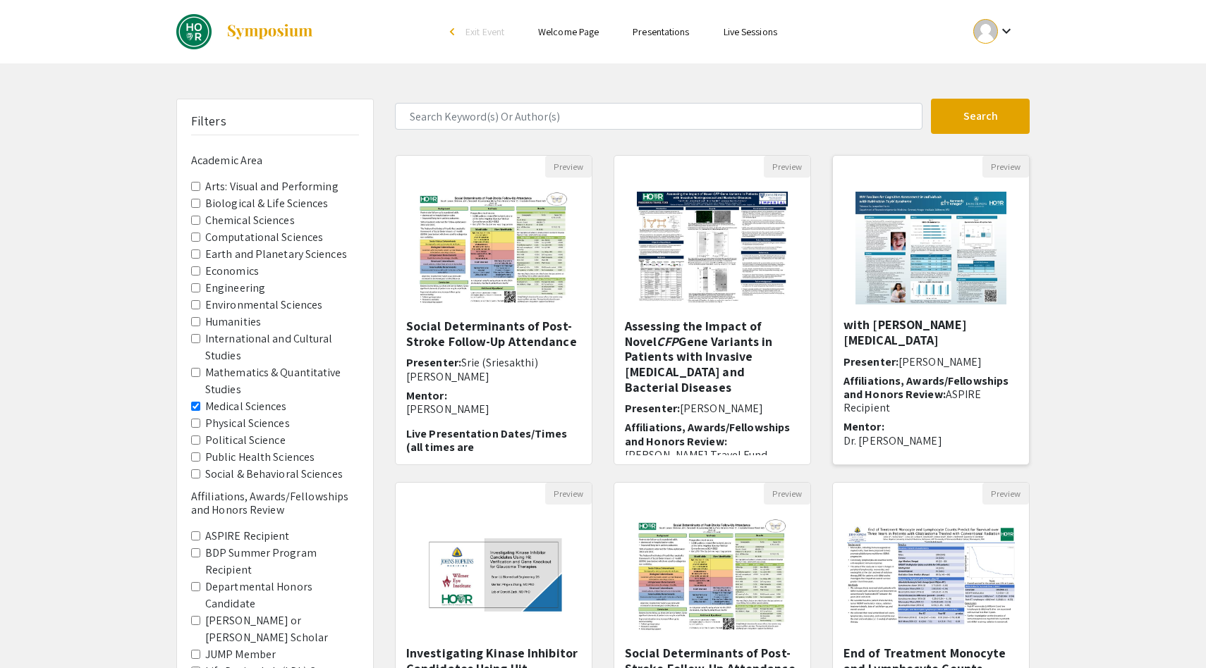
scroll to position [33, 0]
click at [924, 281] on img at bounding box center [930, 248] width 178 height 141
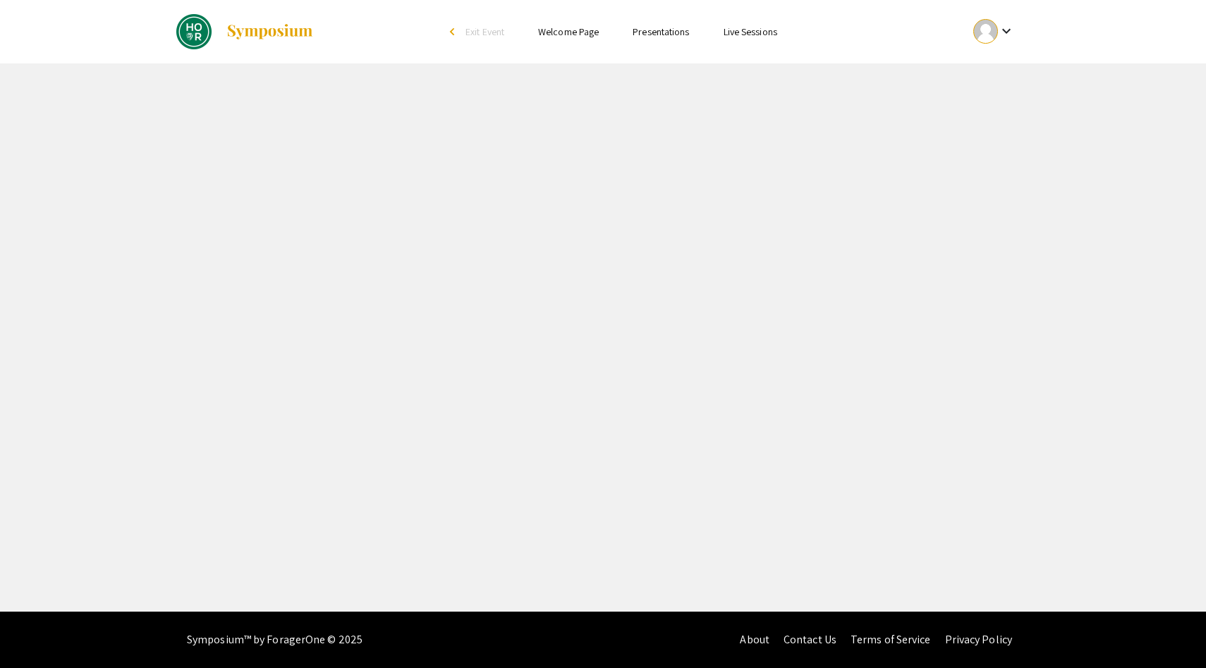
select select "custom"
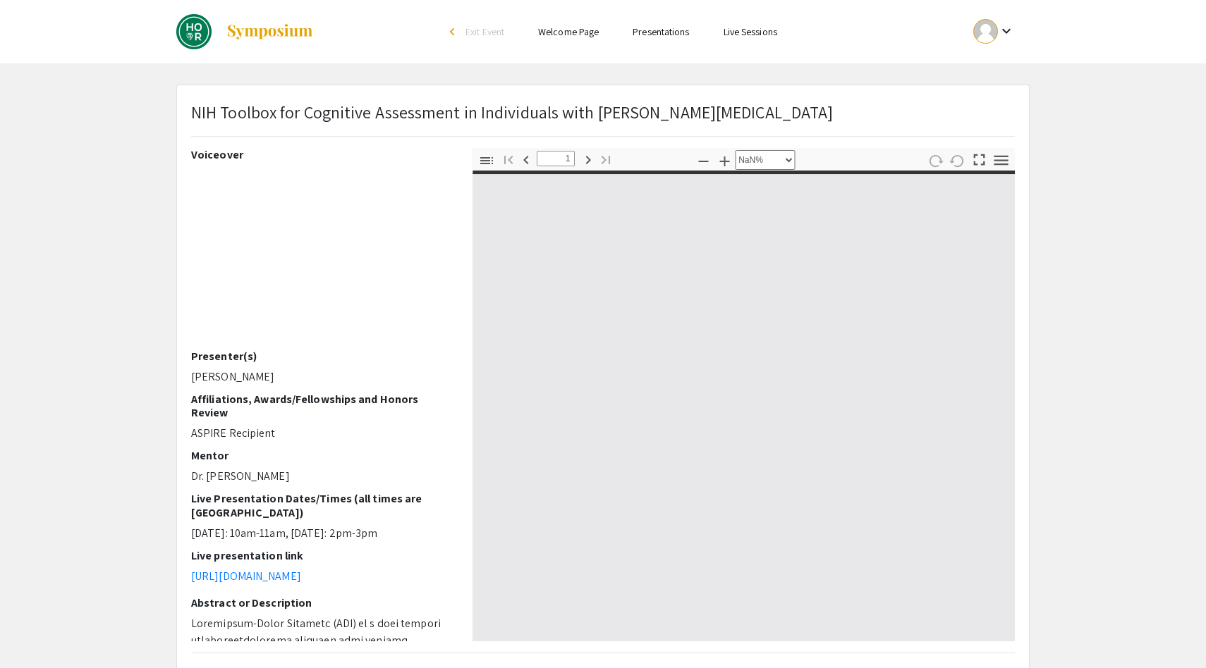
type input "0"
select select "custom"
type input "1"
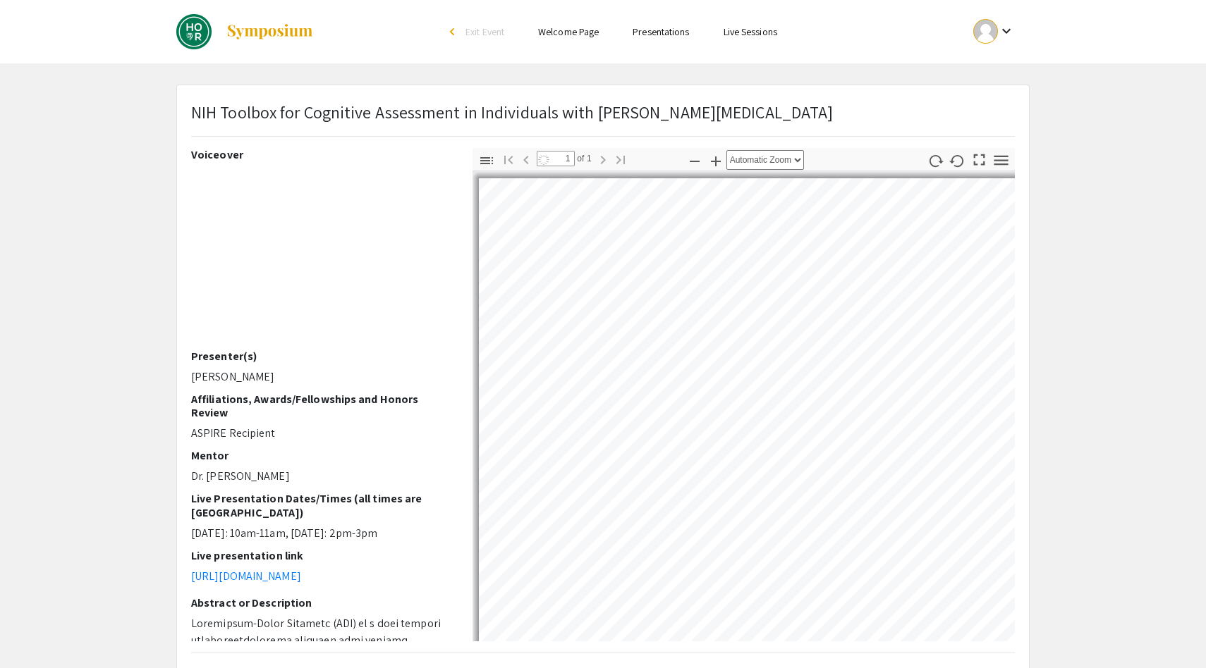
select select "auto"
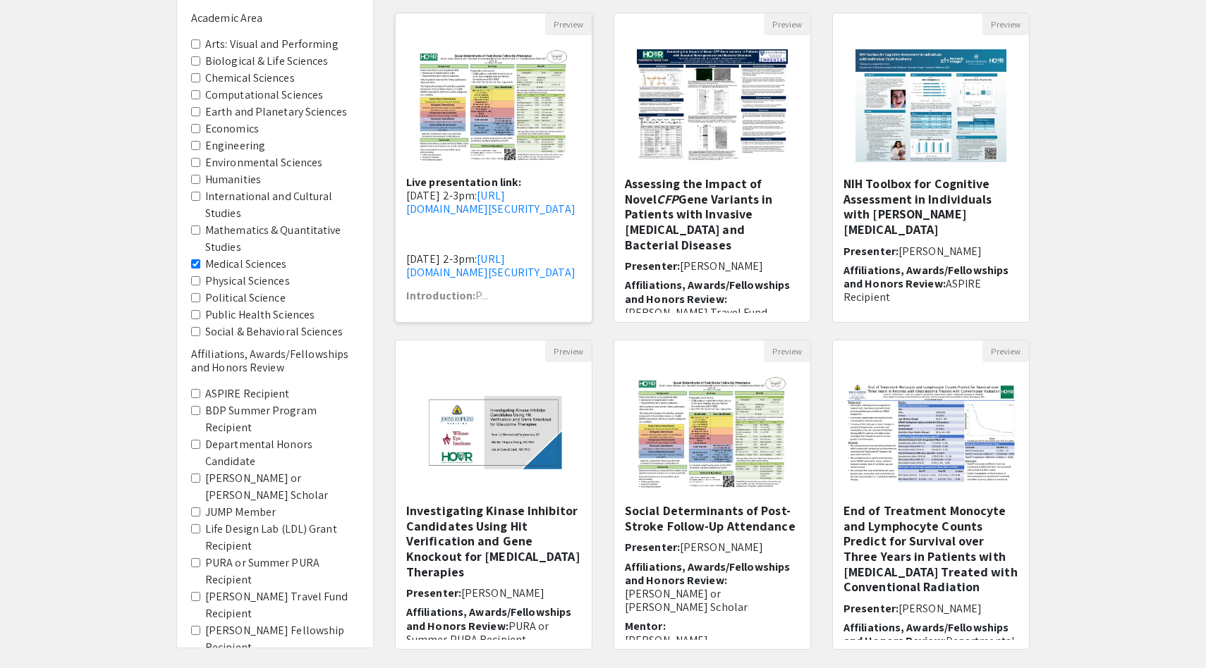
scroll to position [190, 0]
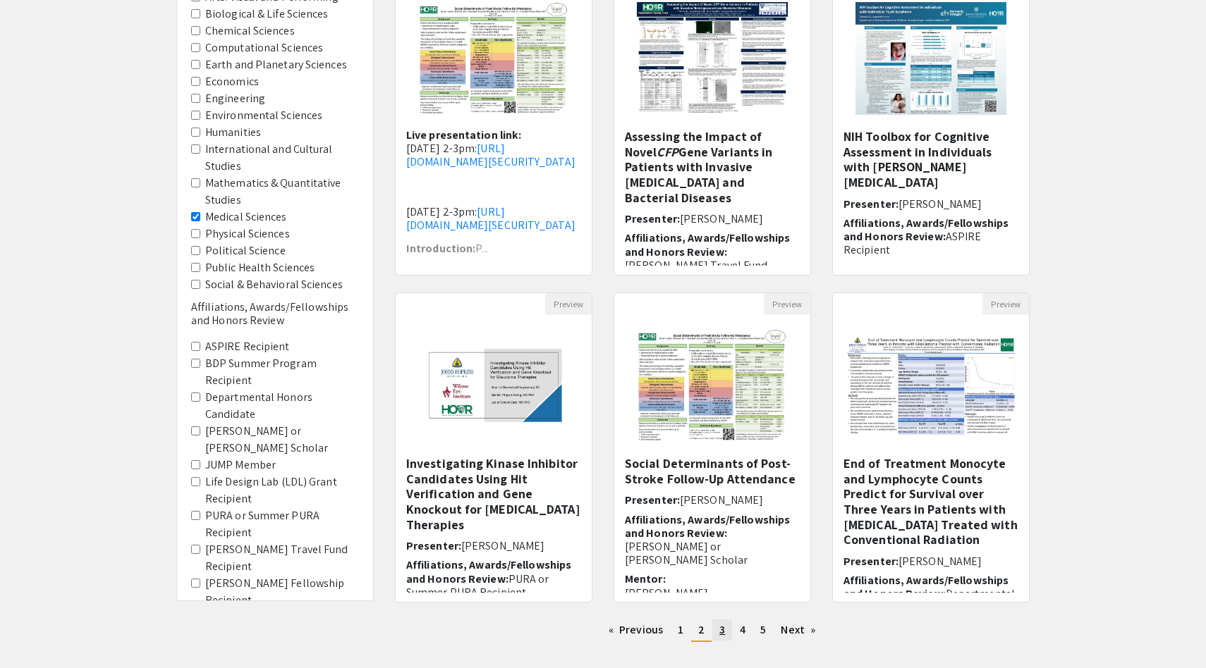
click at [719, 625] on span "3" at bounding box center [722, 630] width 6 height 15
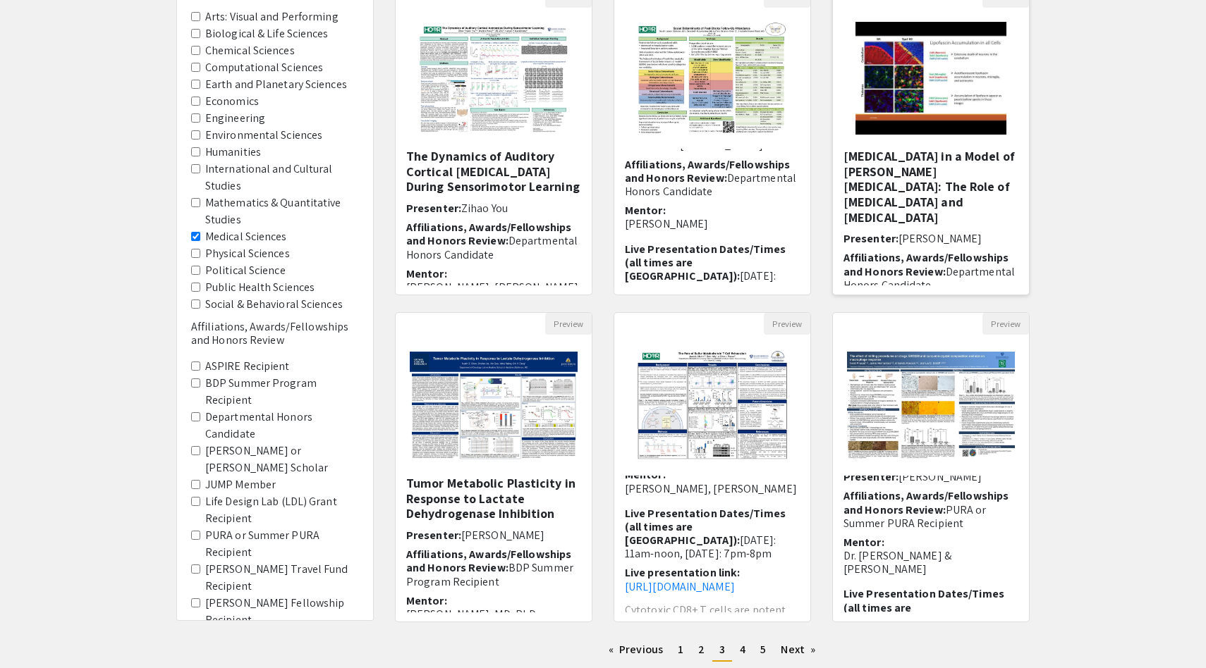
scroll to position [267, 0]
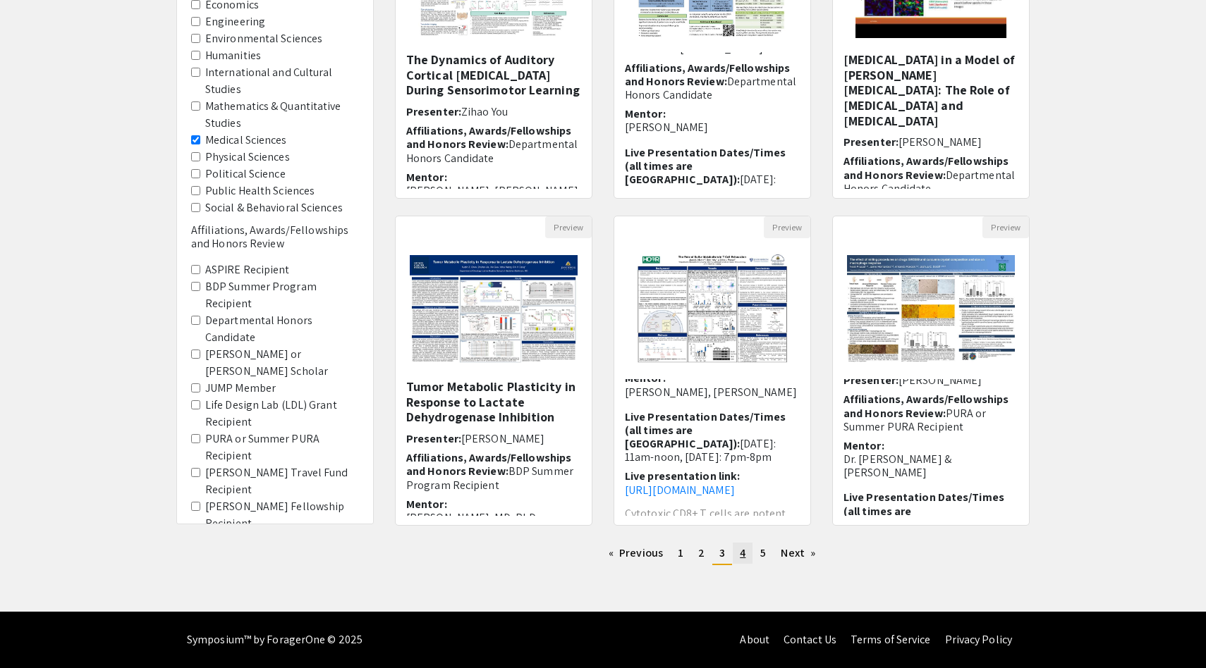
click at [740, 553] on span "4" at bounding box center [743, 553] width 6 height 15
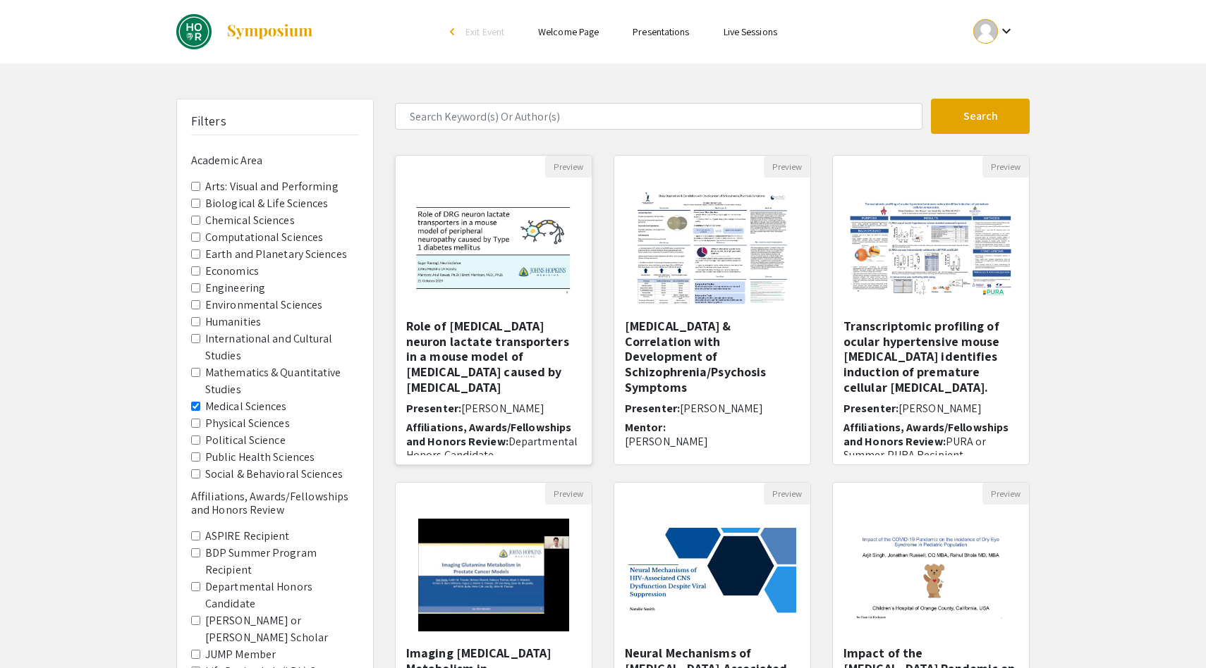
click at [507, 347] on h5 "Role of dorsal root ganglion neuron lactate transporters in a mouse model of pe…" at bounding box center [493, 357] width 175 height 76
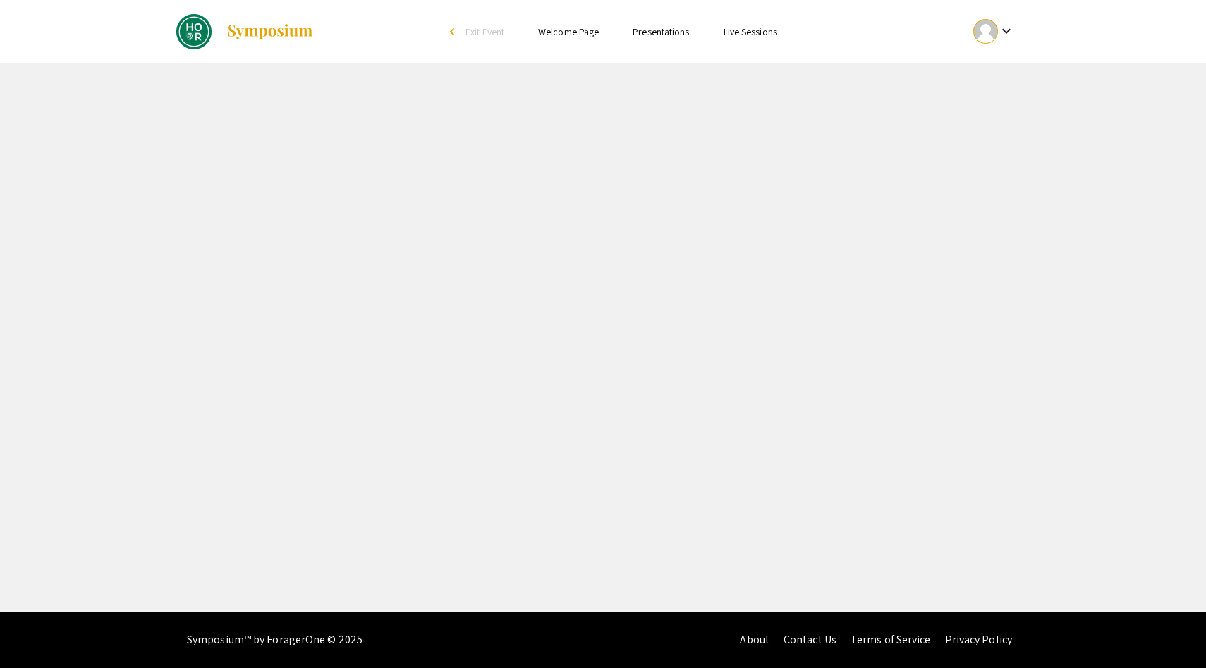
select select "custom"
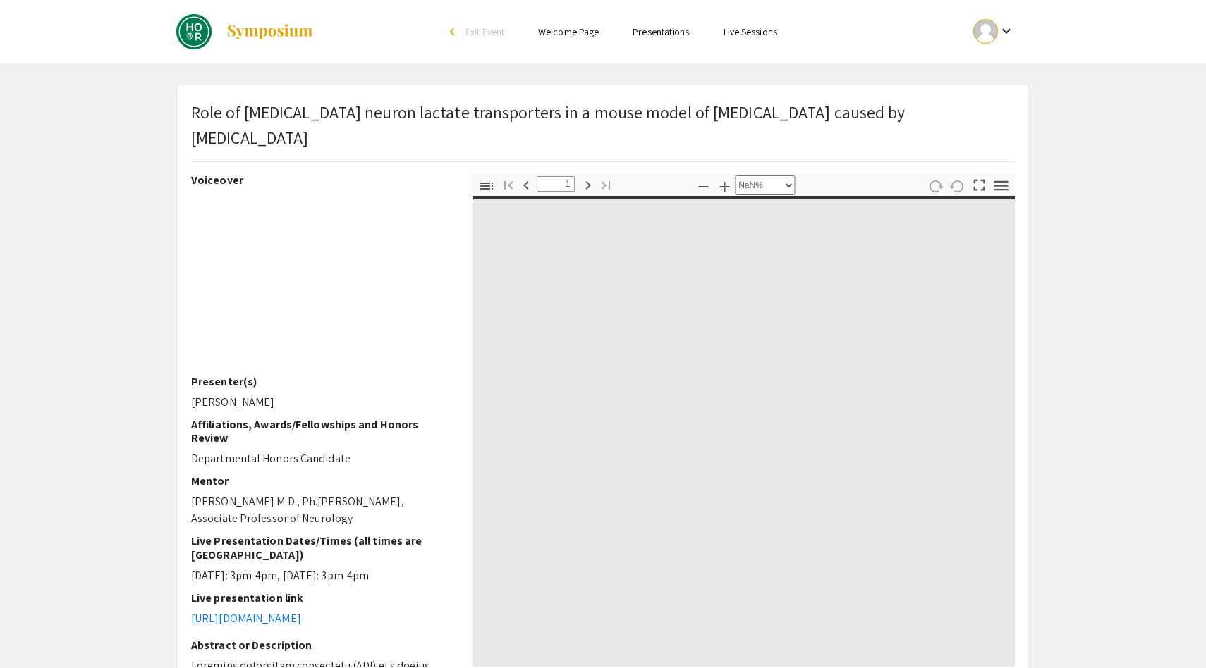
type input "0"
select select "custom"
type input "1"
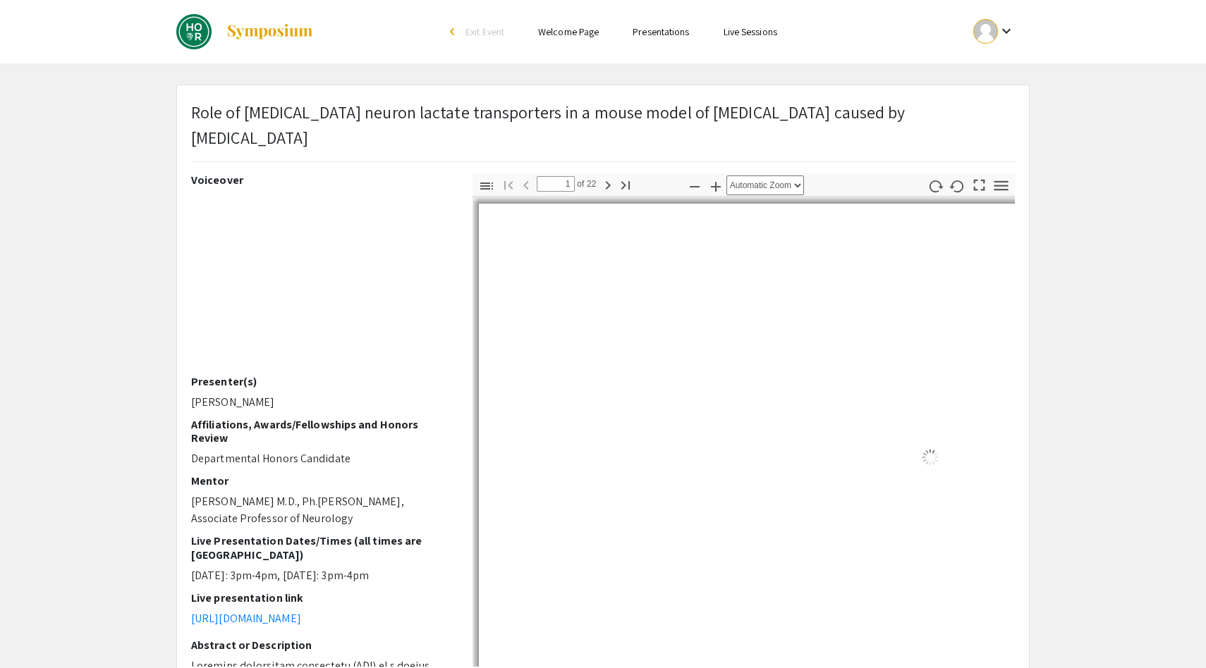
select select "auto"
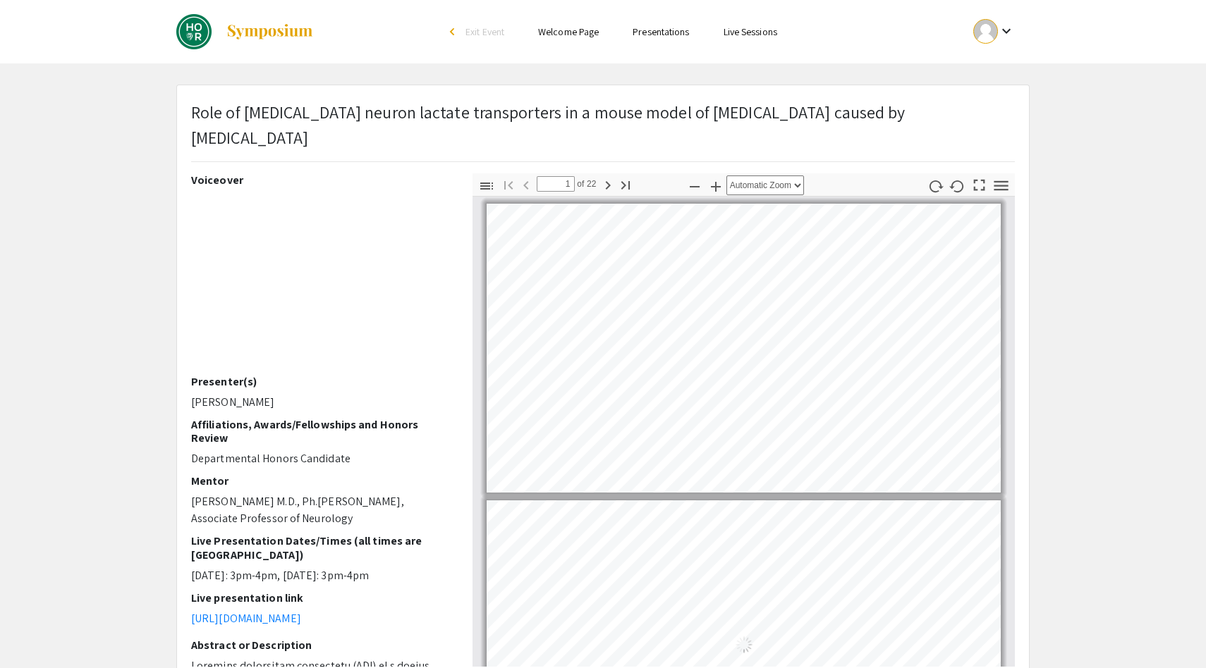
scroll to position [3, 0]
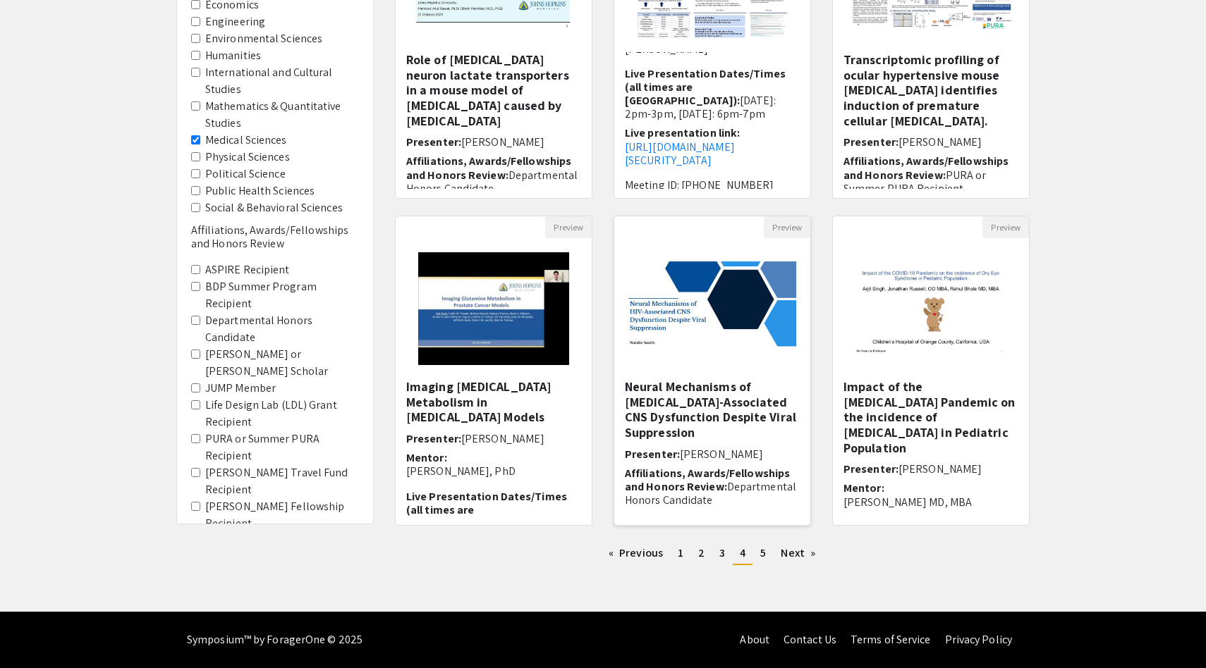
click at [714, 403] on h5 "Neural Mechanisms of HIV-Associated CNS Dysfunction Despite Viral Suppression" at bounding box center [712, 409] width 175 height 61
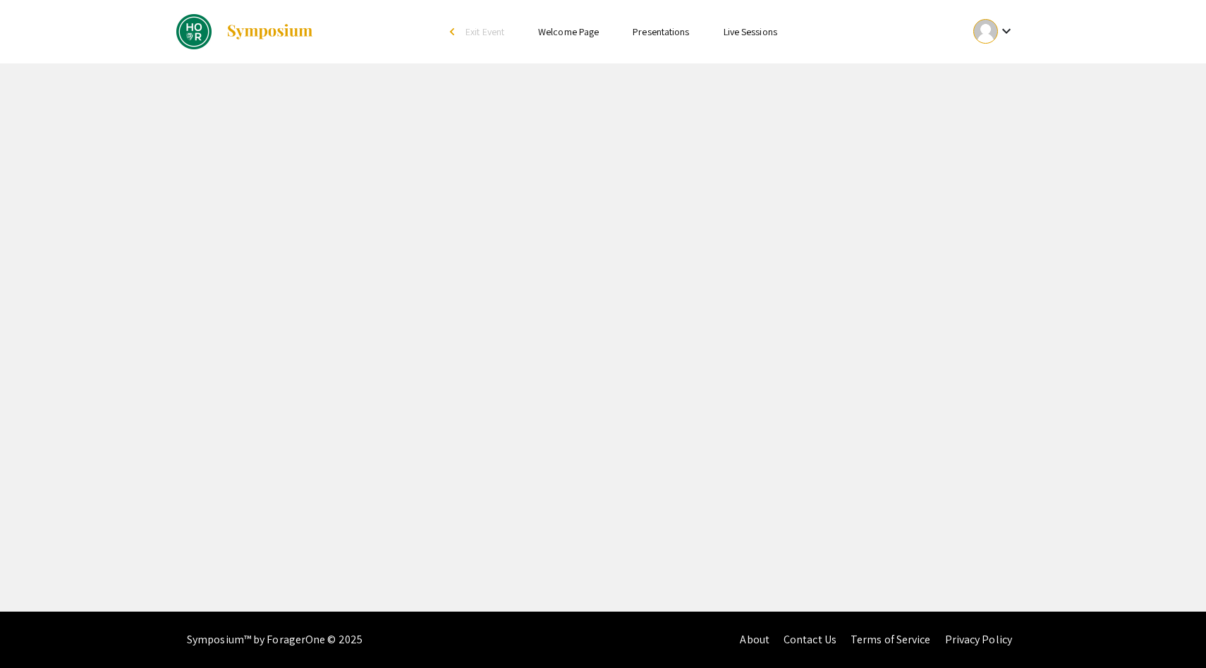
select select "custom"
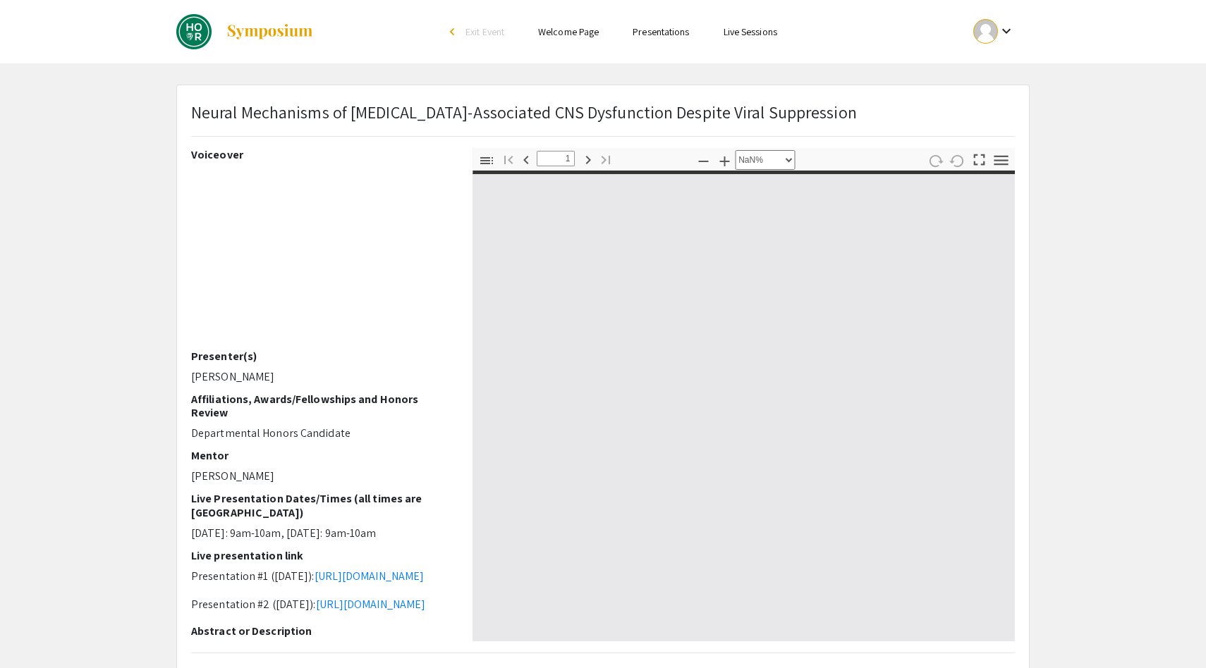
type input "0"
select select "custom"
type input "1"
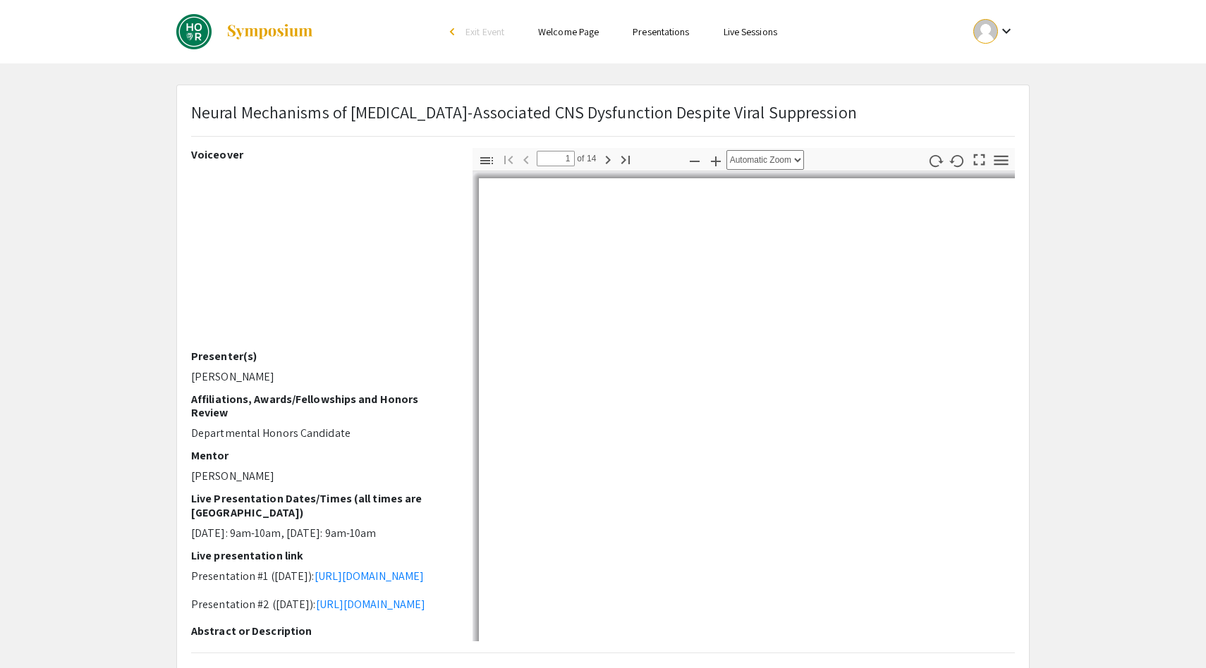
select select "auto"
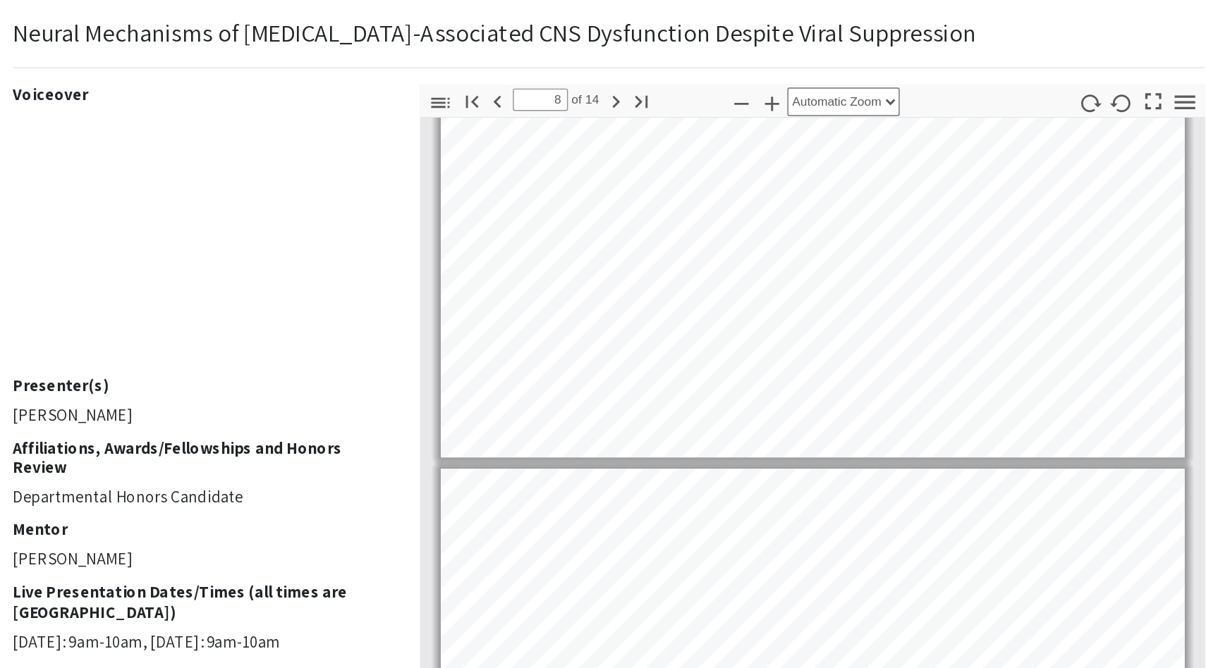
scroll to position [2140, 0]
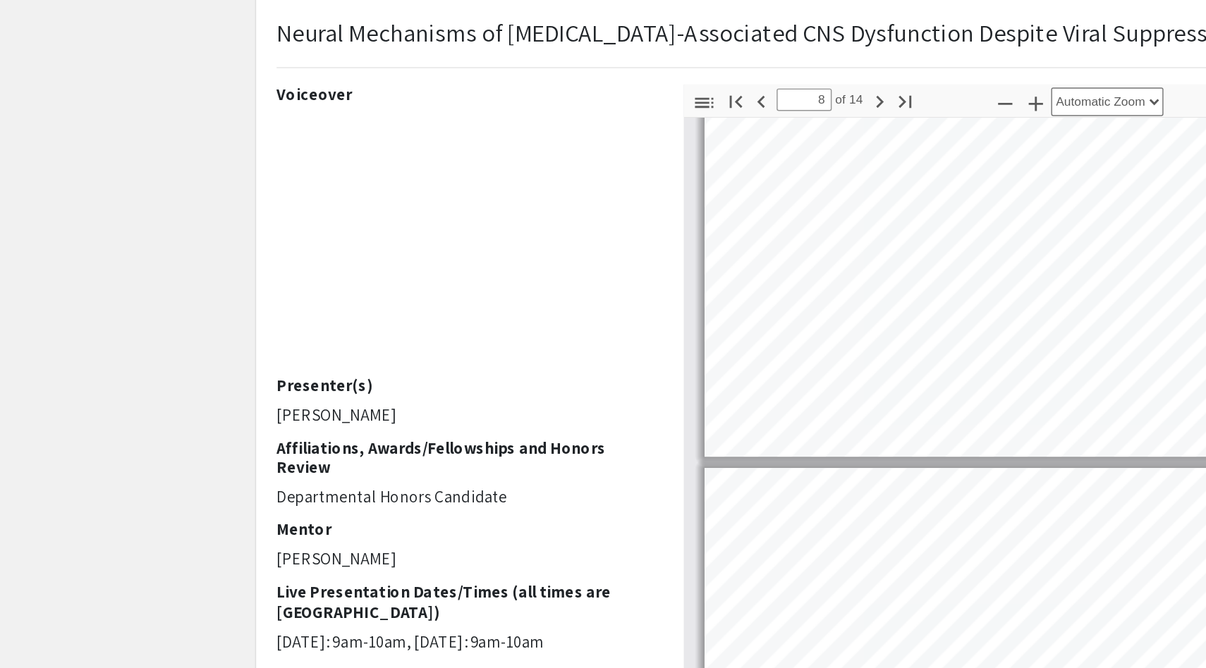
type input "8"
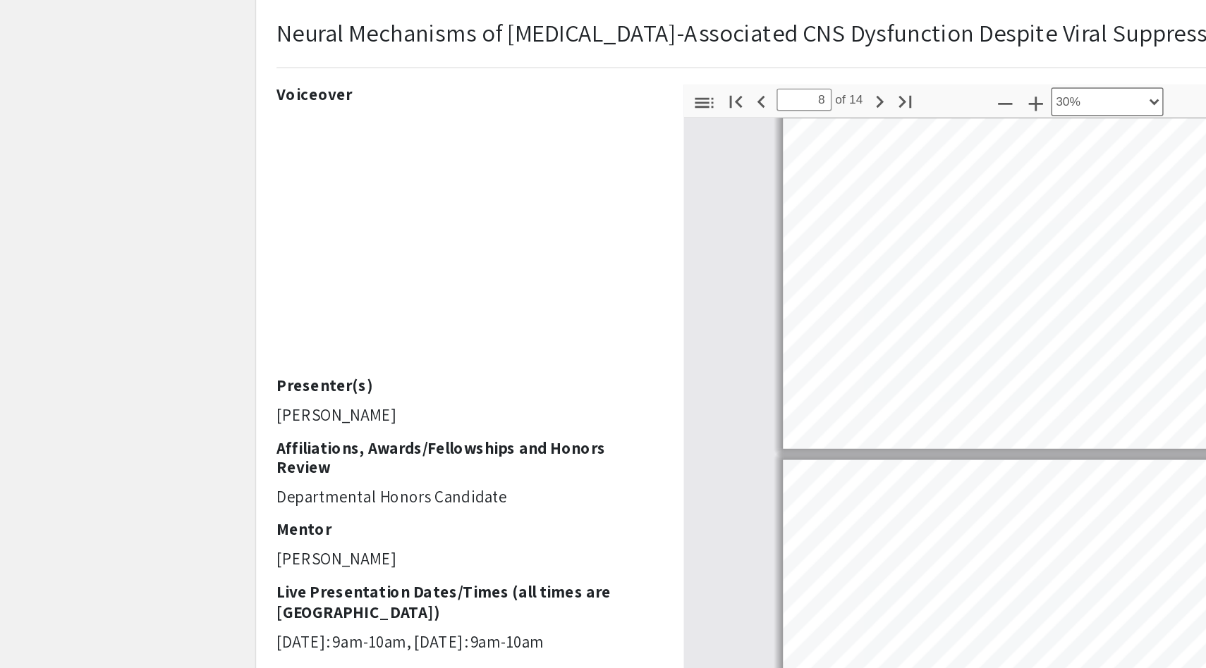
select select "custom"
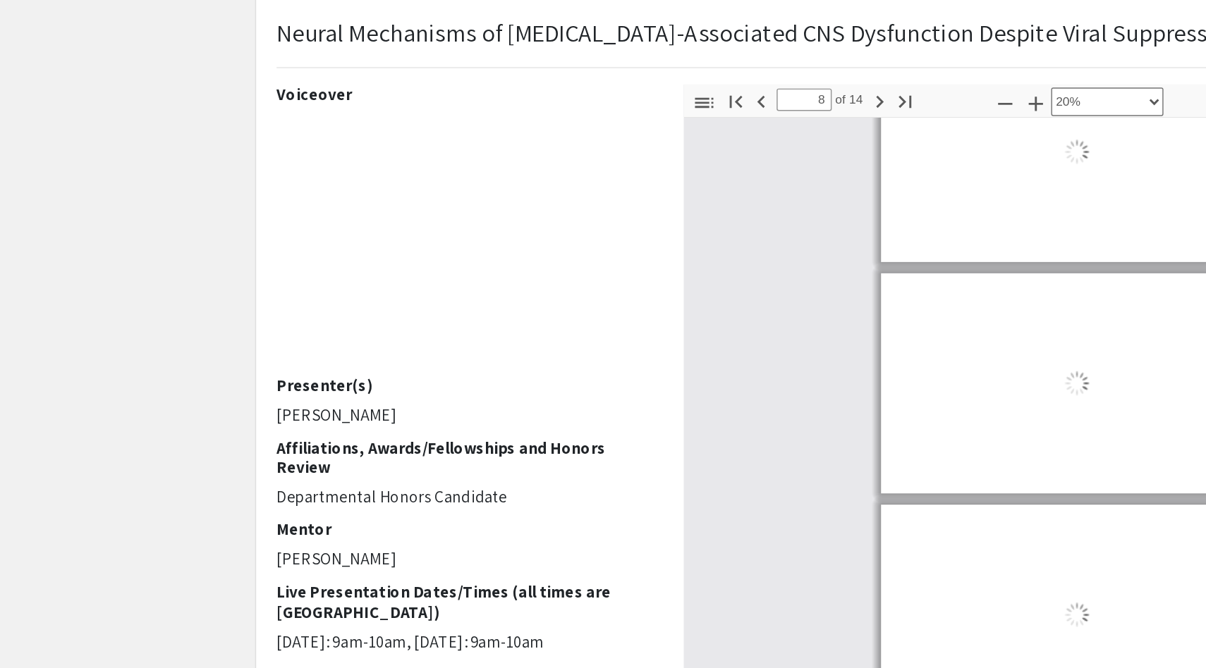
type input "7"
select select "custom"
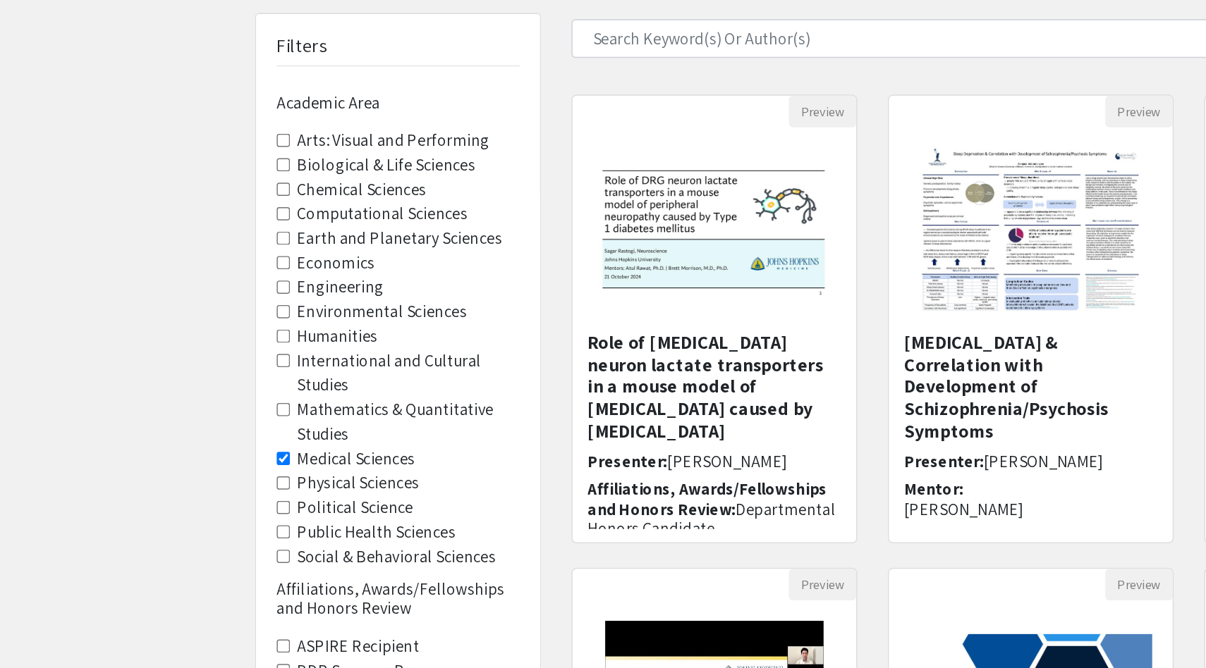
scroll to position [267, 0]
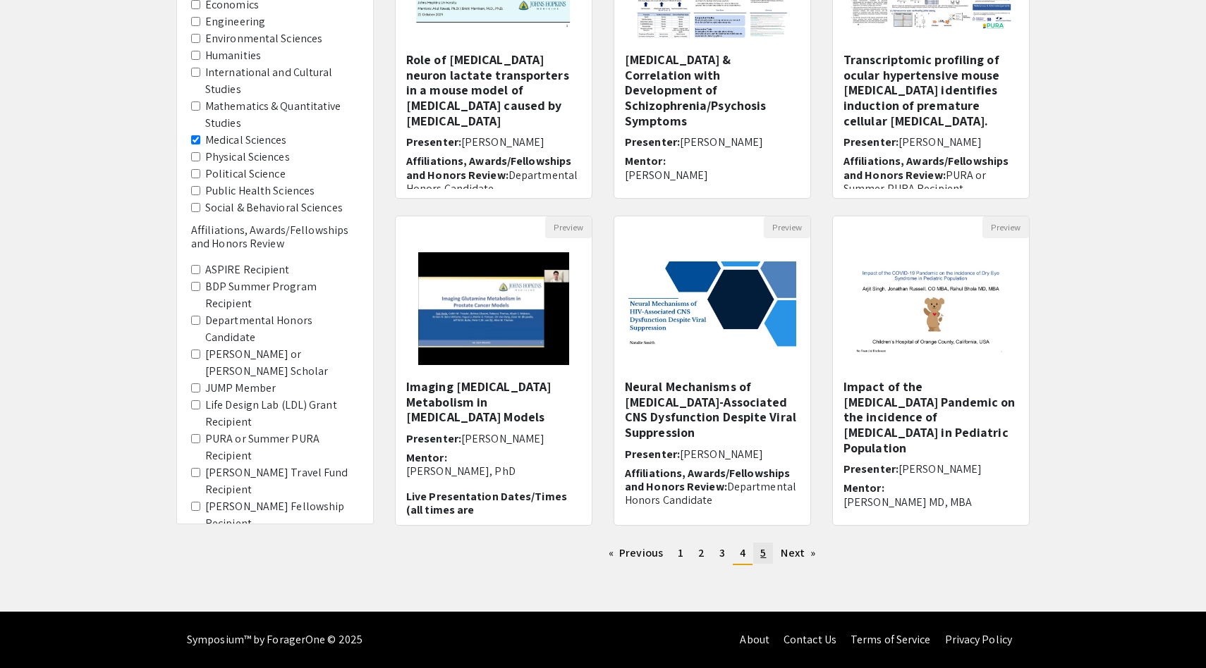
click at [762, 554] on span "5" at bounding box center [763, 553] width 6 height 15
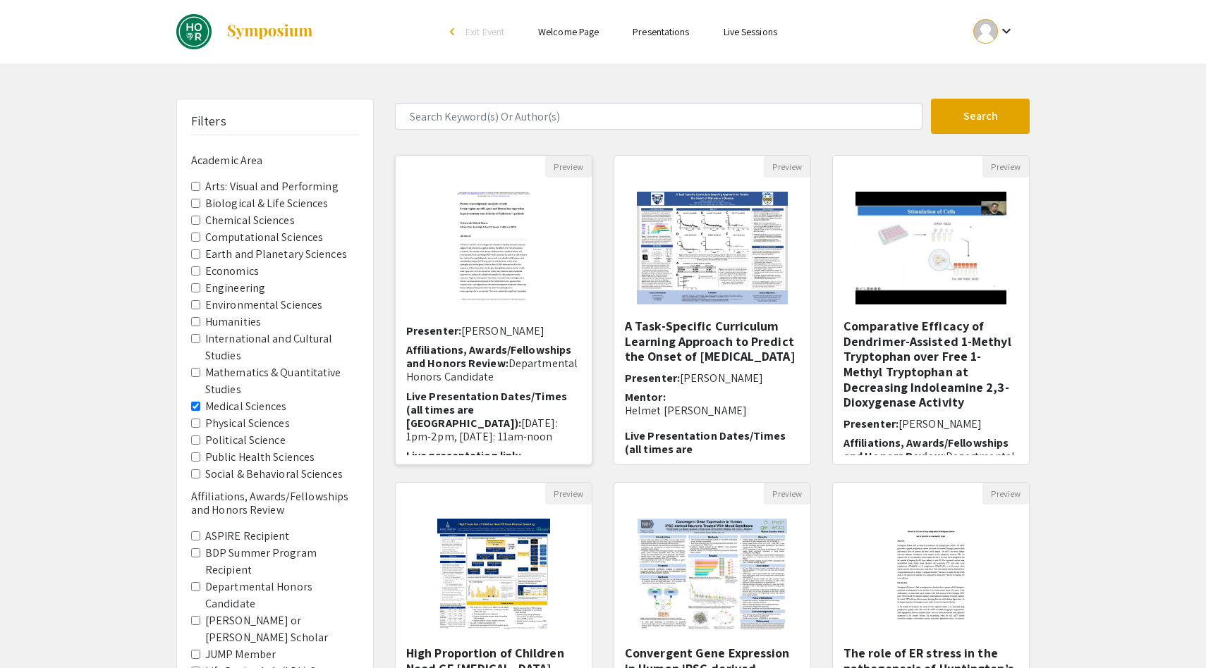
click at [522, 277] on img "Open Presentation <h1>Proteo-transcriptomic analysis reveals brain-region-speci…" at bounding box center [494, 248] width 116 height 141
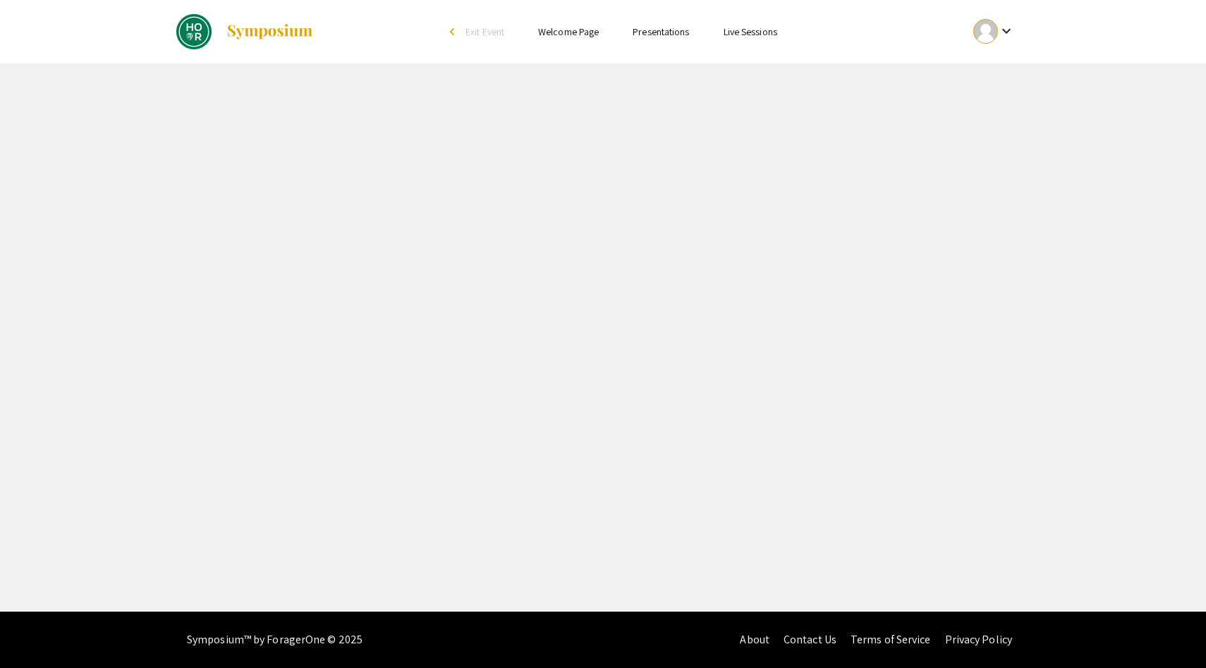
select select "custom"
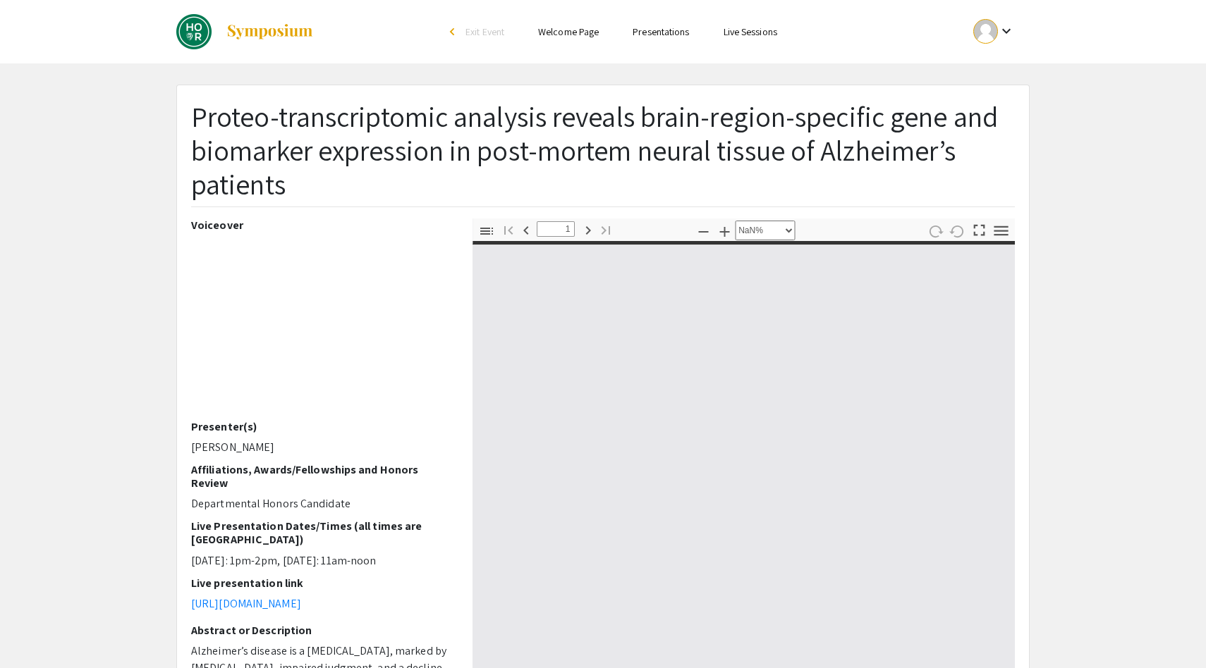
type input "0"
select select "custom"
type input "1"
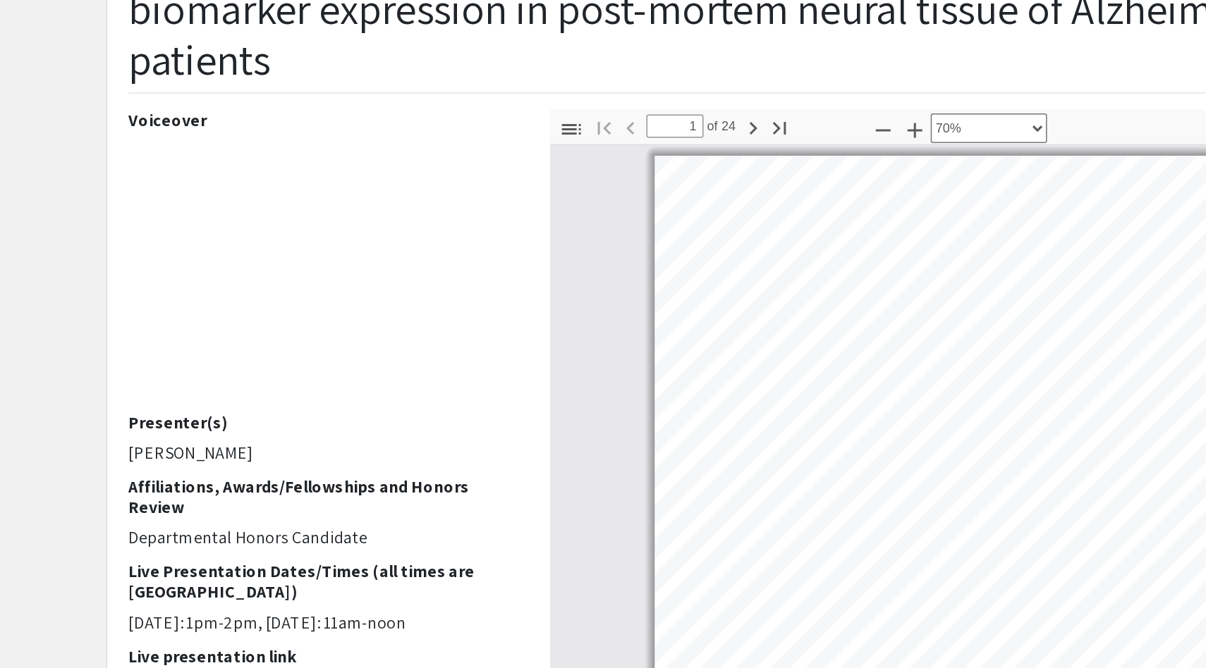
select select "0.5"
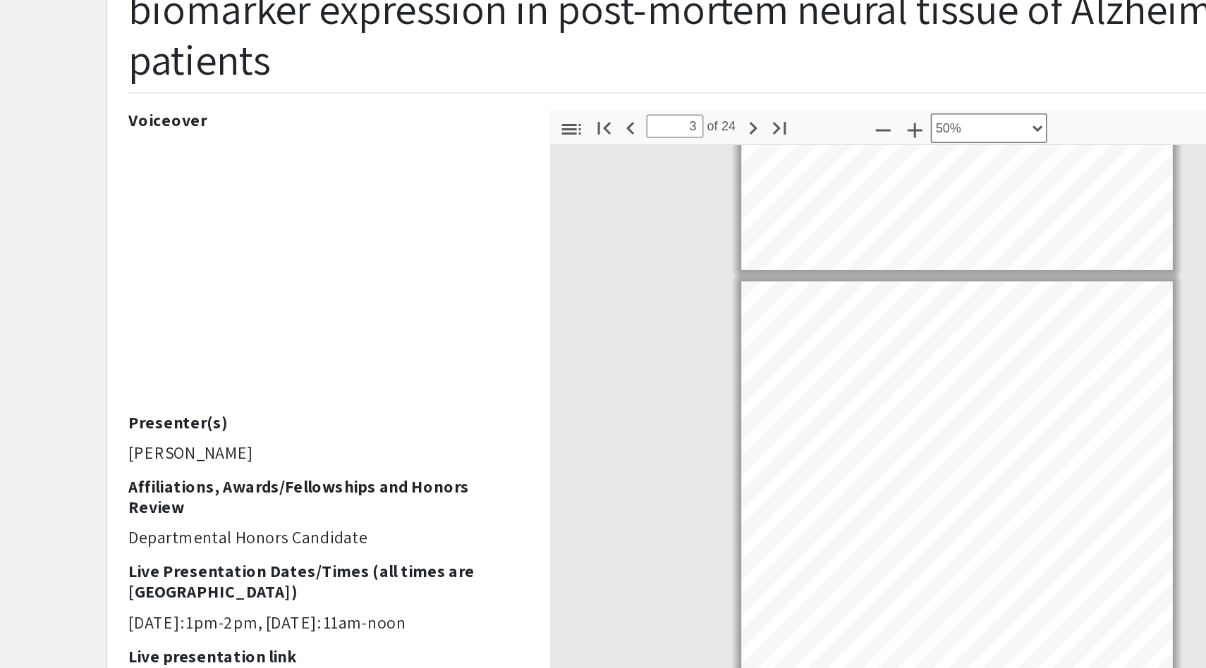
scroll to position [312, 0]
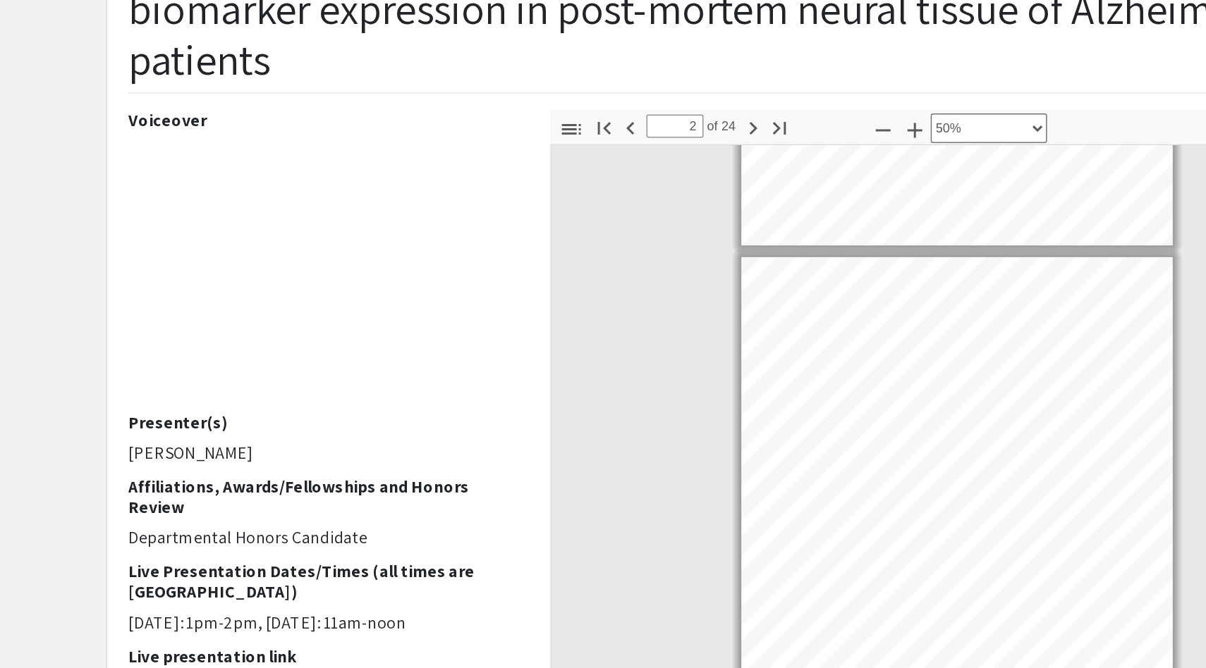
type input "1"
